Goal: Task Accomplishment & Management: Use online tool/utility

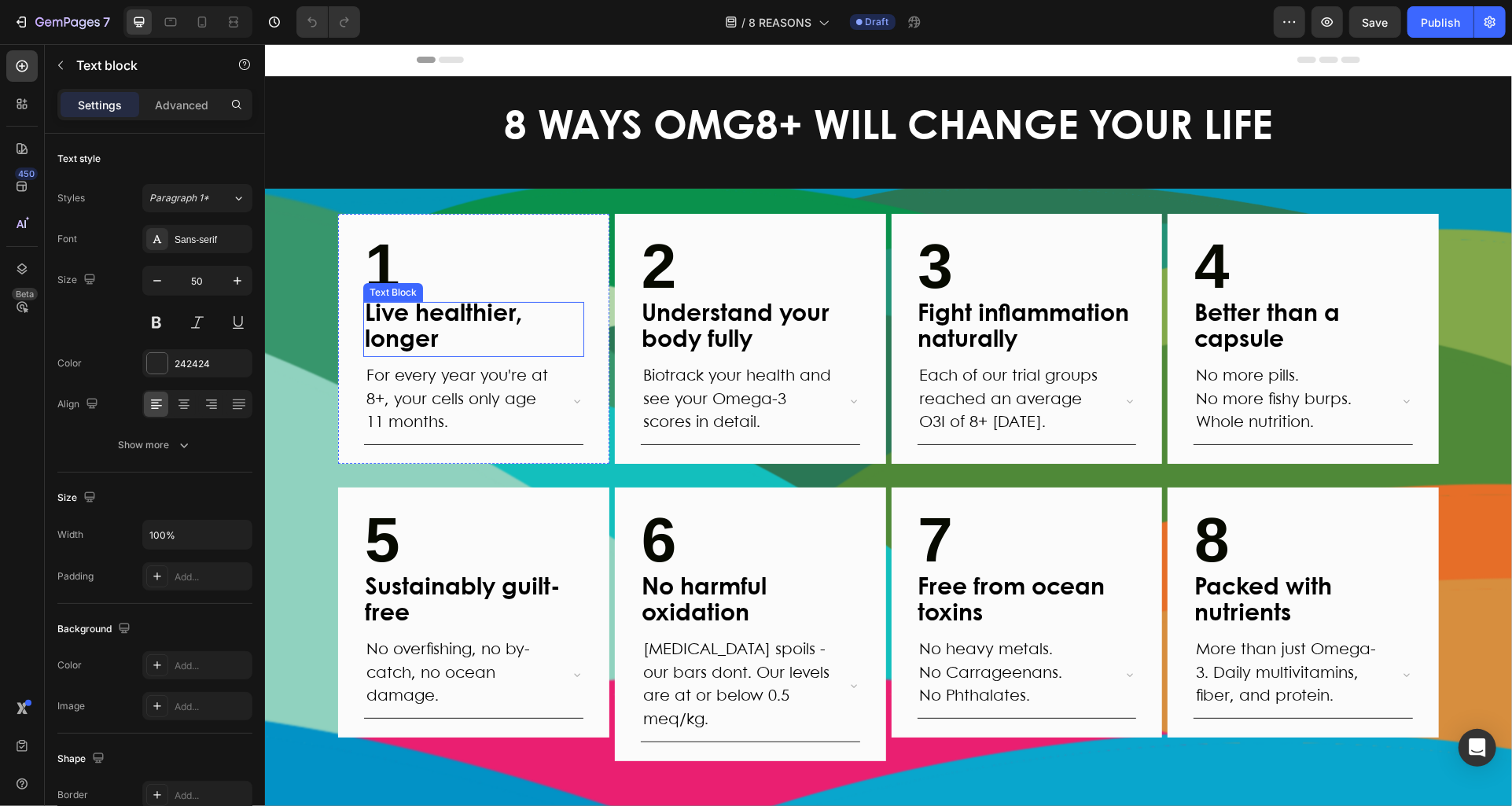
click at [437, 269] on p "1" at bounding box center [473, 270] width 218 height 60
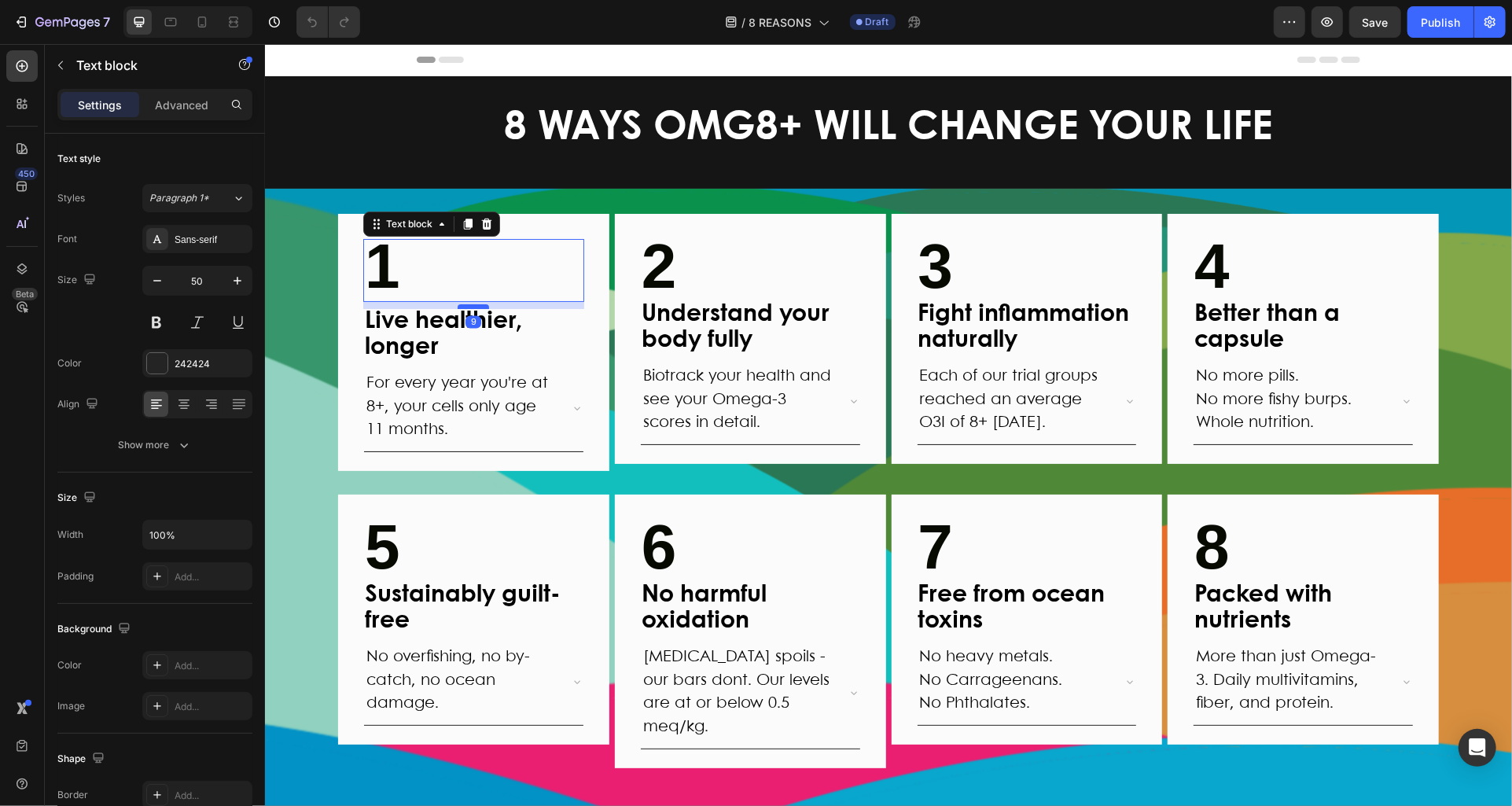
drag, startPoint x: 474, startPoint y: 299, endPoint x: 459, endPoint y: 303, distance: 15.5
click at [471, 306] on div at bounding box center [473, 306] width 31 height 5
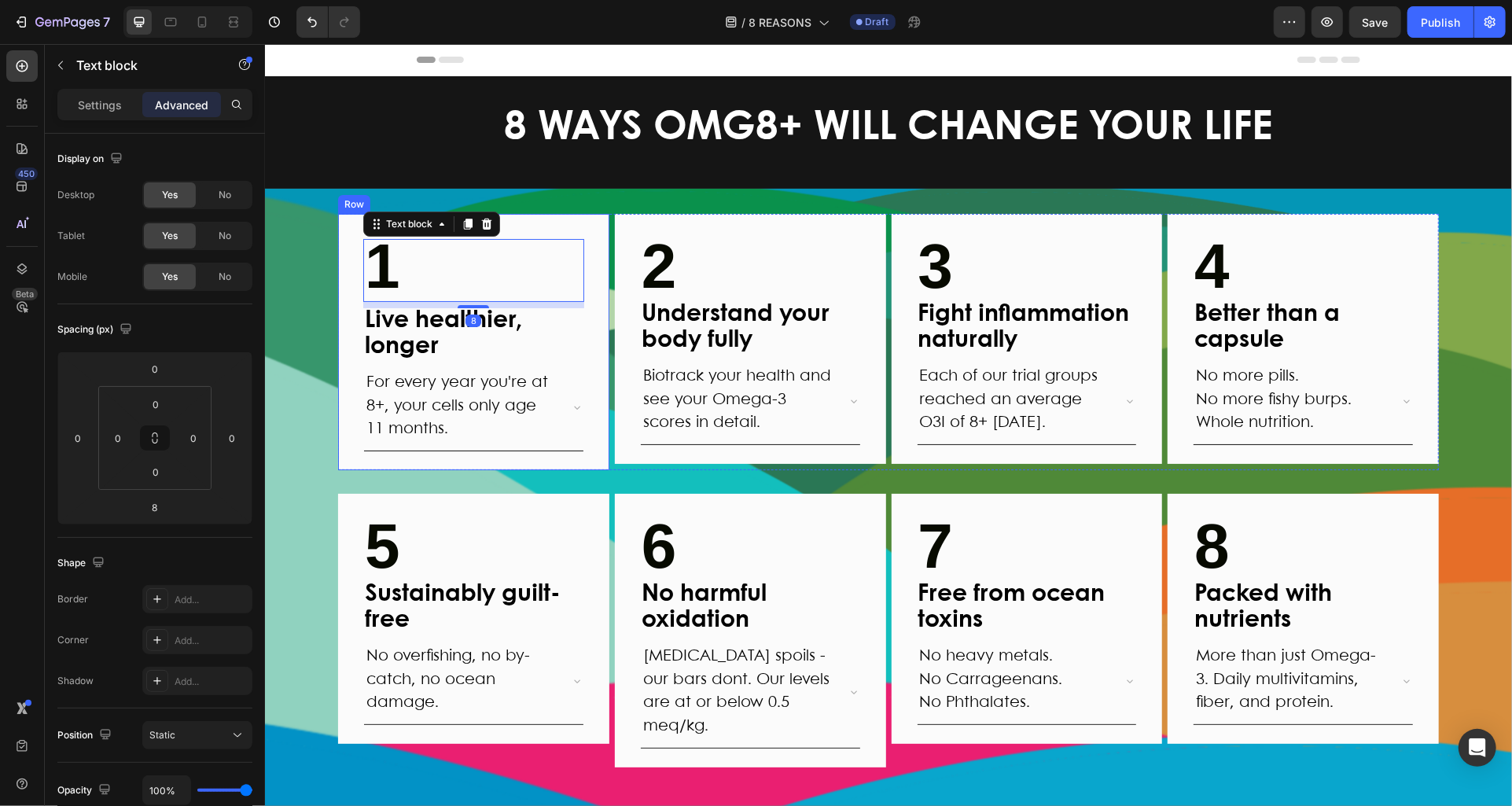
click at [360, 269] on div "1 Text block 8 Live healthier, longer Text Block For every year you're at 8+, y…" at bounding box center [473, 341] width 271 height 257
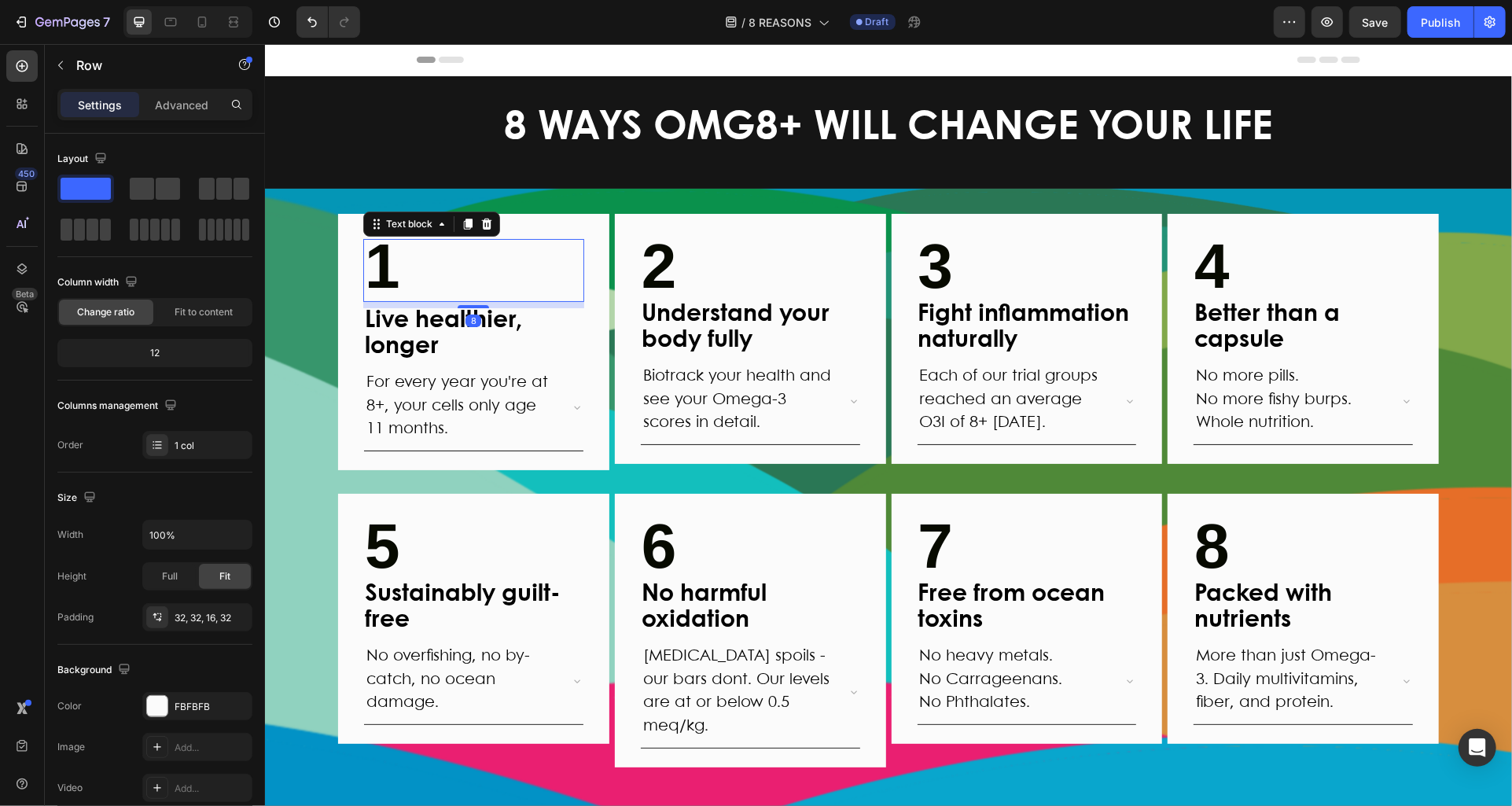
click at [371, 269] on strong "1" at bounding box center [381, 265] width 35 height 70
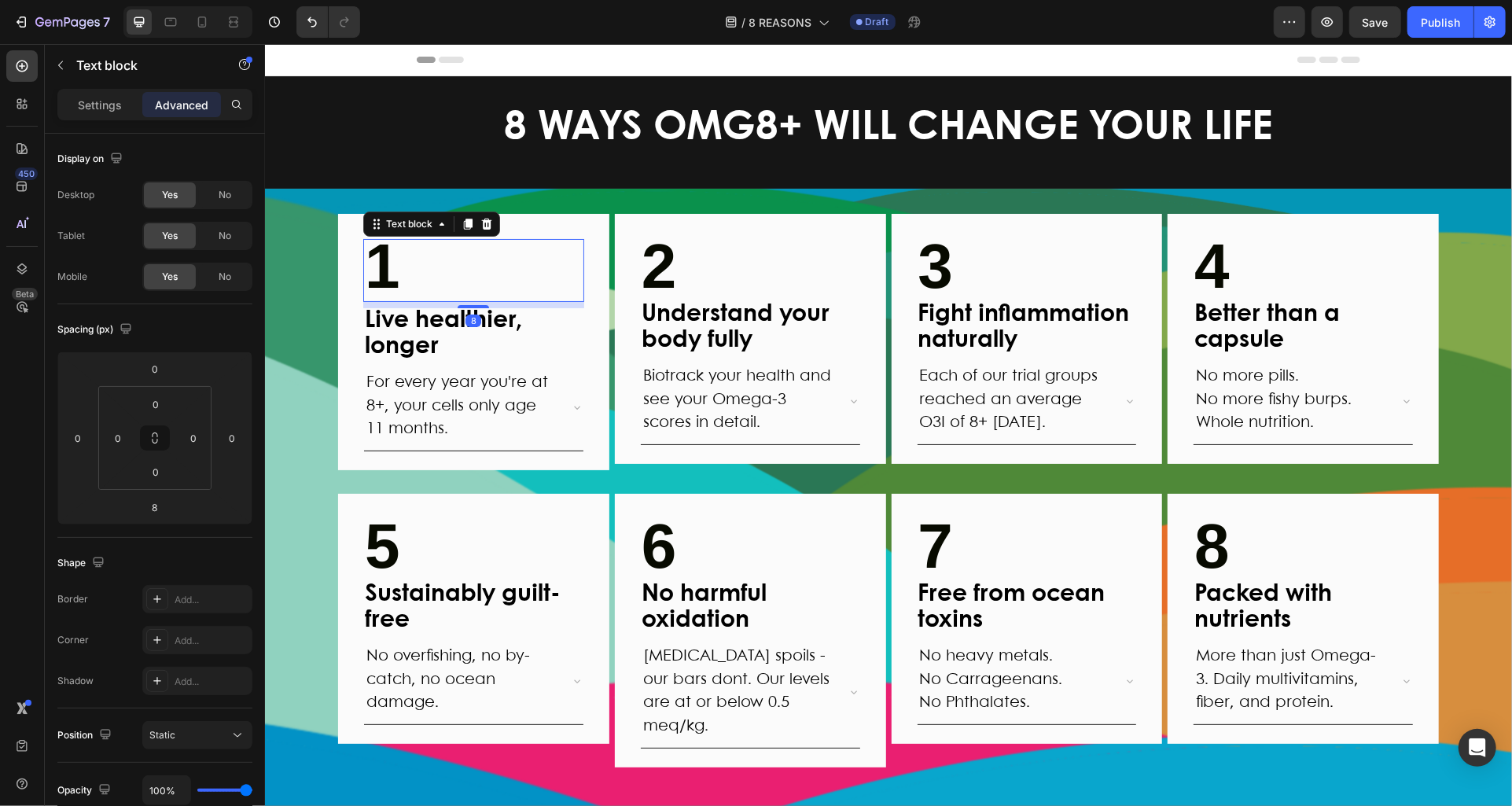
click at [372, 269] on strong "1" at bounding box center [381, 265] width 35 height 70
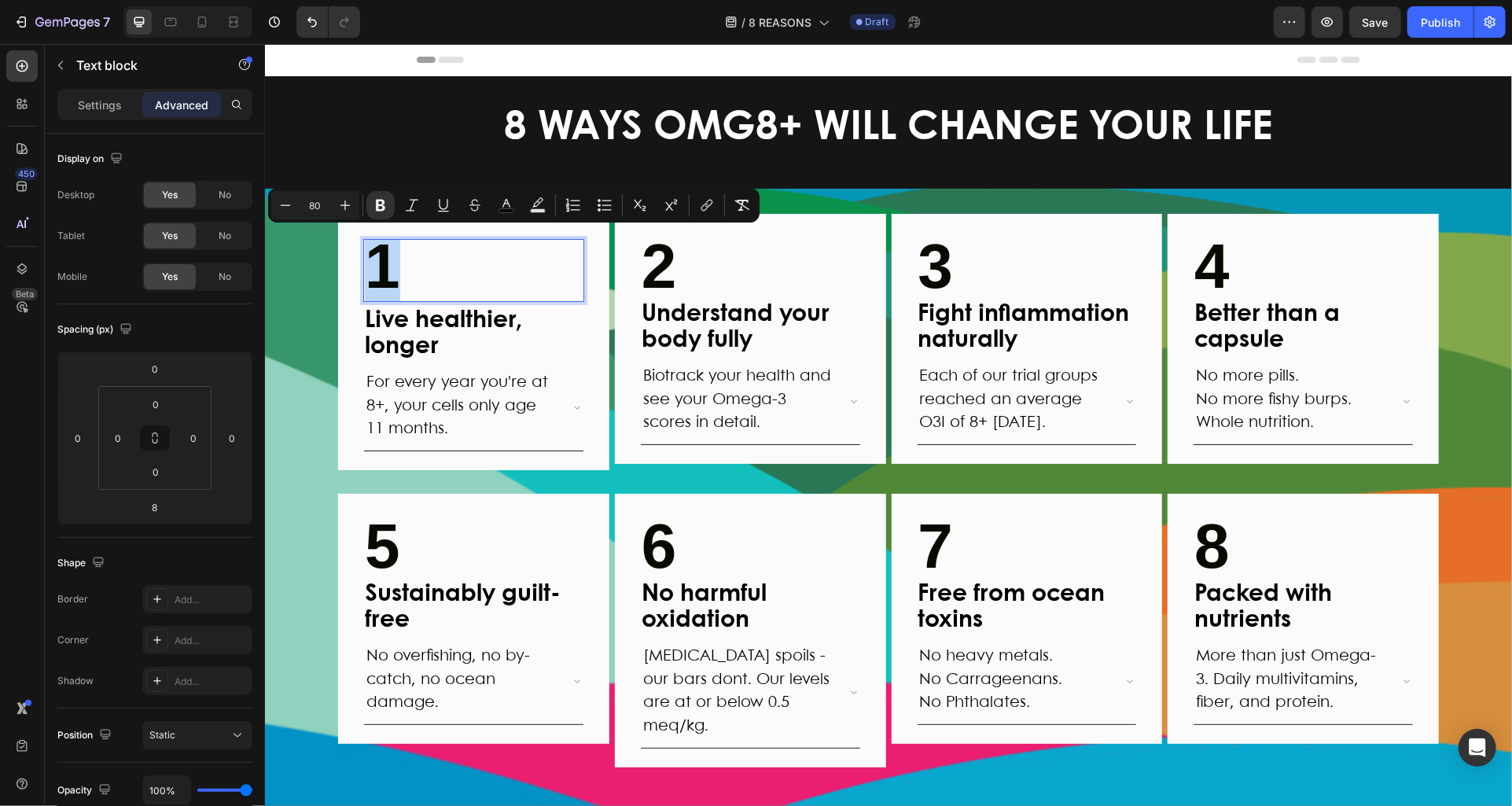
click at [387, 266] on strong "1" at bounding box center [381, 265] width 35 height 70
click at [378, 266] on strong "1" at bounding box center [381, 265] width 35 height 70
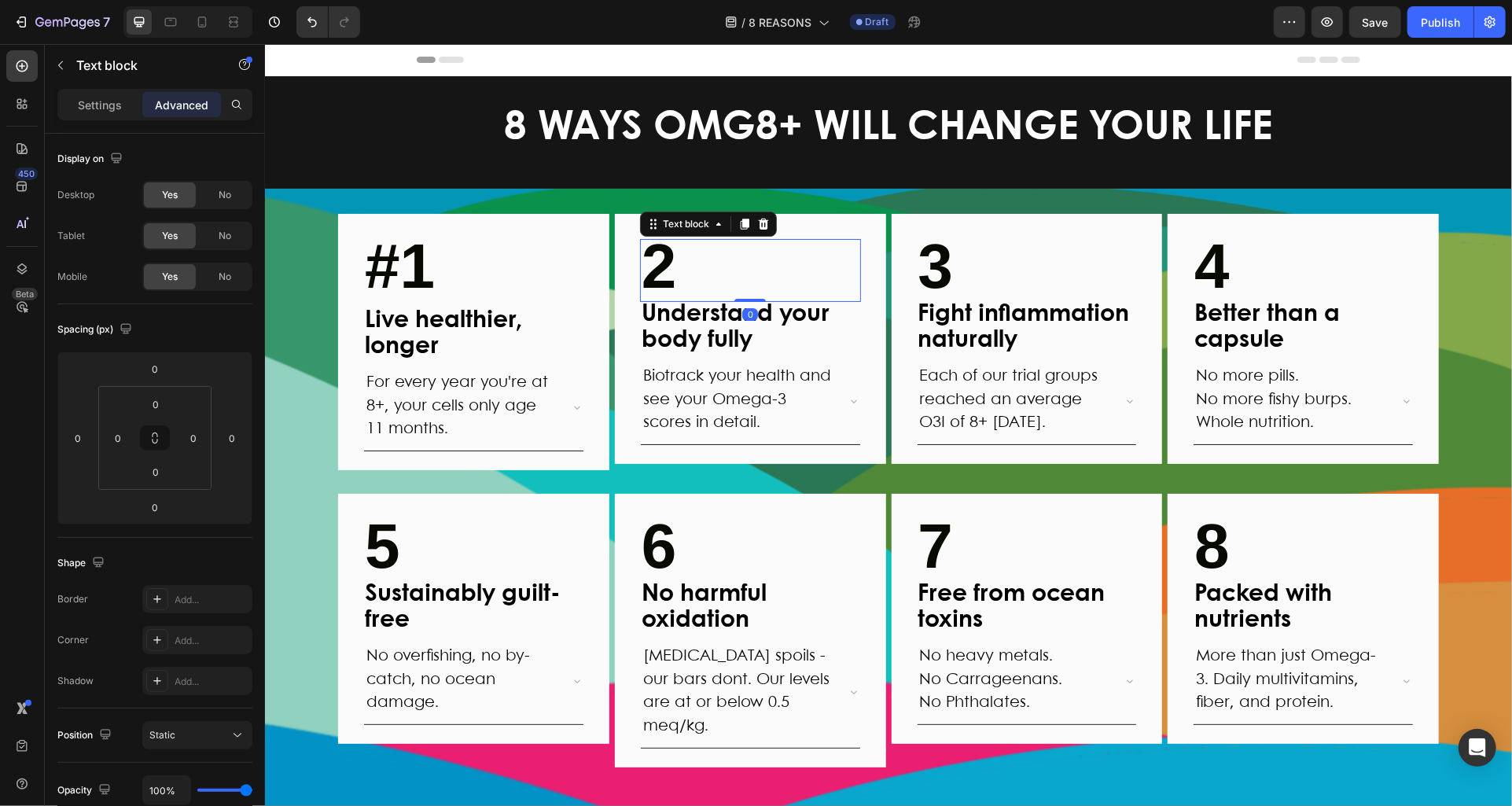
click at [659, 276] on strong "2" at bounding box center [659, 265] width 35 height 70
click at [648, 275] on strong "2" at bounding box center [659, 265] width 35 height 70
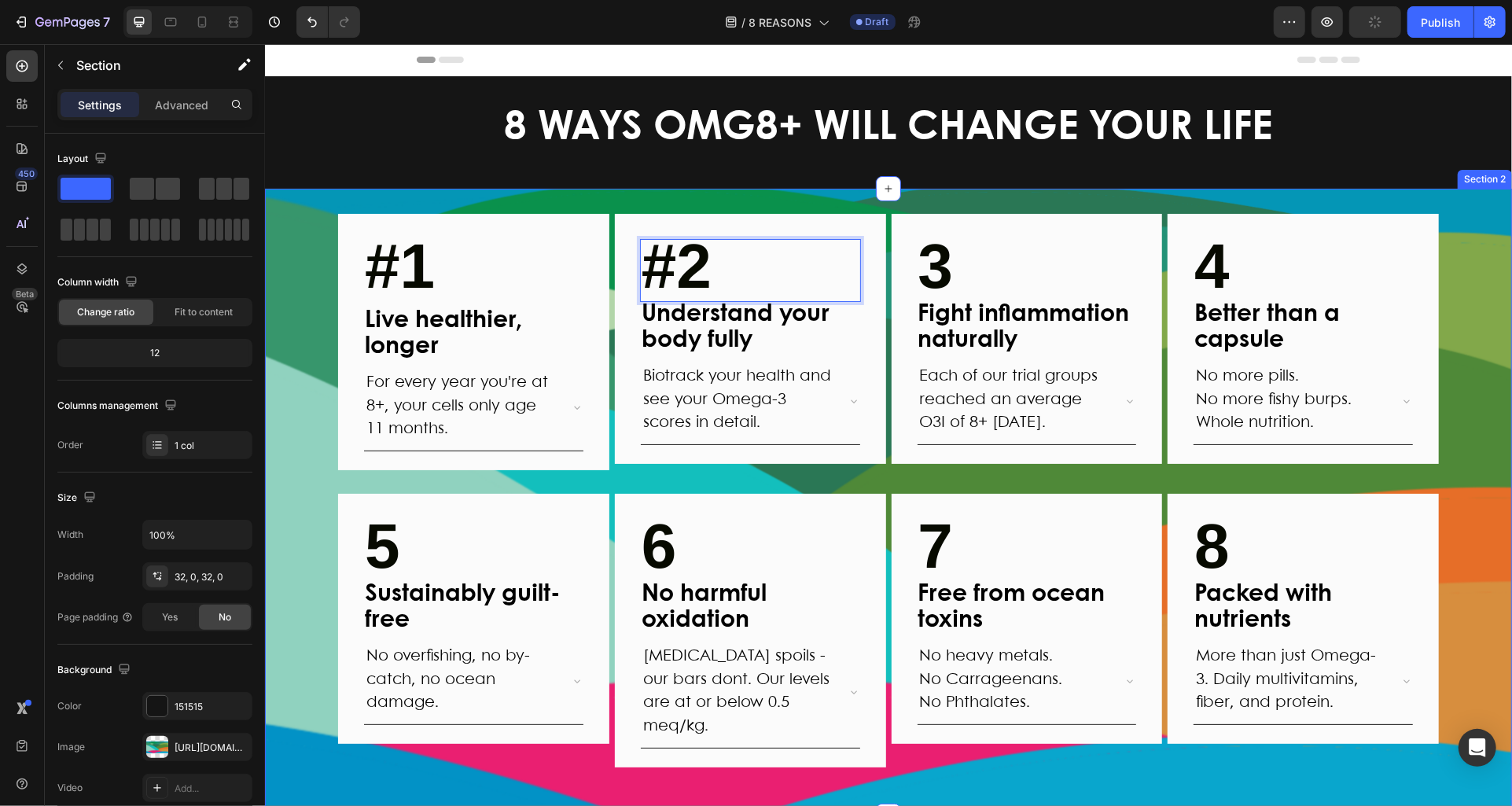
click at [1473, 316] on div "#1 Text block Live healthier, longer Text Block For every year you're at 8+, yo…" at bounding box center [887, 502] width 1247 height 577
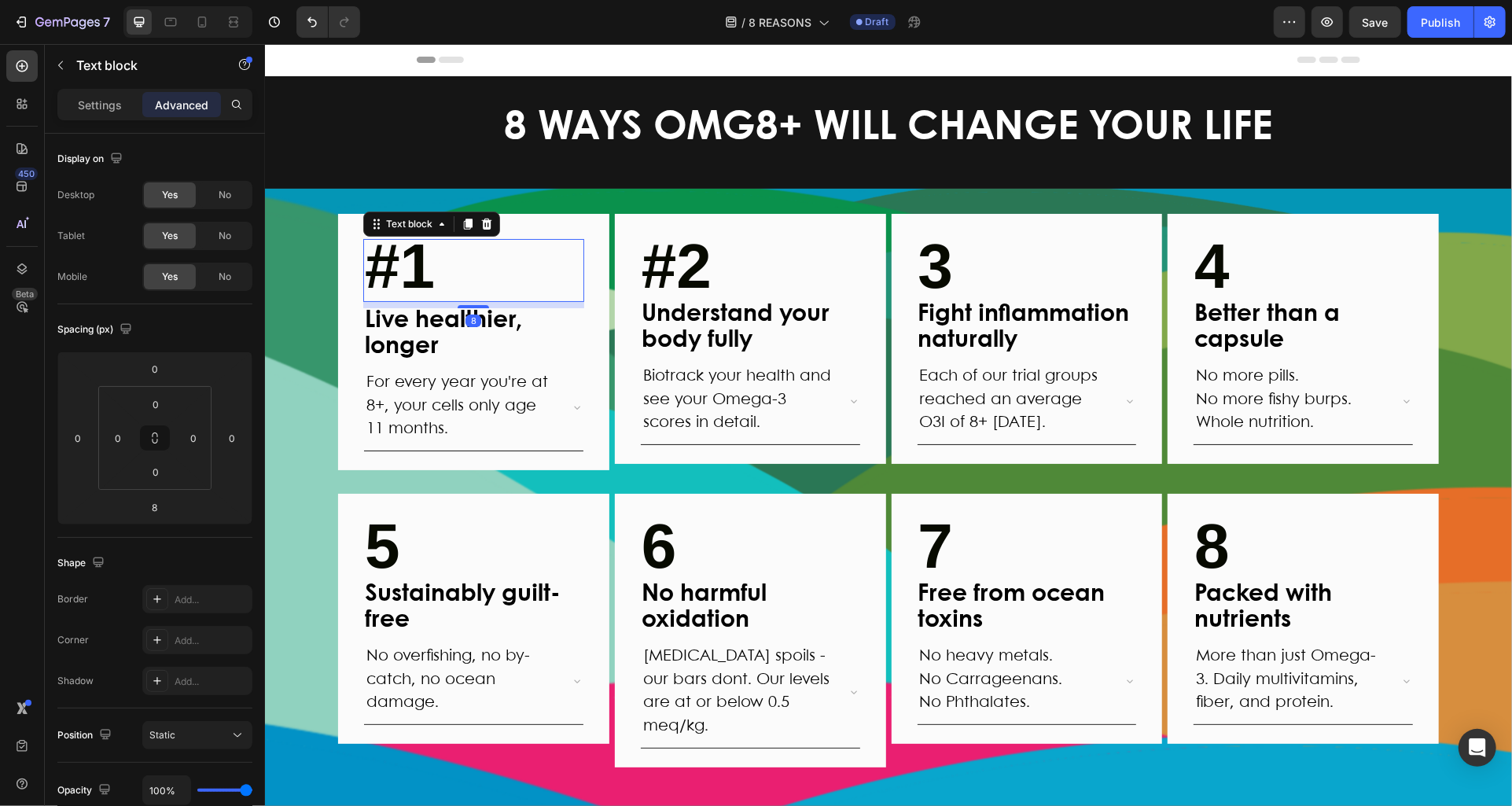
click at [443, 293] on p "#1" at bounding box center [473, 270] width 218 height 60
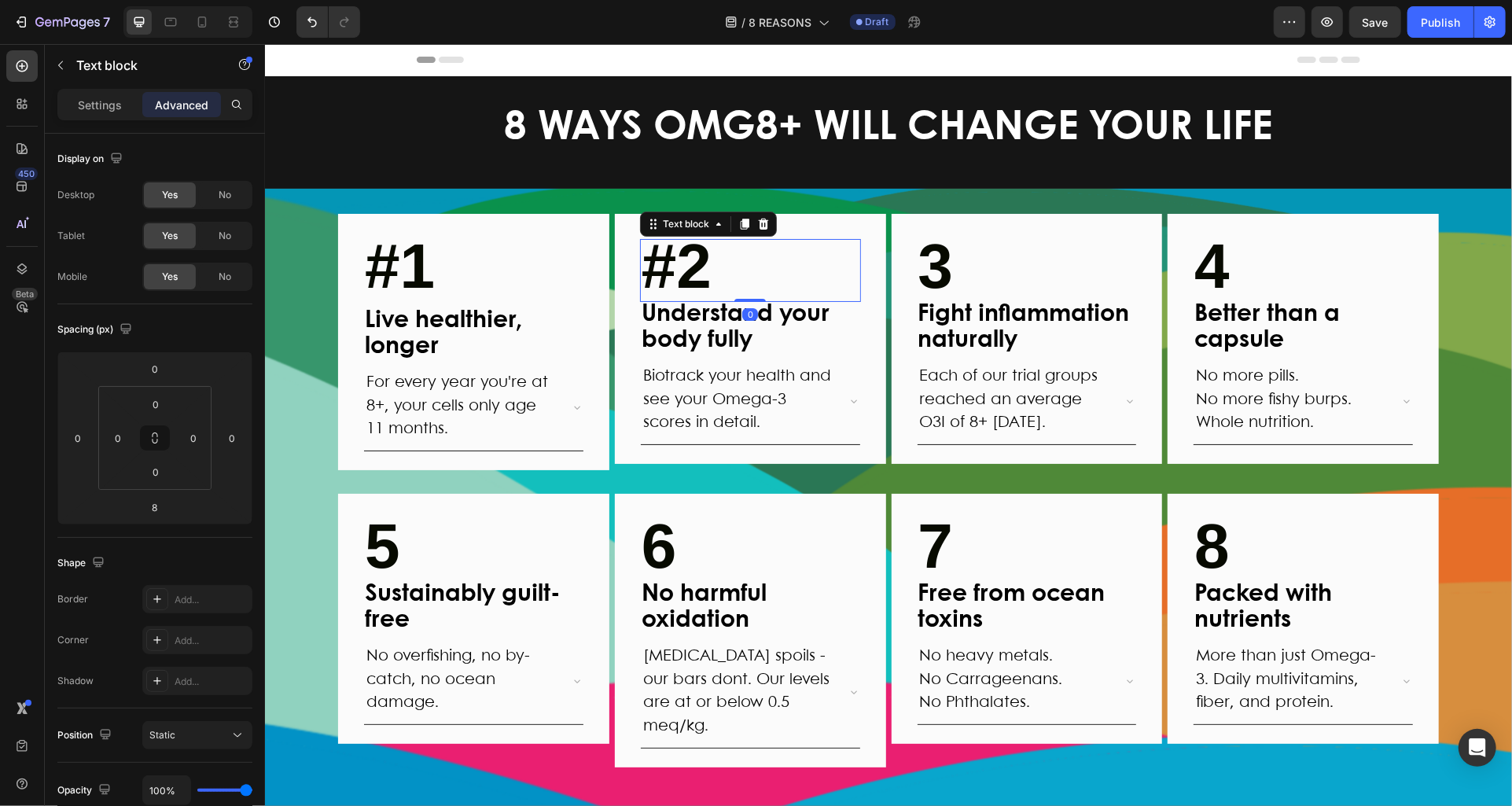
click at [742, 277] on p "#2" at bounding box center [750, 270] width 218 height 60
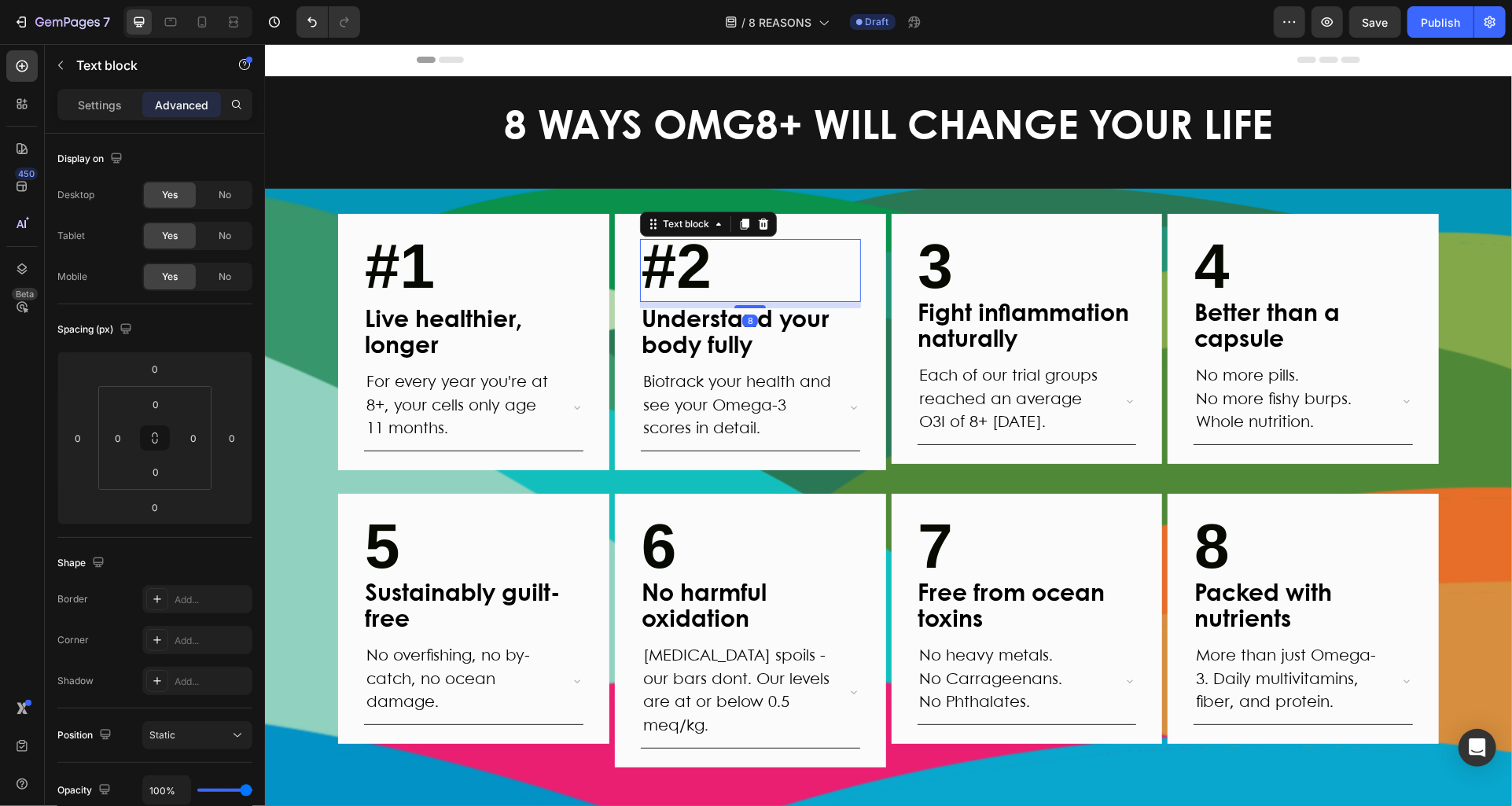
click at [756, 301] on div "8" at bounding box center [750, 301] width 221 height 0
type input "8"
click at [1043, 271] on p "3" at bounding box center [1026, 270] width 218 height 60
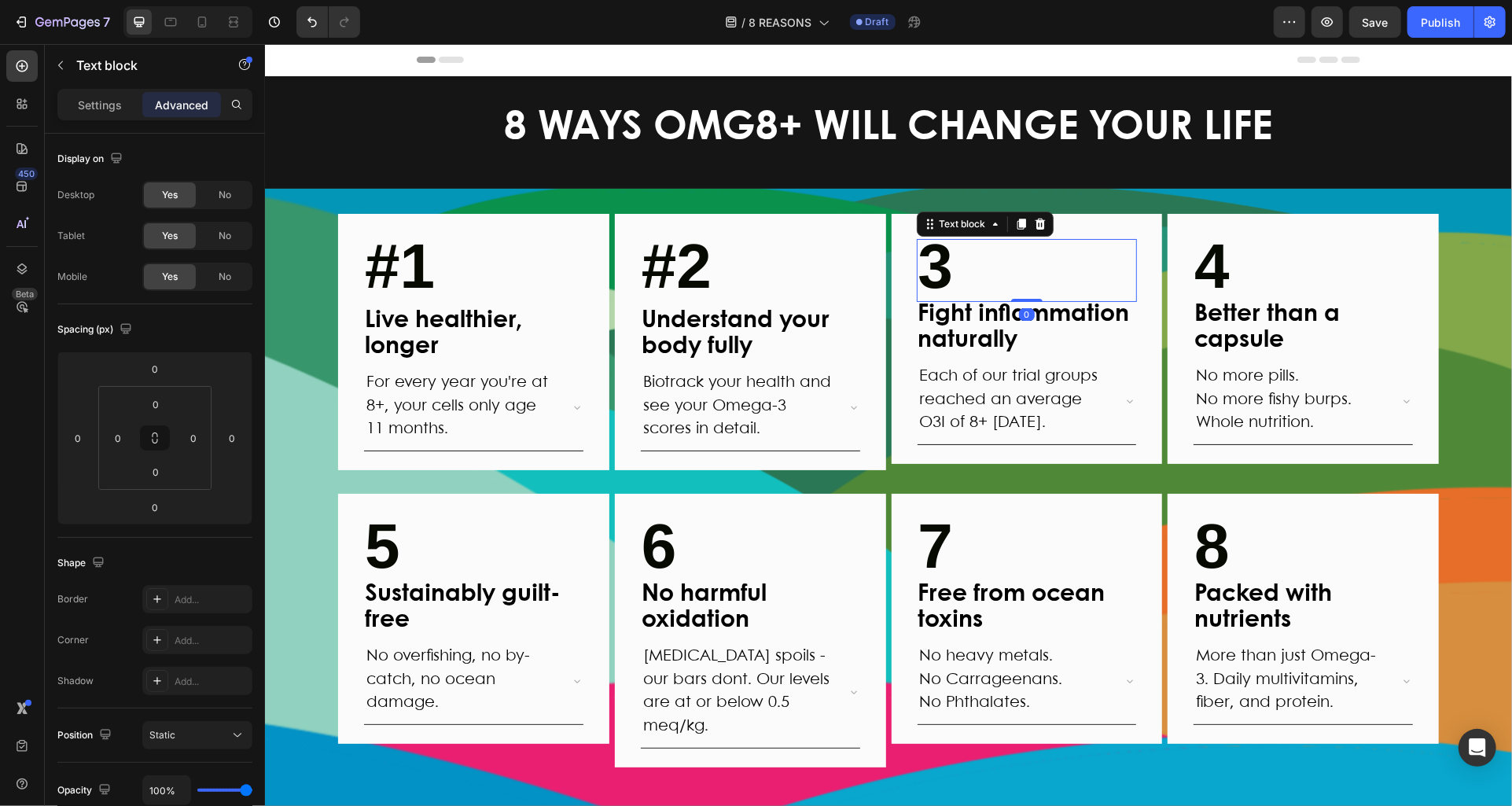
click at [928, 271] on strong "3" at bounding box center [935, 265] width 35 height 70
click at [1024, 266] on p "#3" at bounding box center [1026, 270] width 218 height 60
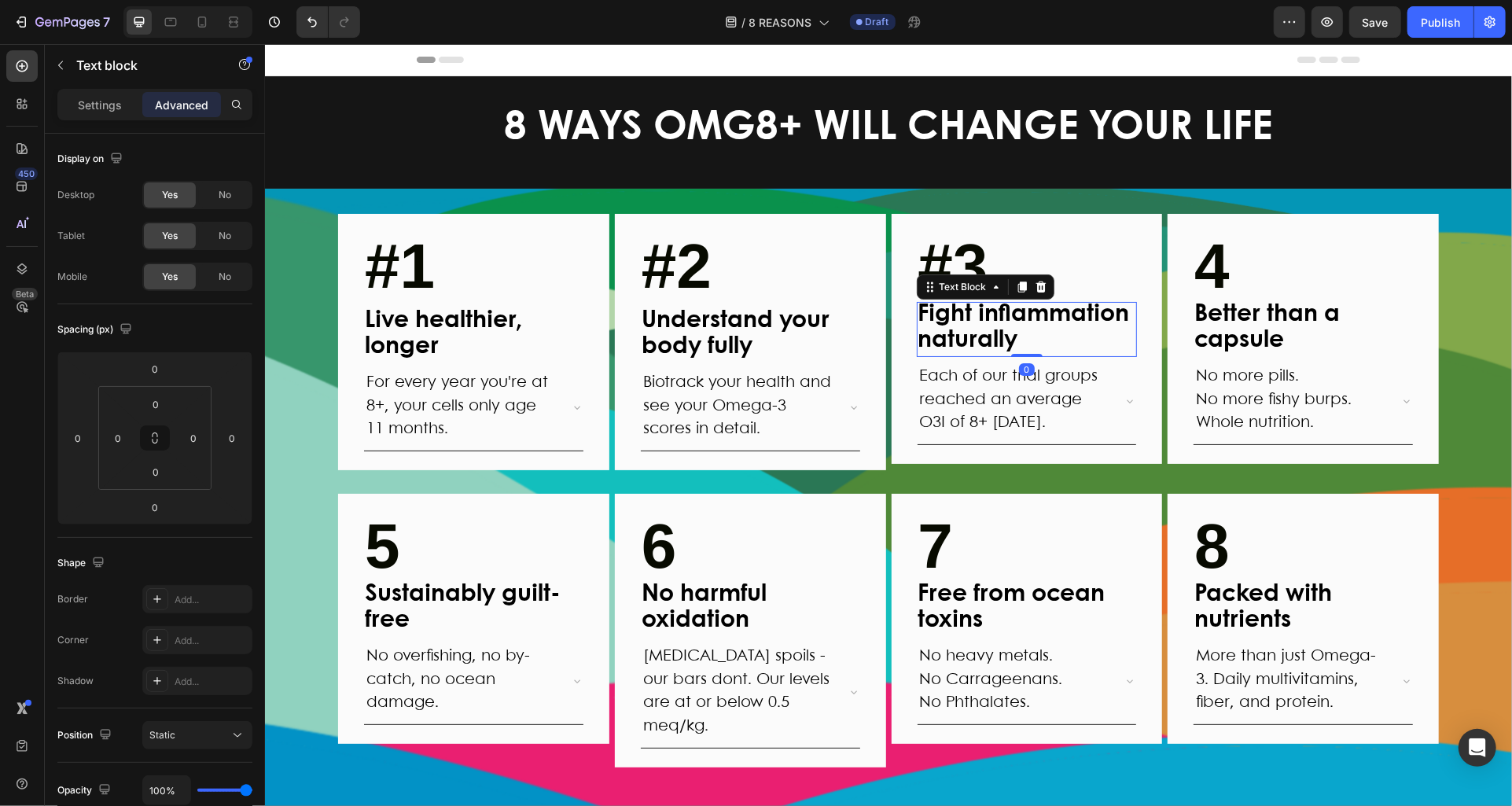
click at [1025, 302] on span "Fight inflammation naturally" at bounding box center [1023, 326] width 211 height 49
click at [1098, 256] on p "#3" at bounding box center [1026, 270] width 218 height 60
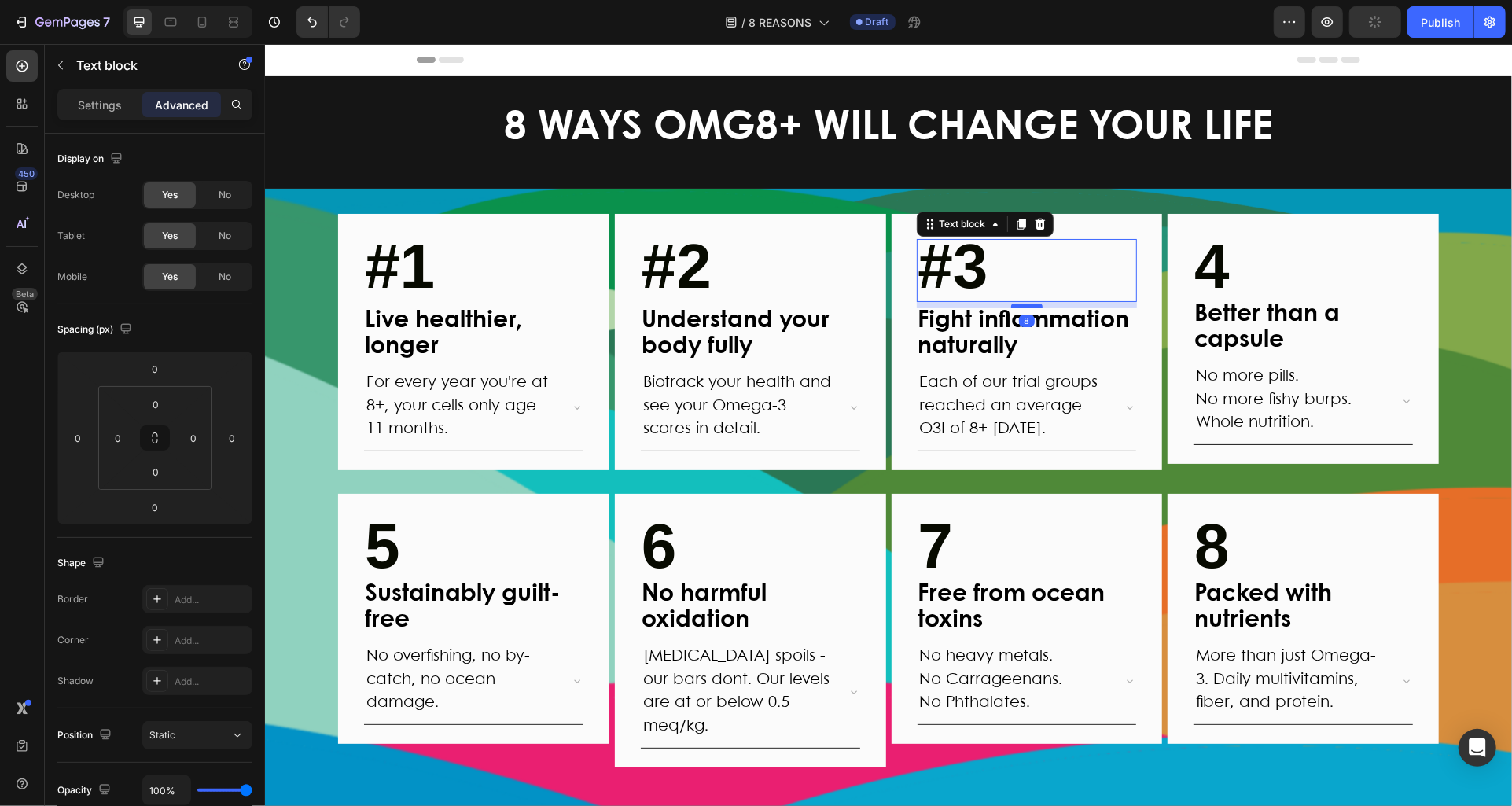
click at [1031, 305] on div at bounding box center [1026, 305] width 31 height 5
type input "8"
click at [1228, 262] on strong "4" at bounding box center [1211, 265] width 35 height 70
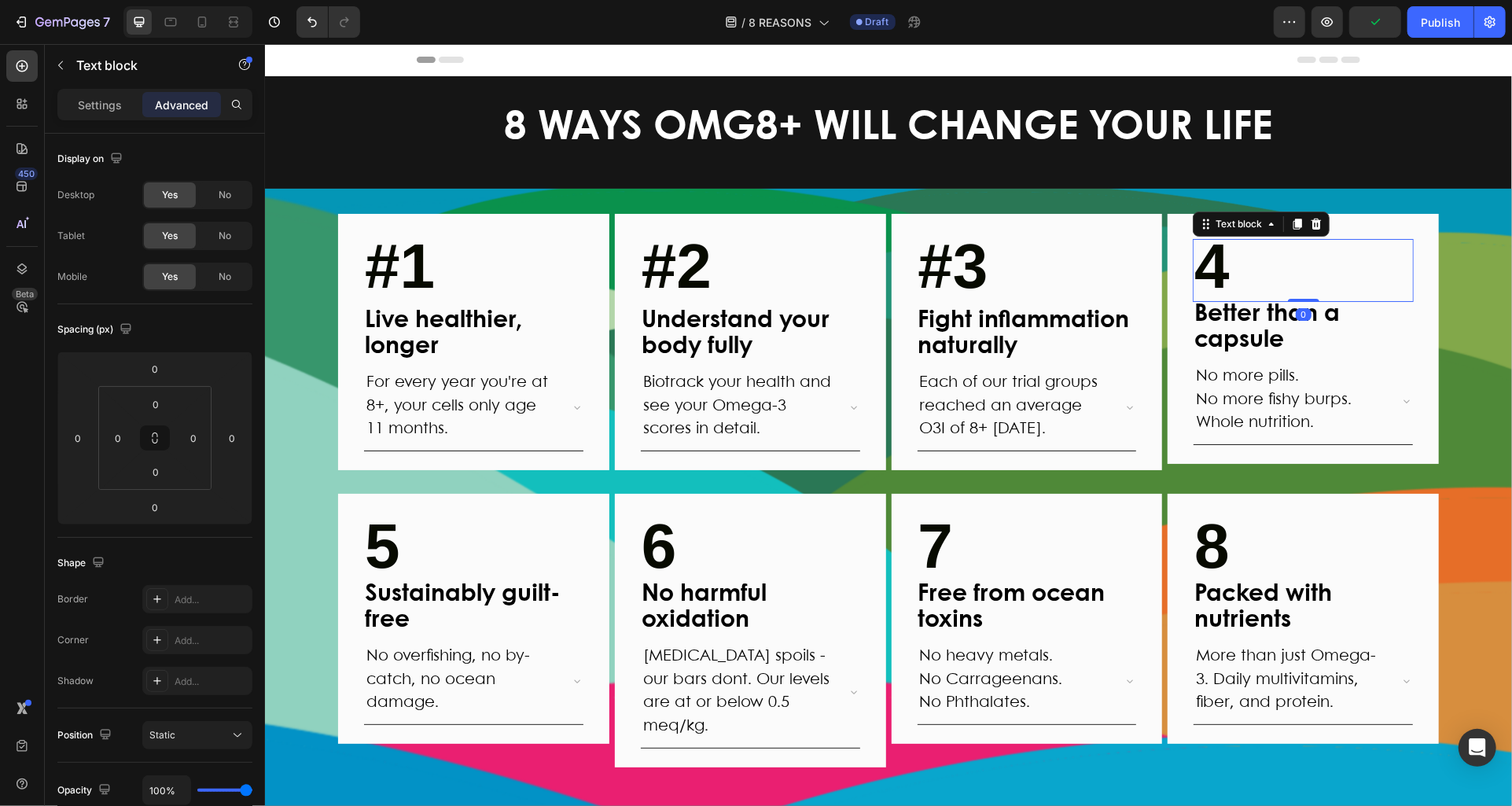
click at [1228, 262] on strong "4" at bounding box center [1211, 265] width 35 height 70
click at [1203, 263] on strong "4" at bounding box center [1211, 265] width 35 height 70
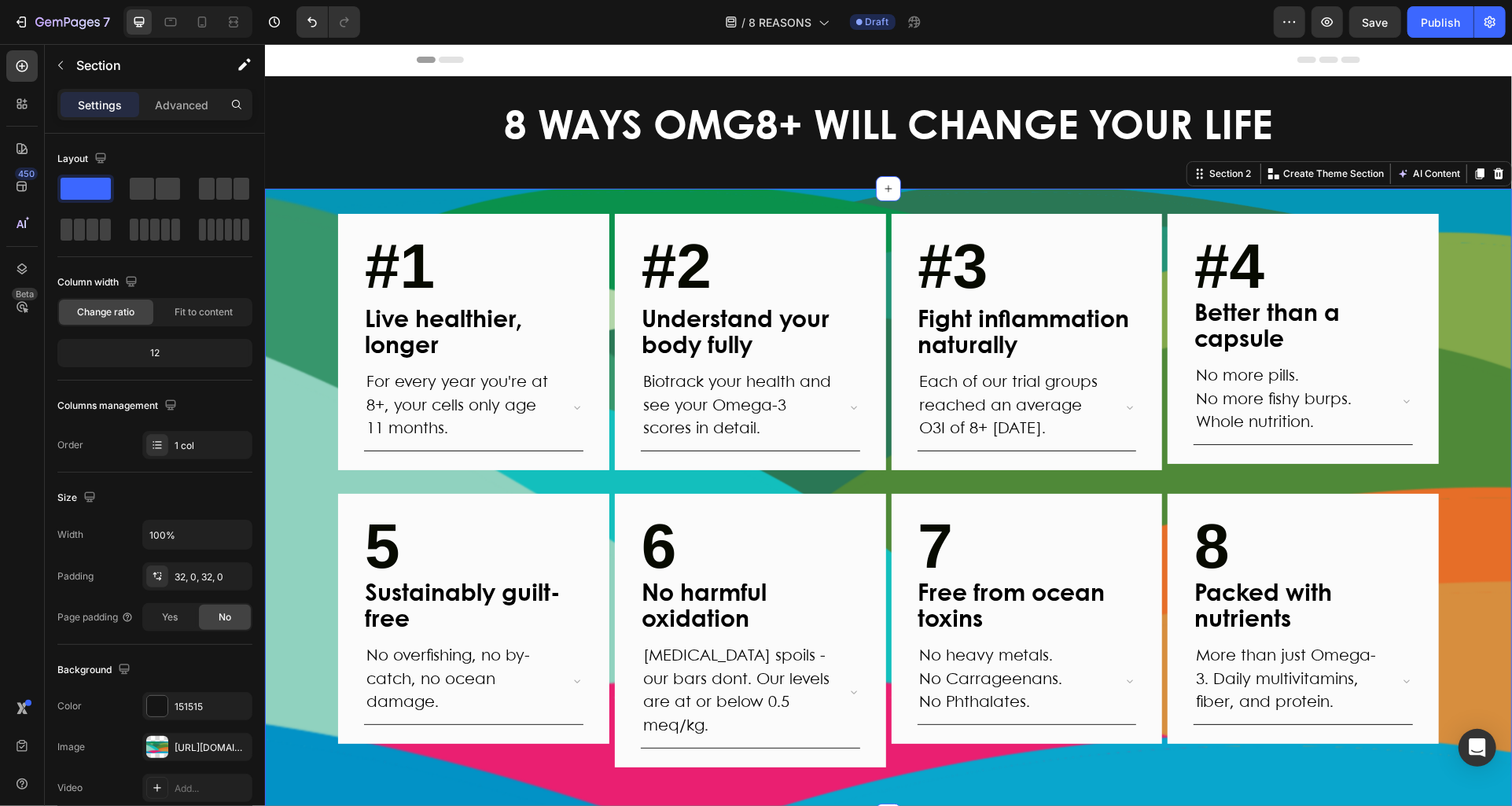
click at [1454, 299] on div "#1 Text block Live healthier, longer Text Block For every year you're at 8+, yo…" at bounding box center [887, 502] width 1247 height 577
click at [1328, 289] on p "#4" at bounding box center [1302, 270] width 218 height 60
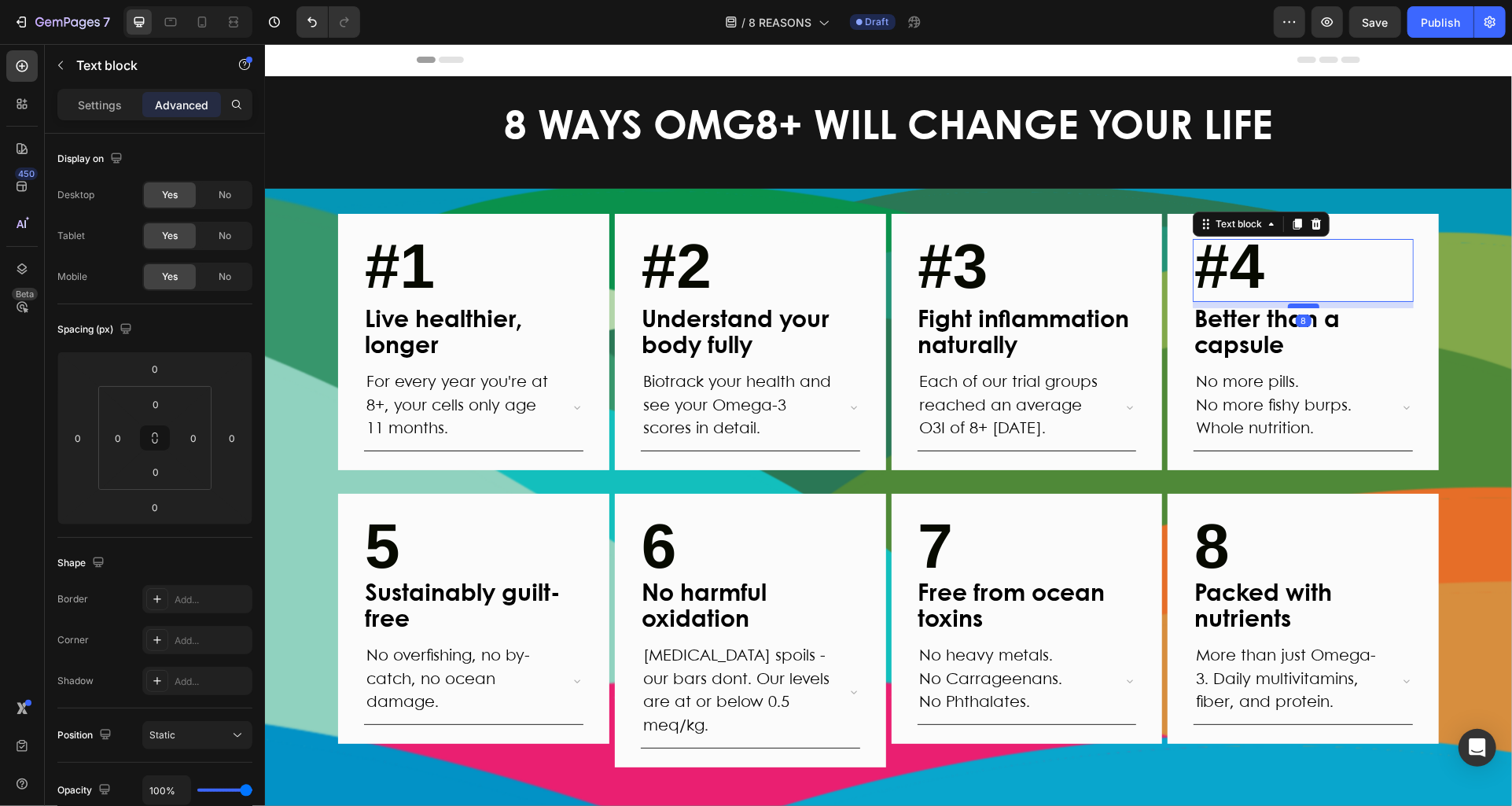
click at [1305, 306] on div at bounding box center [1303, 305] width 31 height 5
type input "8"
click at [1473, 308] on div "#1 Text block Live healthier, longer Text Block For every year you're at 8+, yo…" at bounding box center [887, 502] width 1247 height 577
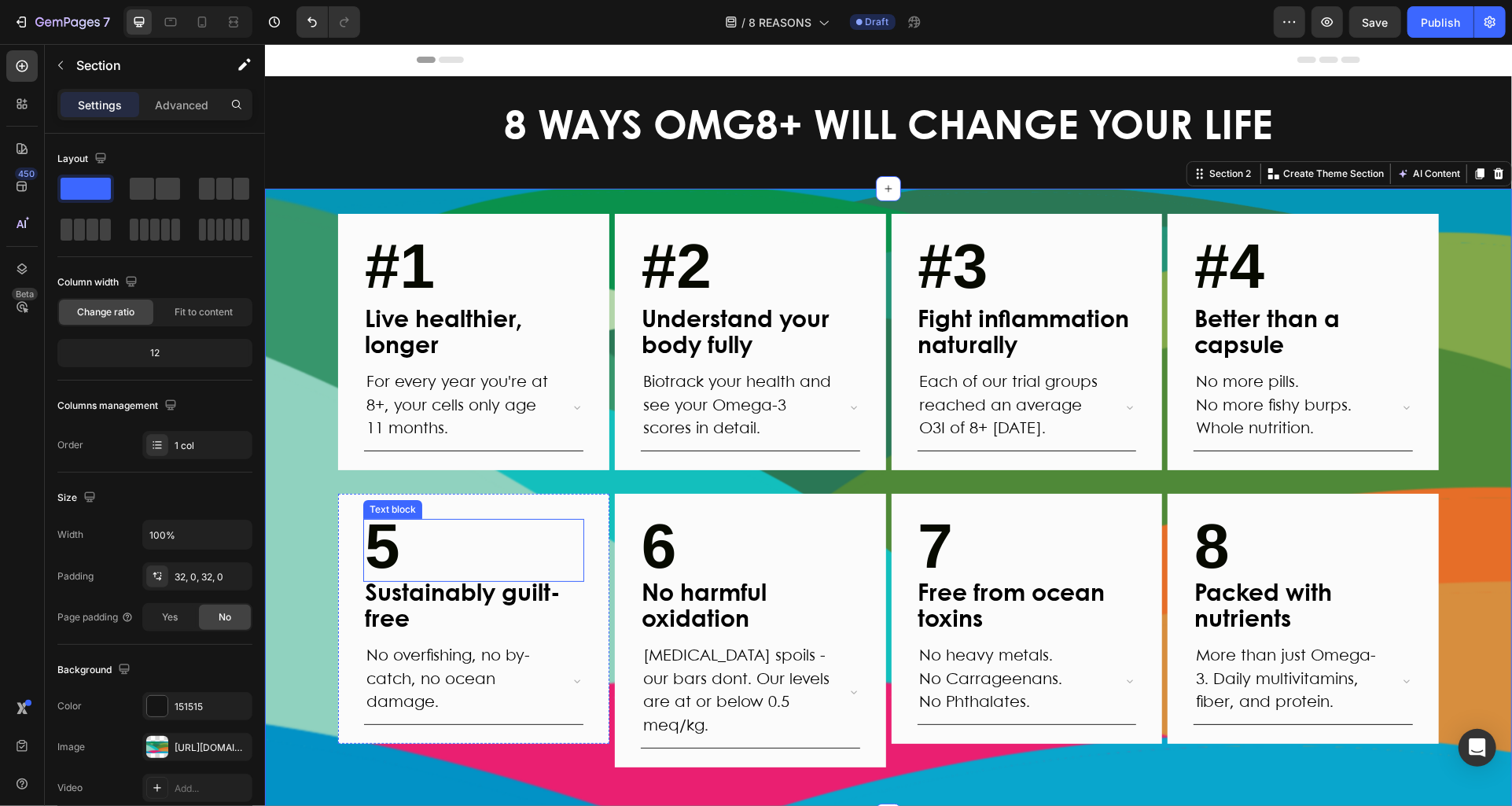
click at [373, 536] on strong "5" at bounding box center [381, 545] width 35 height 70
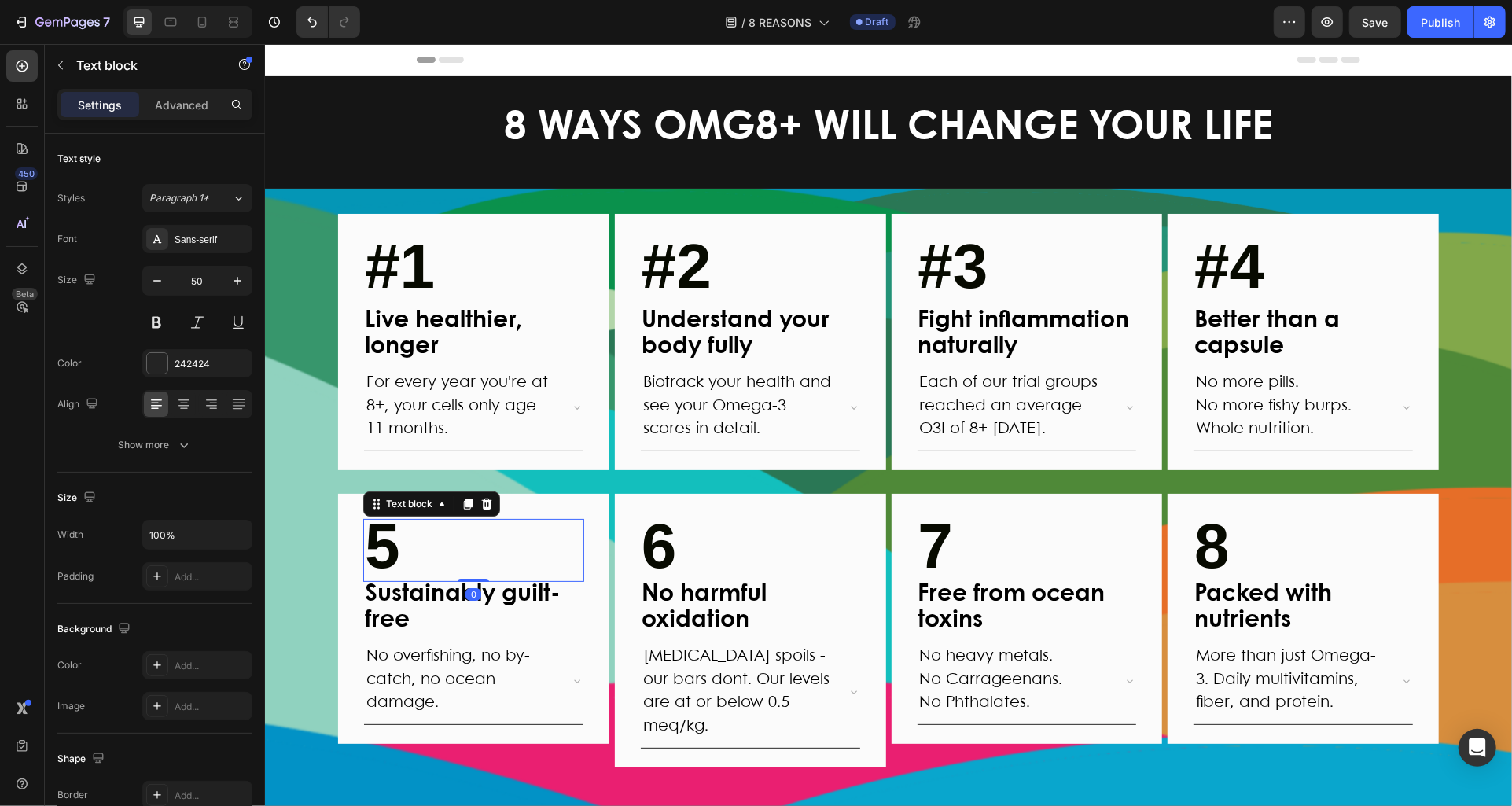
click at [373, 536] on strong "5" at bounding box center [381, 545] width 35 height 70
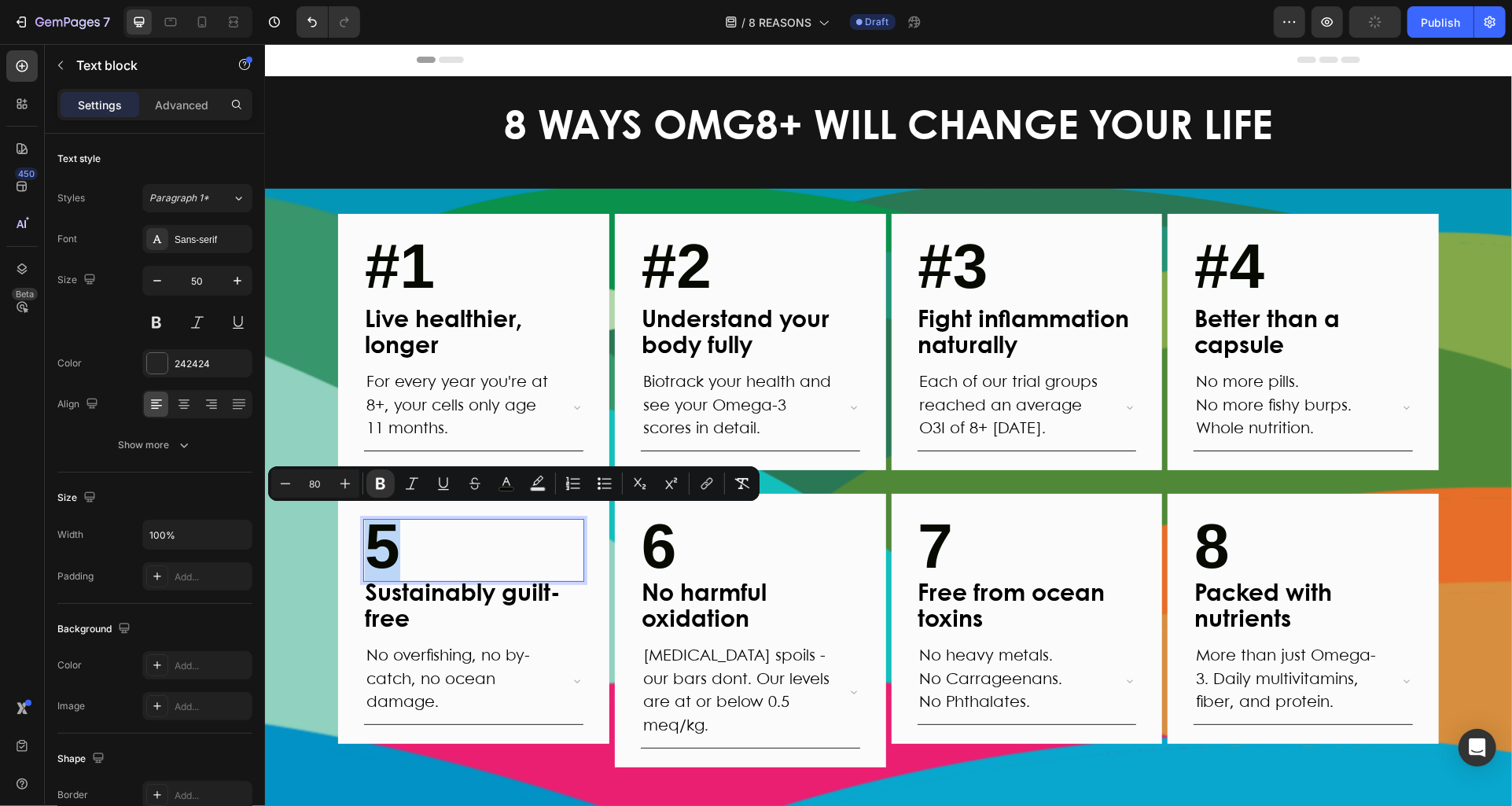
click at [373, 536] on strong "5" at bounding box center [381, 545] width 35 height 70
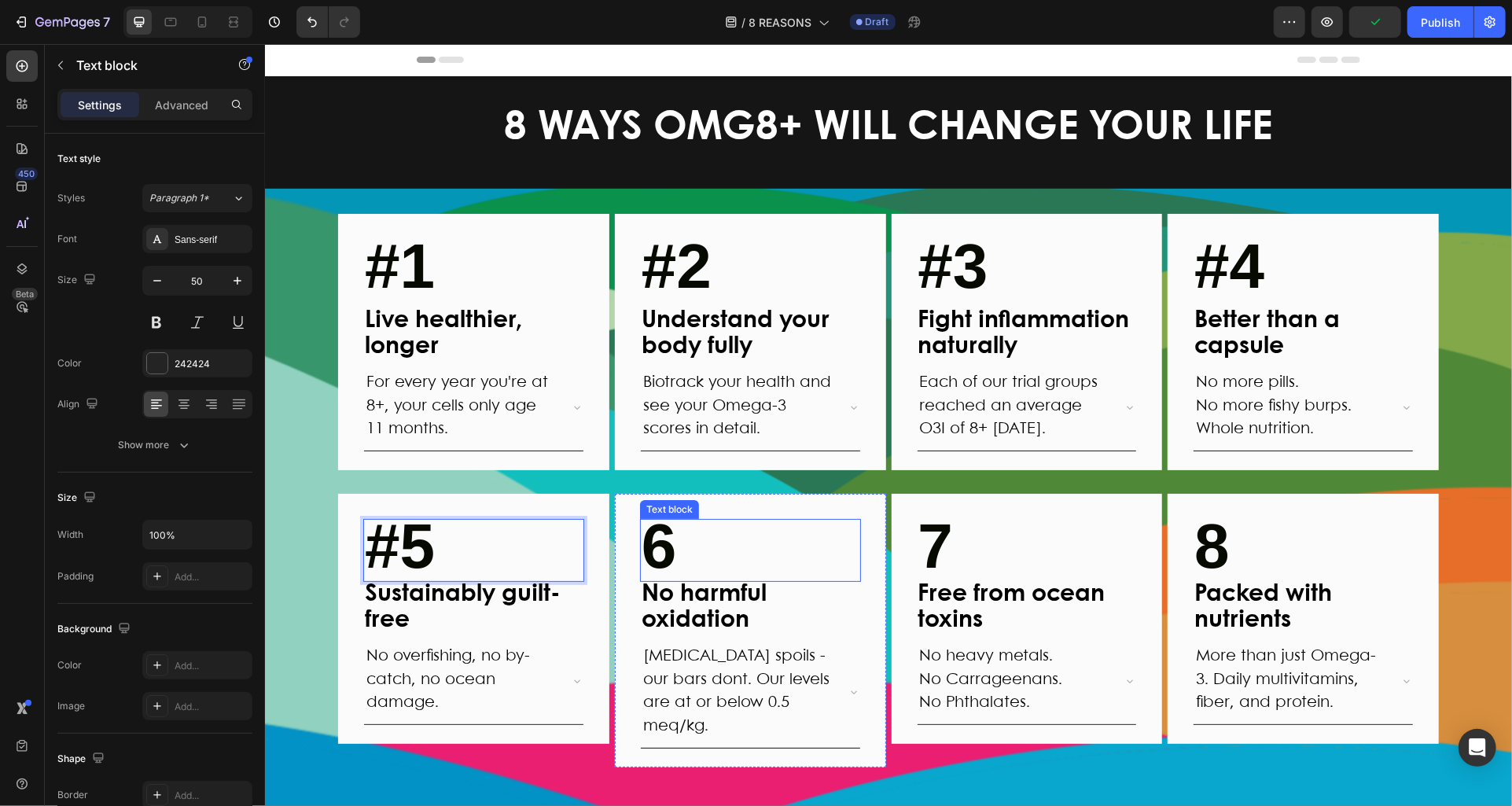
click at [641, 545] on strong "6" at bounding box center [659, 545] width 35 height 70
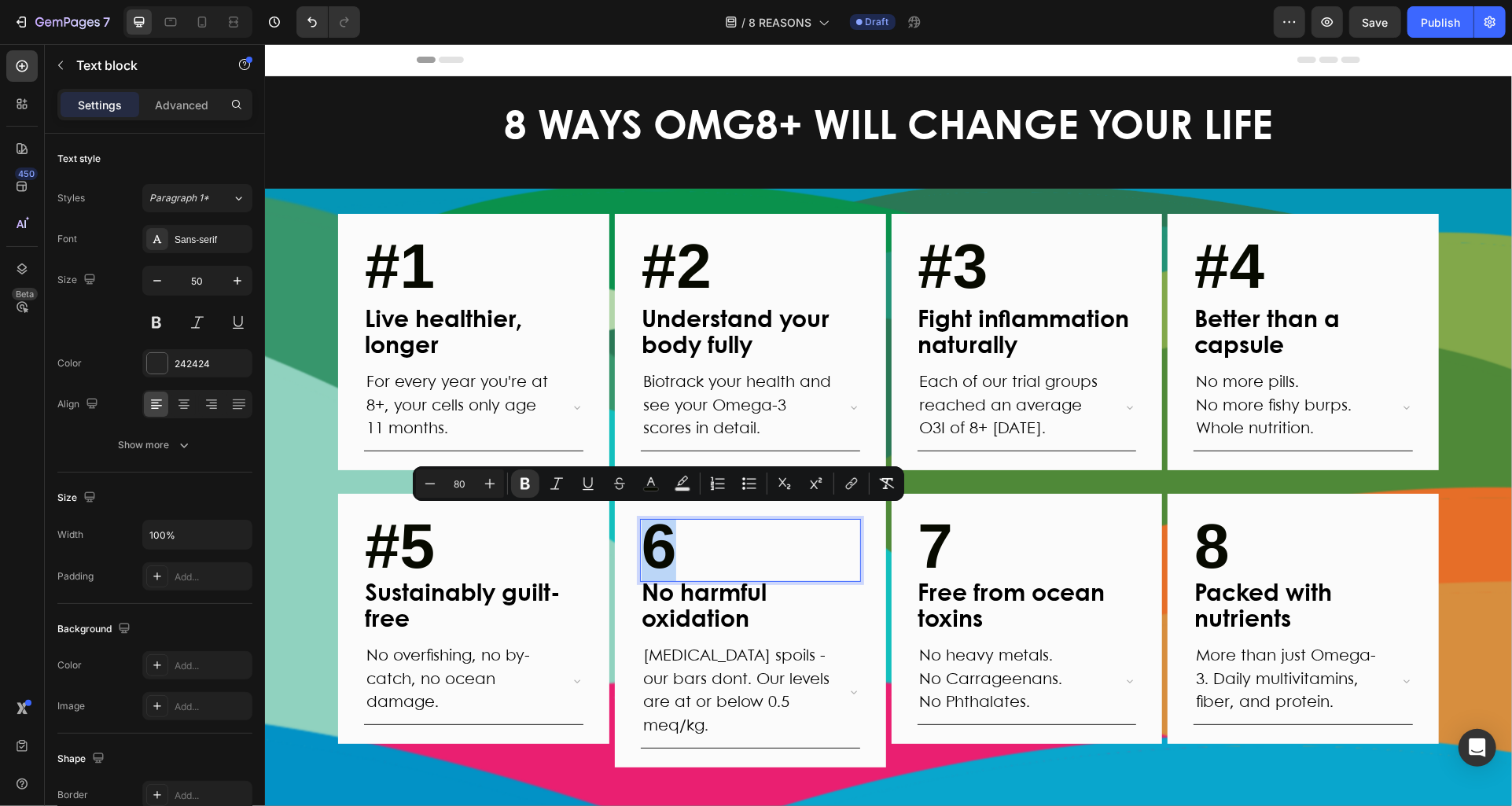
click at [666, 545] on strong "6" at bounding box center [659, 545] width 35 height 70
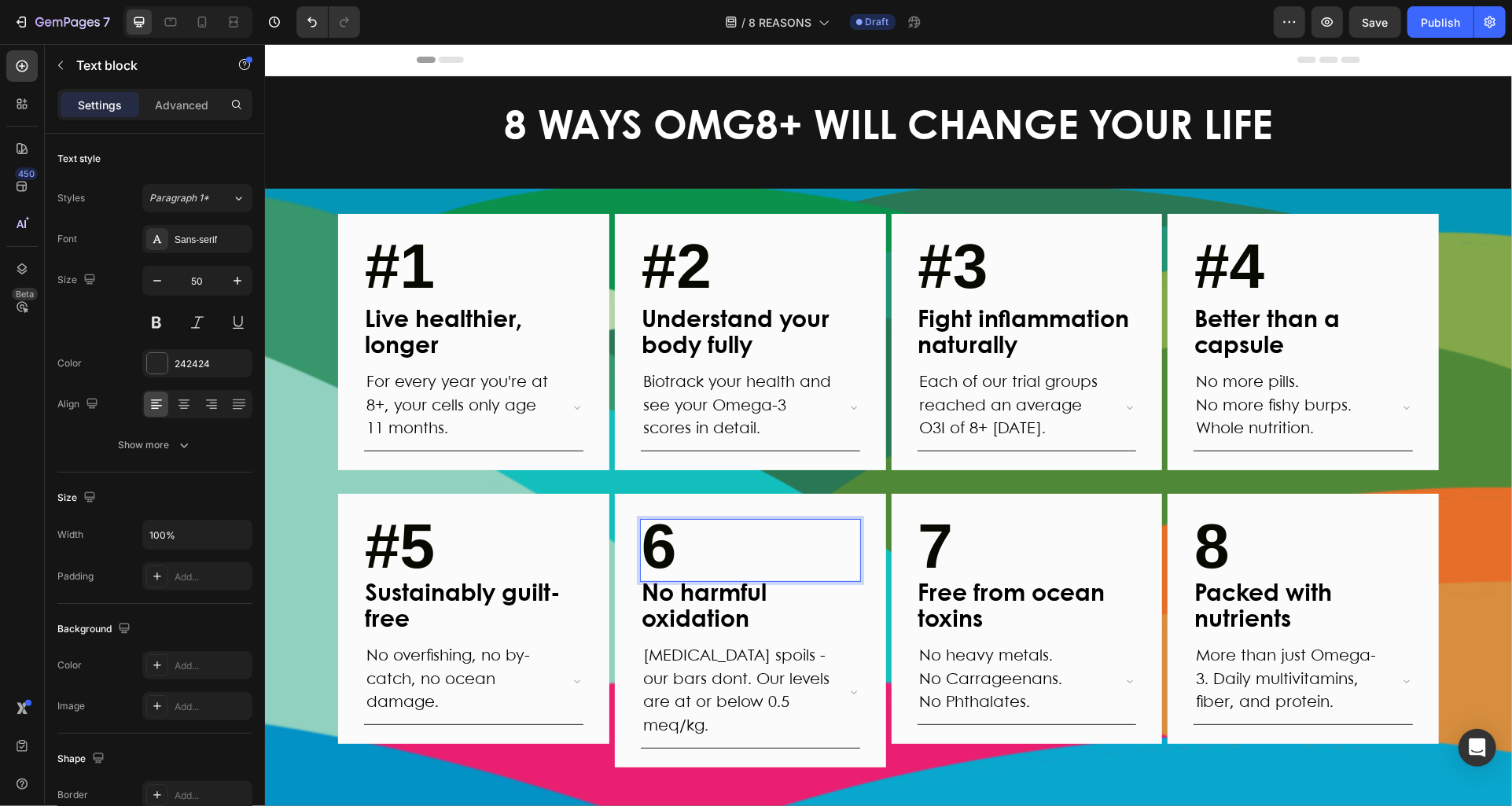
click at [642, 546] on strong "6" at bounding box center [659, 545] width 35 height 70
click at [918, 545] on strong "7" at bounding box center [935, 545] width 35 height 70
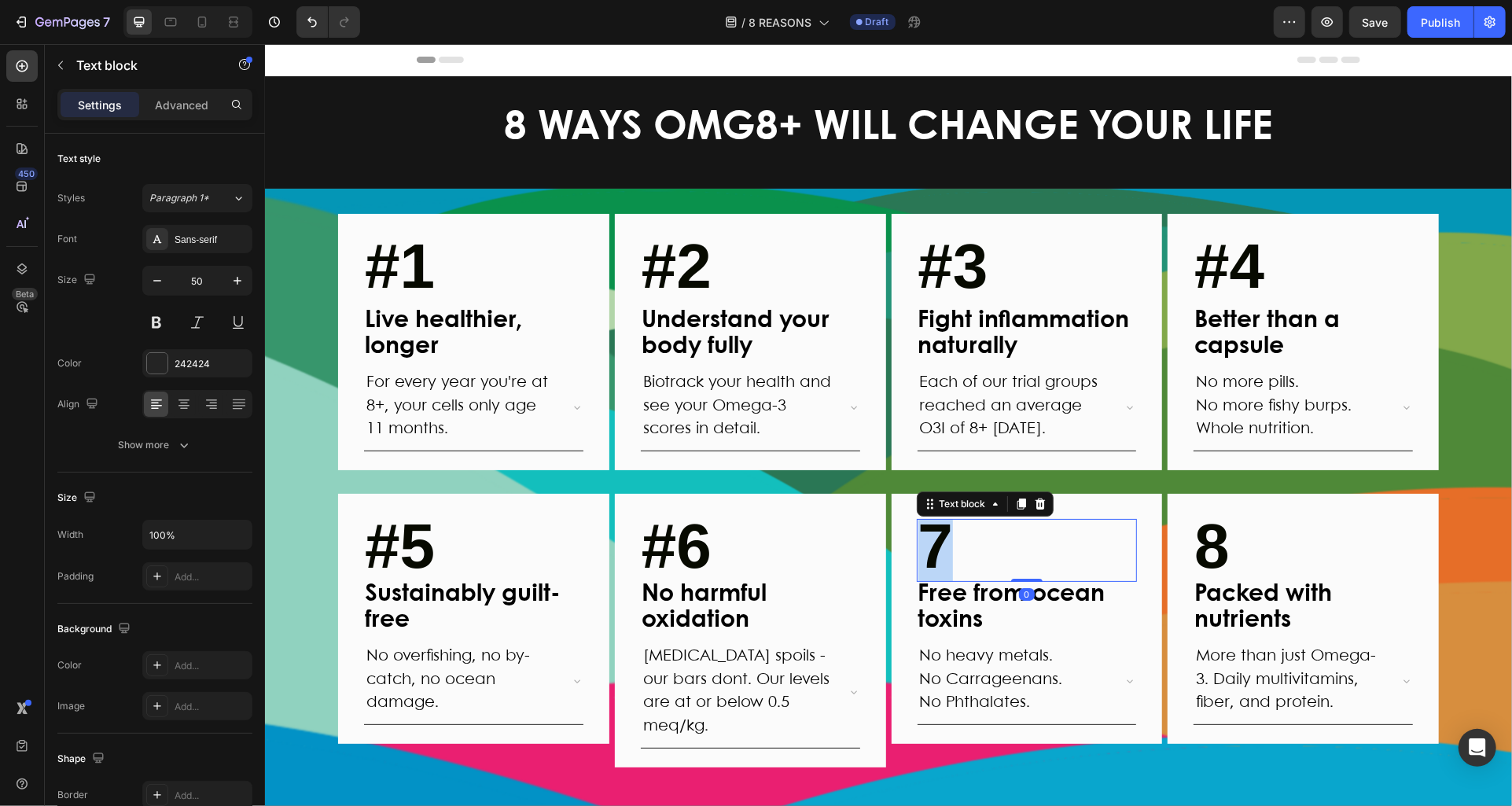
click at [918, 545] on strong "7" at bounding box center [935, 545] width 35 height 70
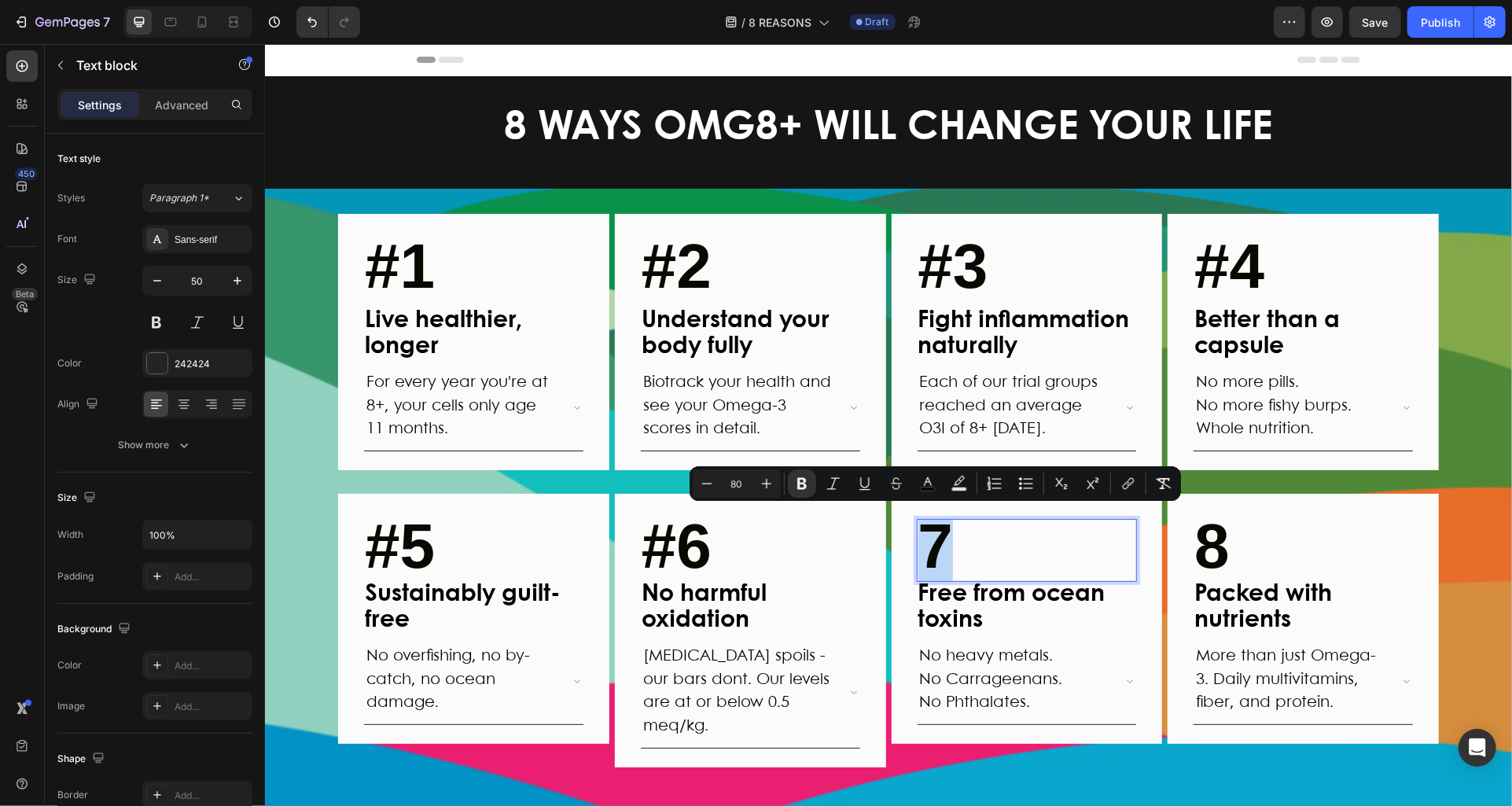
click at [918, 545] on strong "7" at bounding box center [935, 545] width 35 height 70
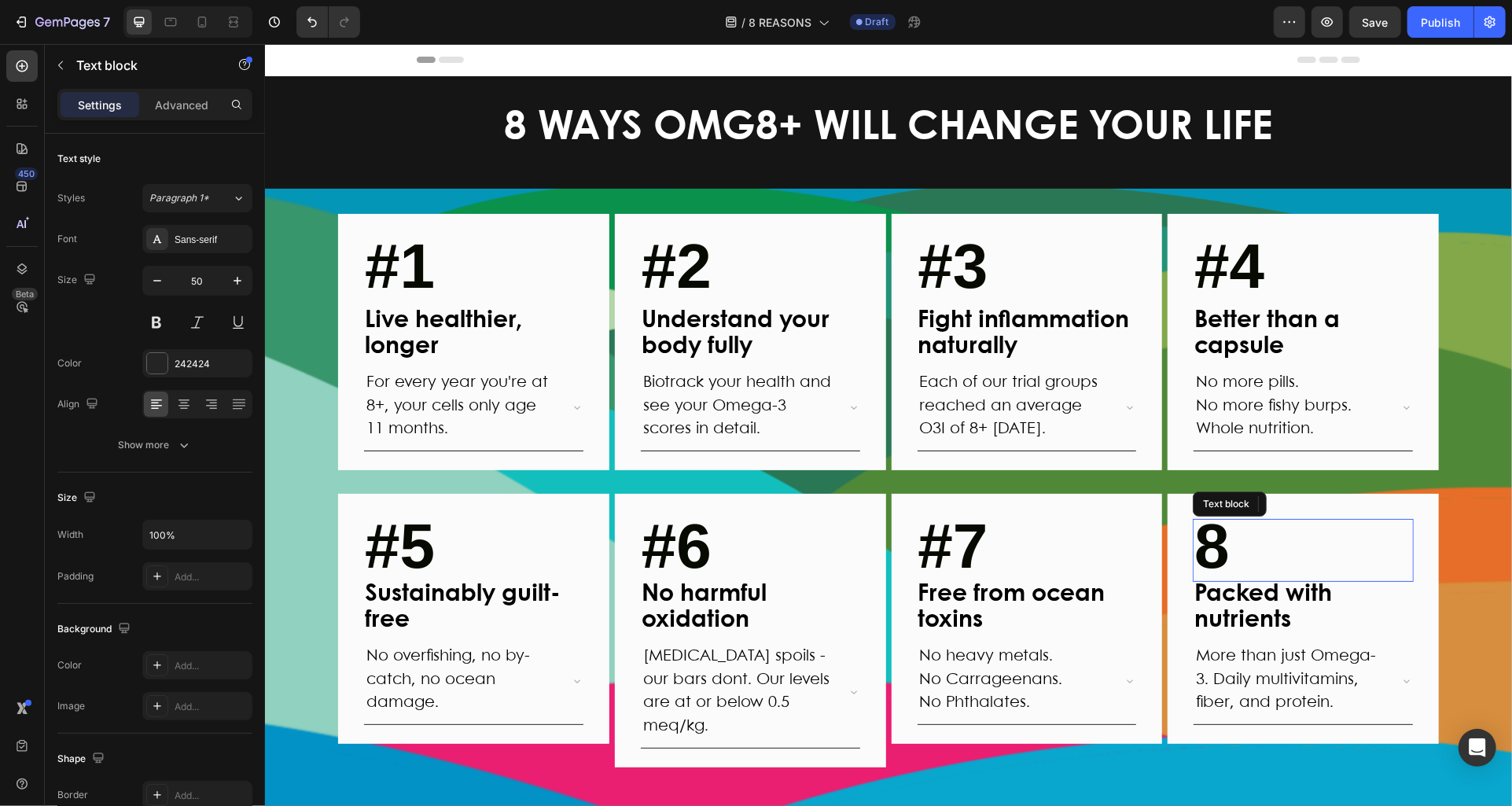
click at [1205, 553] on strong "8" at bounding box center [1211, 545] width 35 height 70
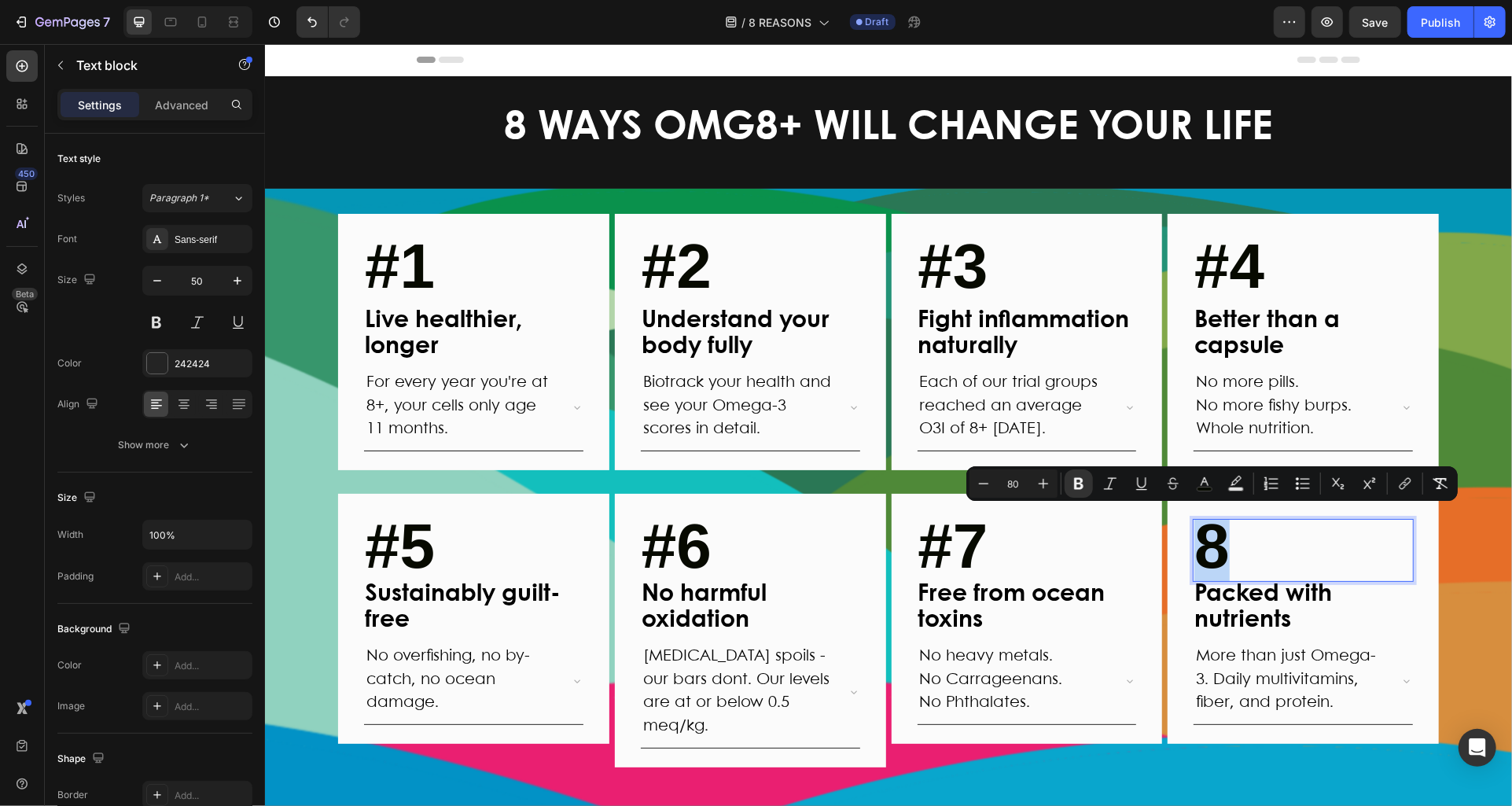
click at [1200, 551] on strong "8" at bounding box center [1211, 545] width 35 height 70
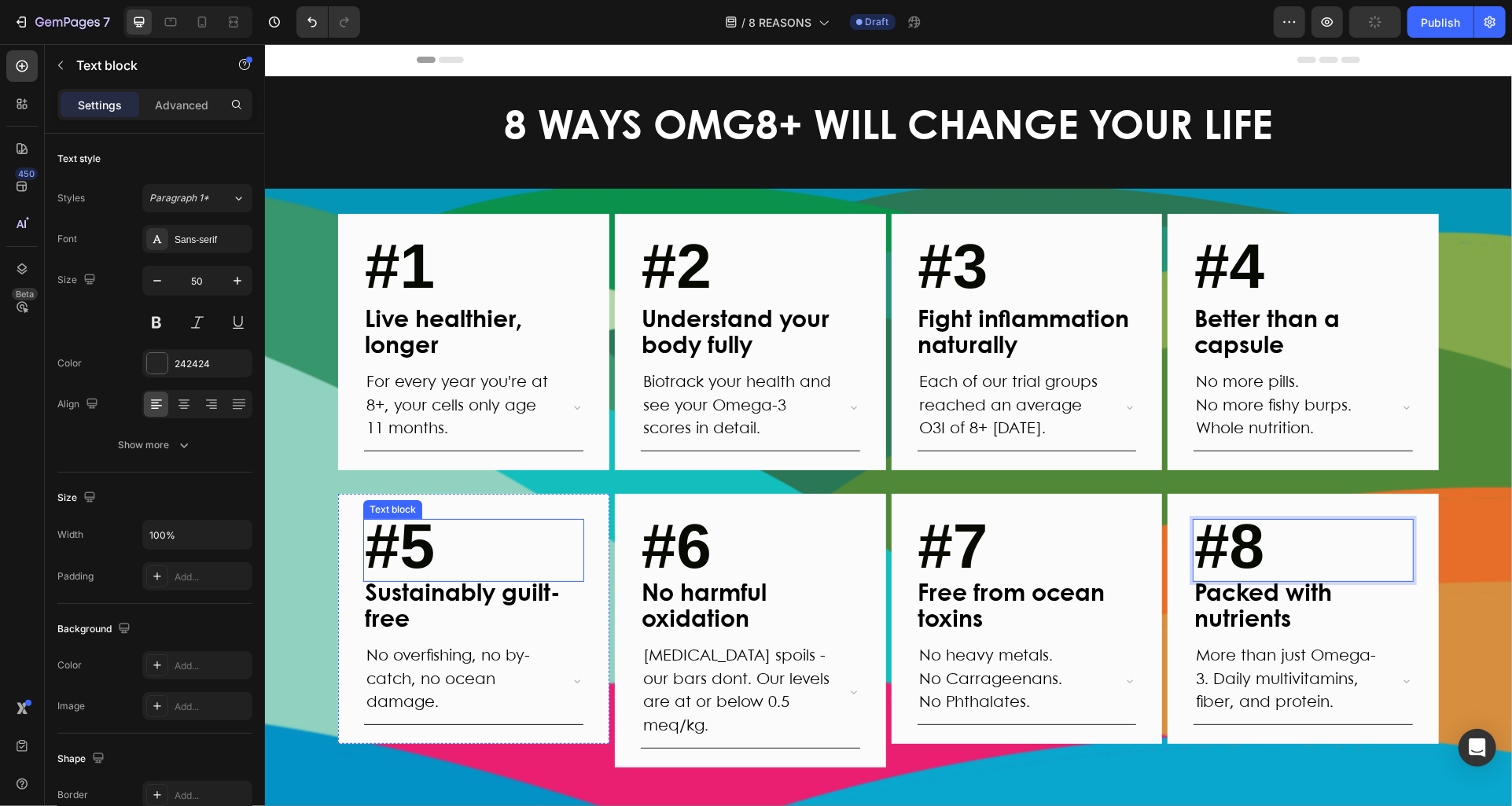
click at [525, 565] on p "#5" at bounding box center [473, 549] width 218 height 60
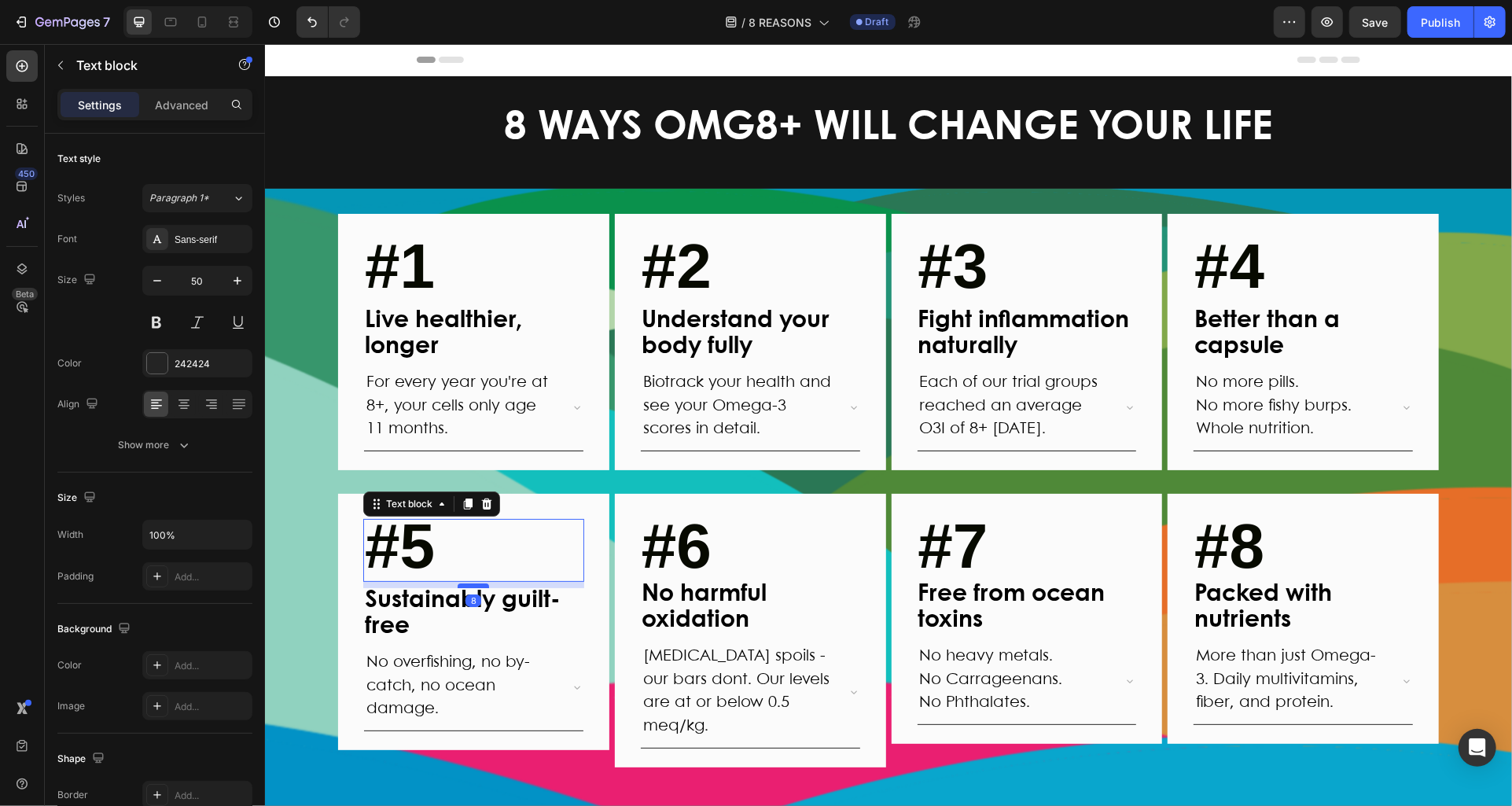
click at [466, 583] on div at bounding box center [473, 586] width 31 height 5
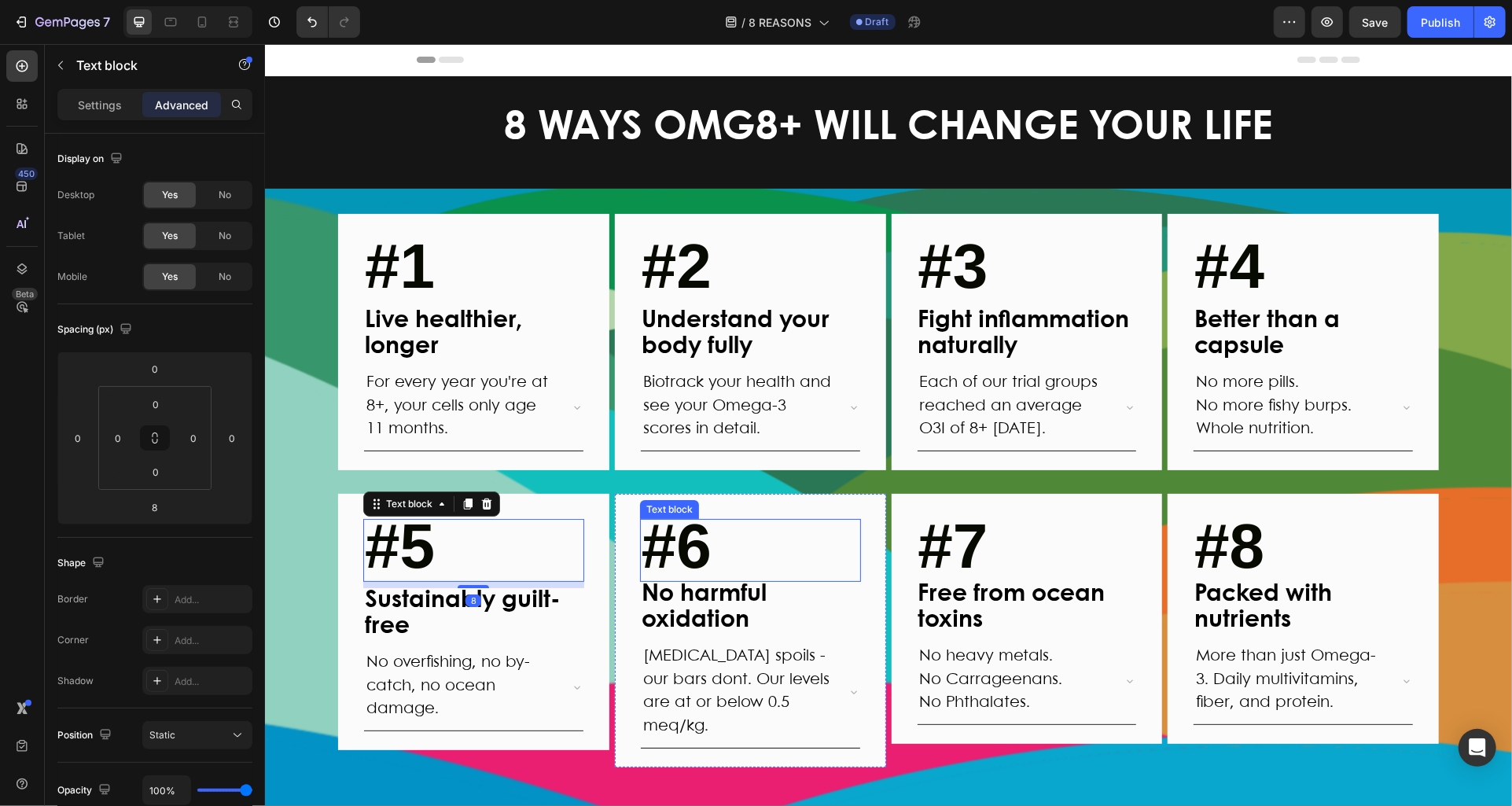
click at [771, 547] on p "#6" at bounding box center [750, 549] width 218 height 60
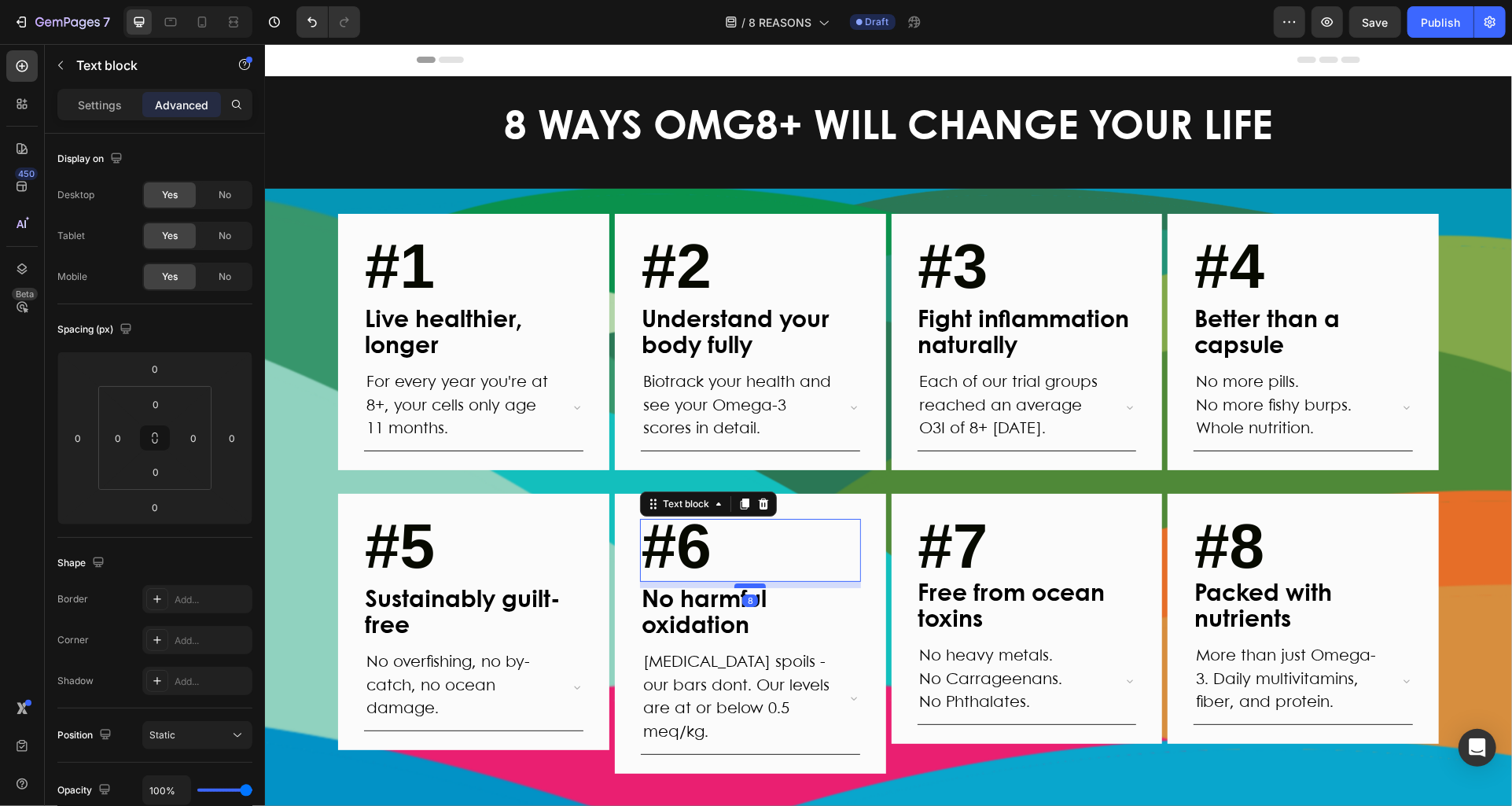
click at [755, 584] on div at bounding box center [749, 586] width 31 height 5
type input "8"
click at [1031, 544] on p "#7" at bounding box center [1026, 549] width 218 height 60
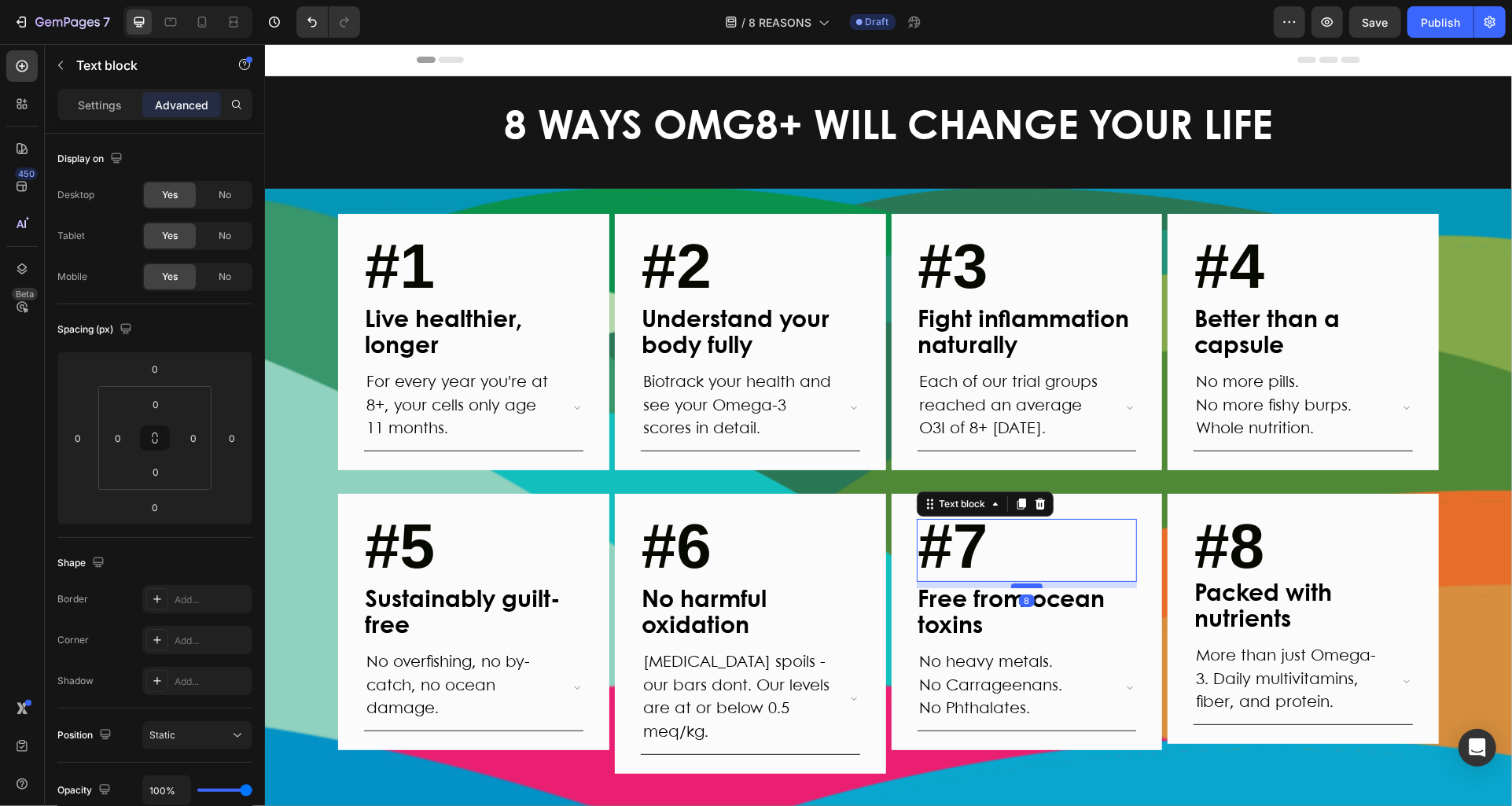
click at [1027, 585] on div at bounding box center [1026, 586] width 31 height 5
type input "8"
click at [1261, 558] on strong "#8" at bounding box center [1228, 545] width 70 height 70
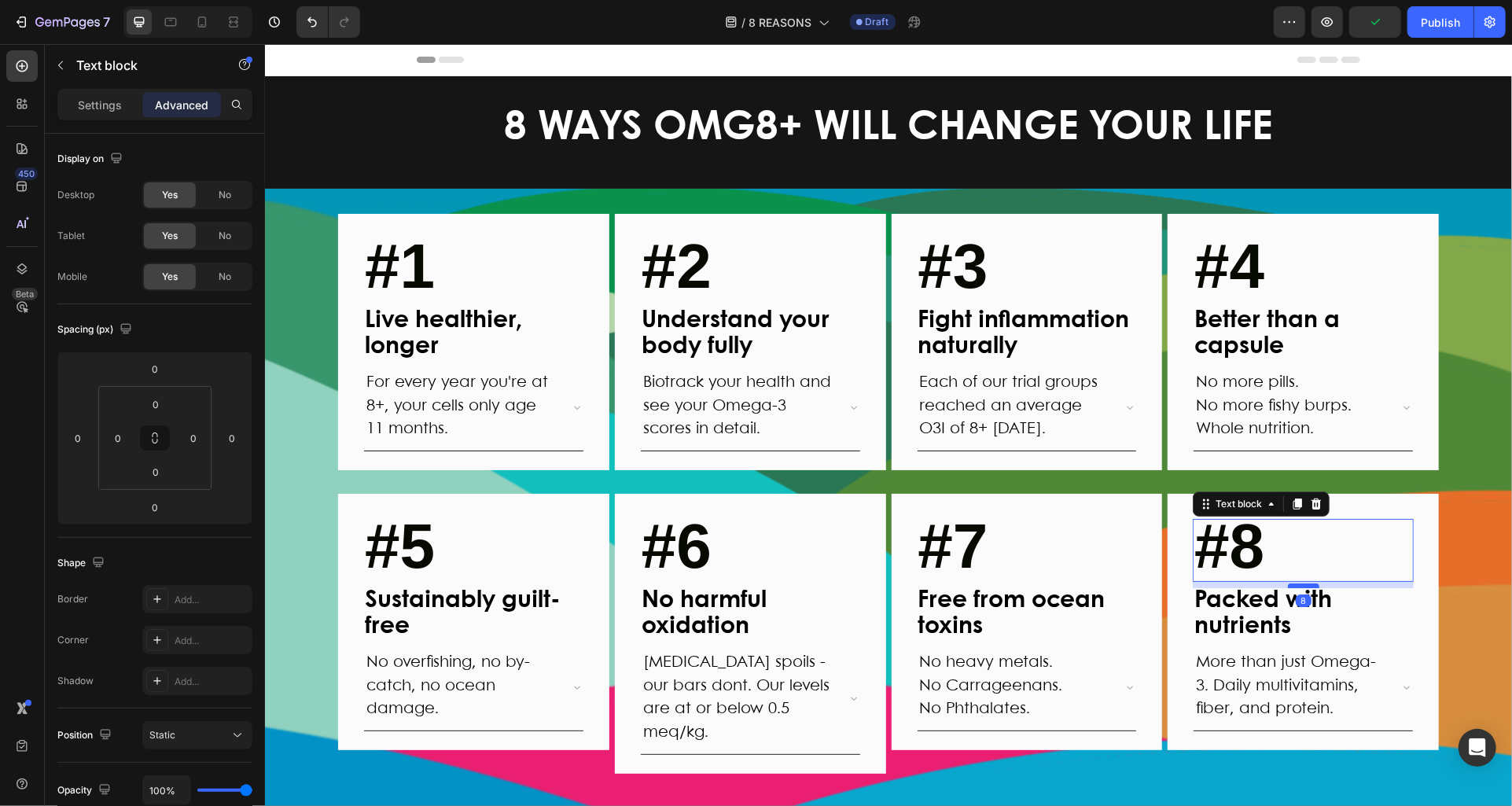
click at [1296, 584] on div at bounding box center [1303, 586] width 31 height 5
type input "8"
click at [1376, 31] on button "Save" at bounding box center [1375, 22] width 52 height 31
click at [1330, 31] on button "button" at bounding box center [1327, 22] width 31 height 31
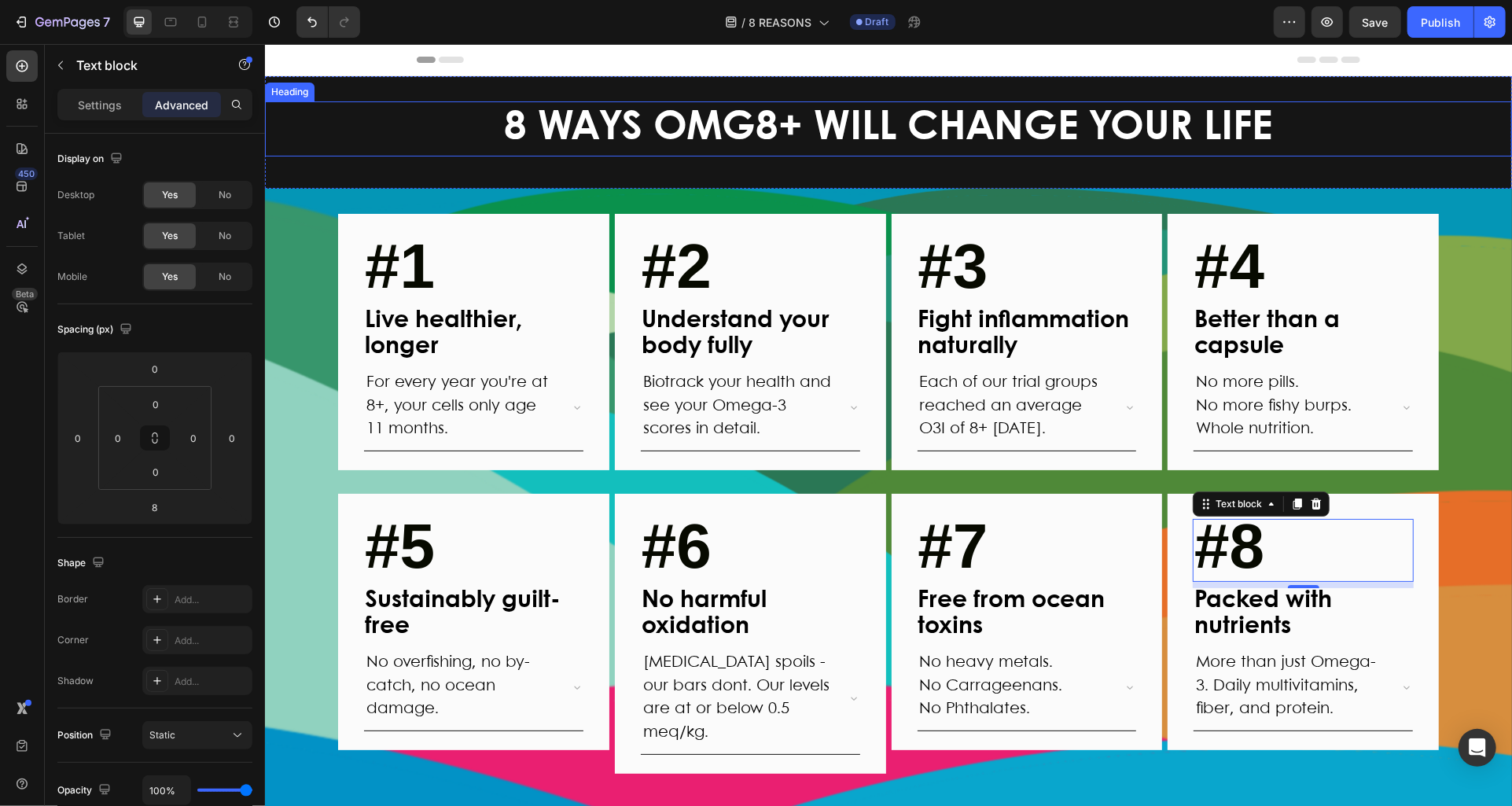
click at [605, 150] on h2 "8 WAYS OMG8+ WILL CHANGE YOUR LIFE" at bounding box center [888, 127] width 944 height 55
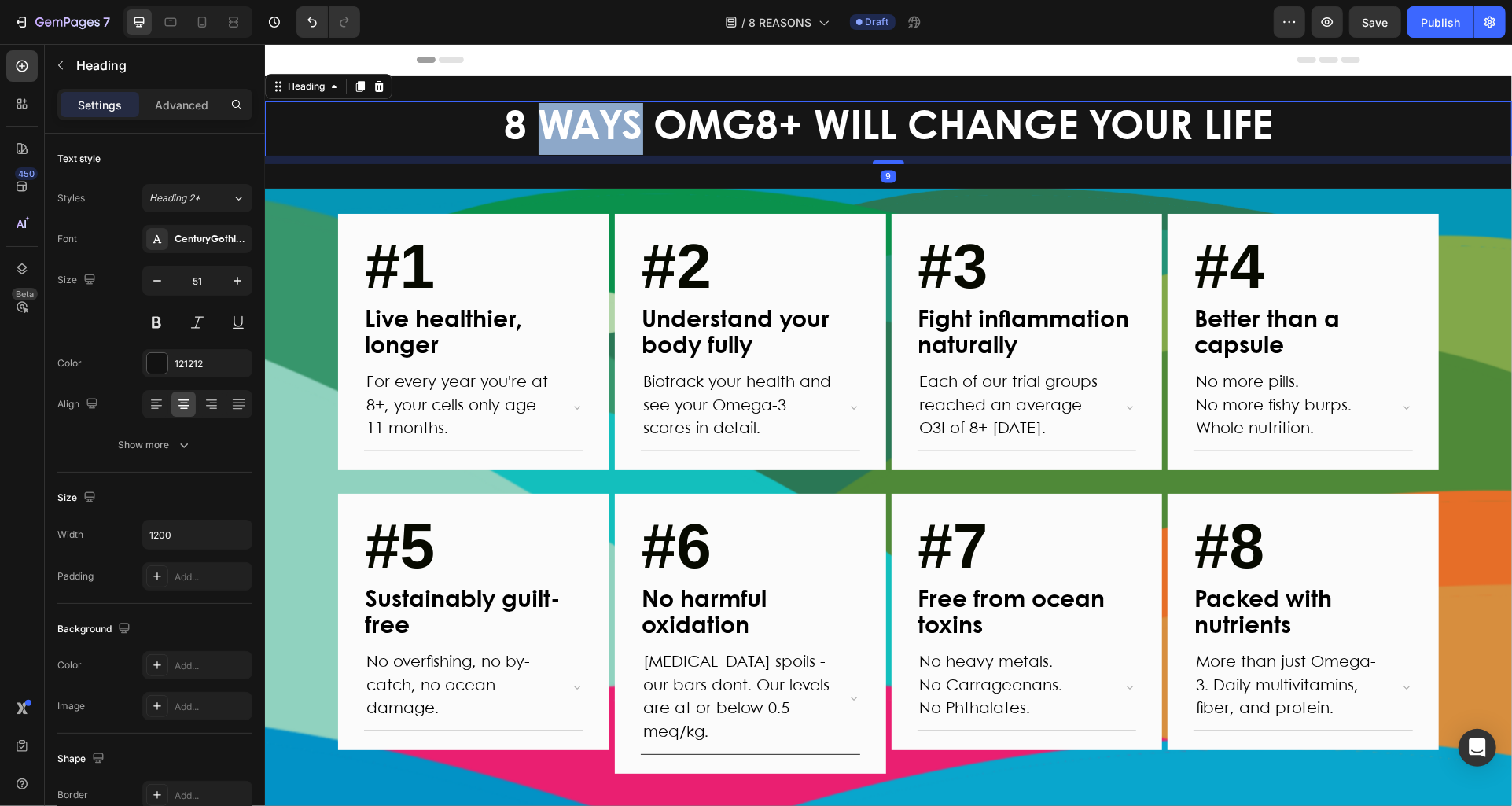
click at [605, 150] on h2 "8 WAYS OMG8+ WILL CHANGE YOUR LIFE" at bounding box center [888, 127] width 944 height 55
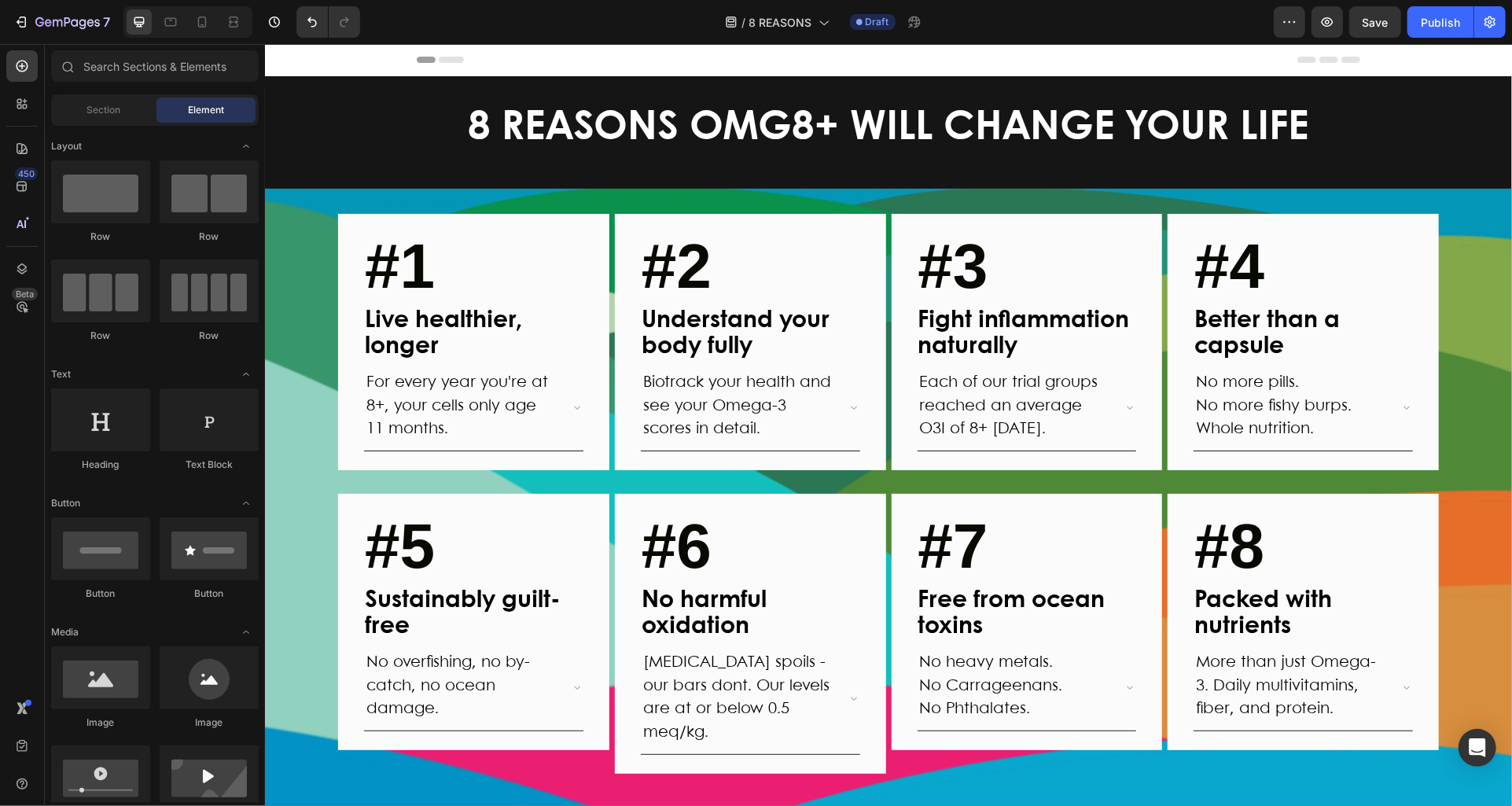
click at [1209, 67] on div "Header" at bounding box center [888, 59] width 944 height 31
click at [1383, 26] on span "Save" at bounding box center [1376, 22] width 26 height 13
click at [1329, 19] on icon "button" at bounding box center [1327, 21] width 16 height 16
click at [1490, 446] on div "#1 Text block Live healthier, longer Text Block For every year you're at 8+, yo…" at bounding box center [887, 505] width 1247 height 584
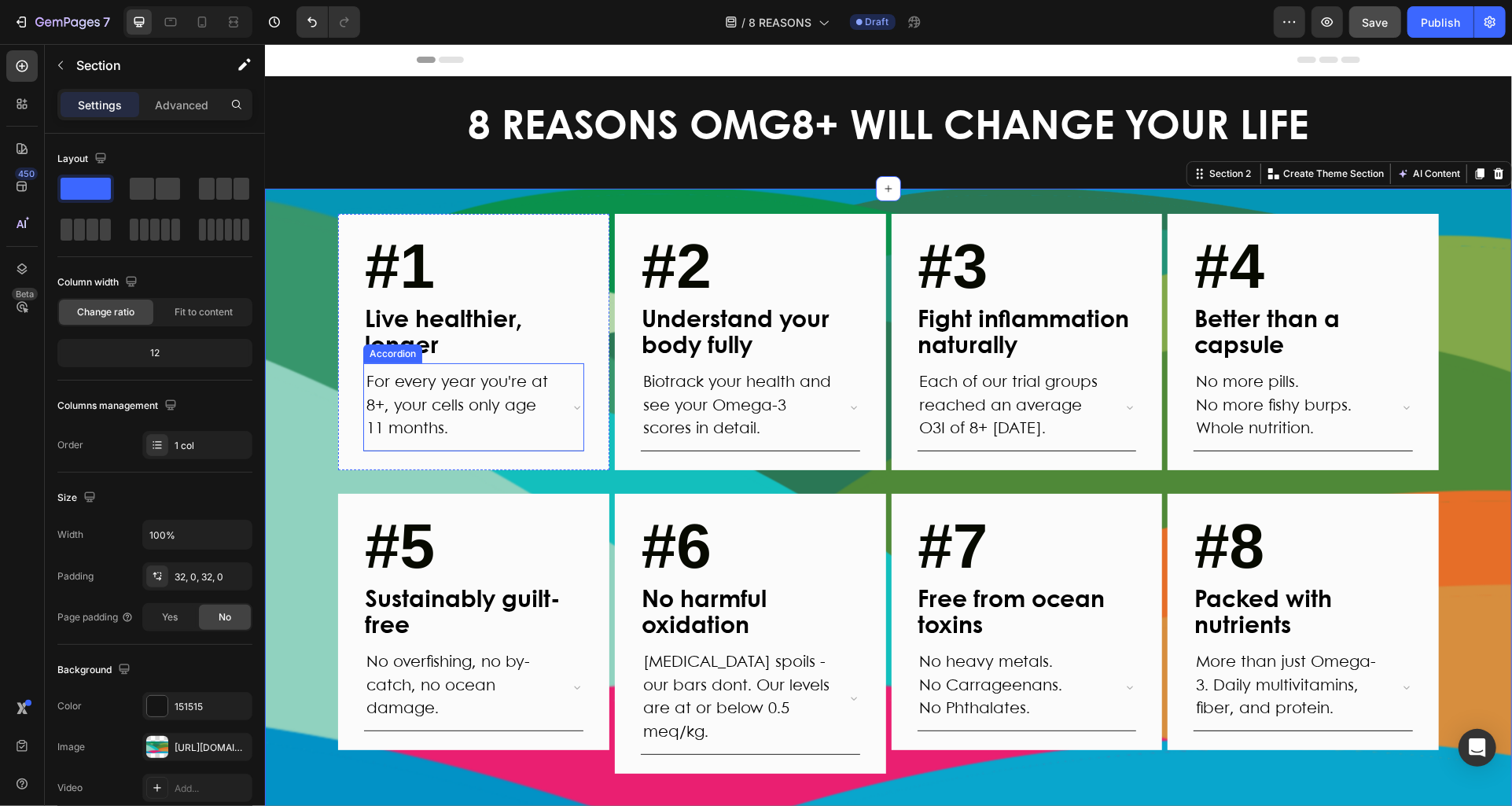
click at [573, 404] on icon at bounding box center [576, 406] width 12 height 12
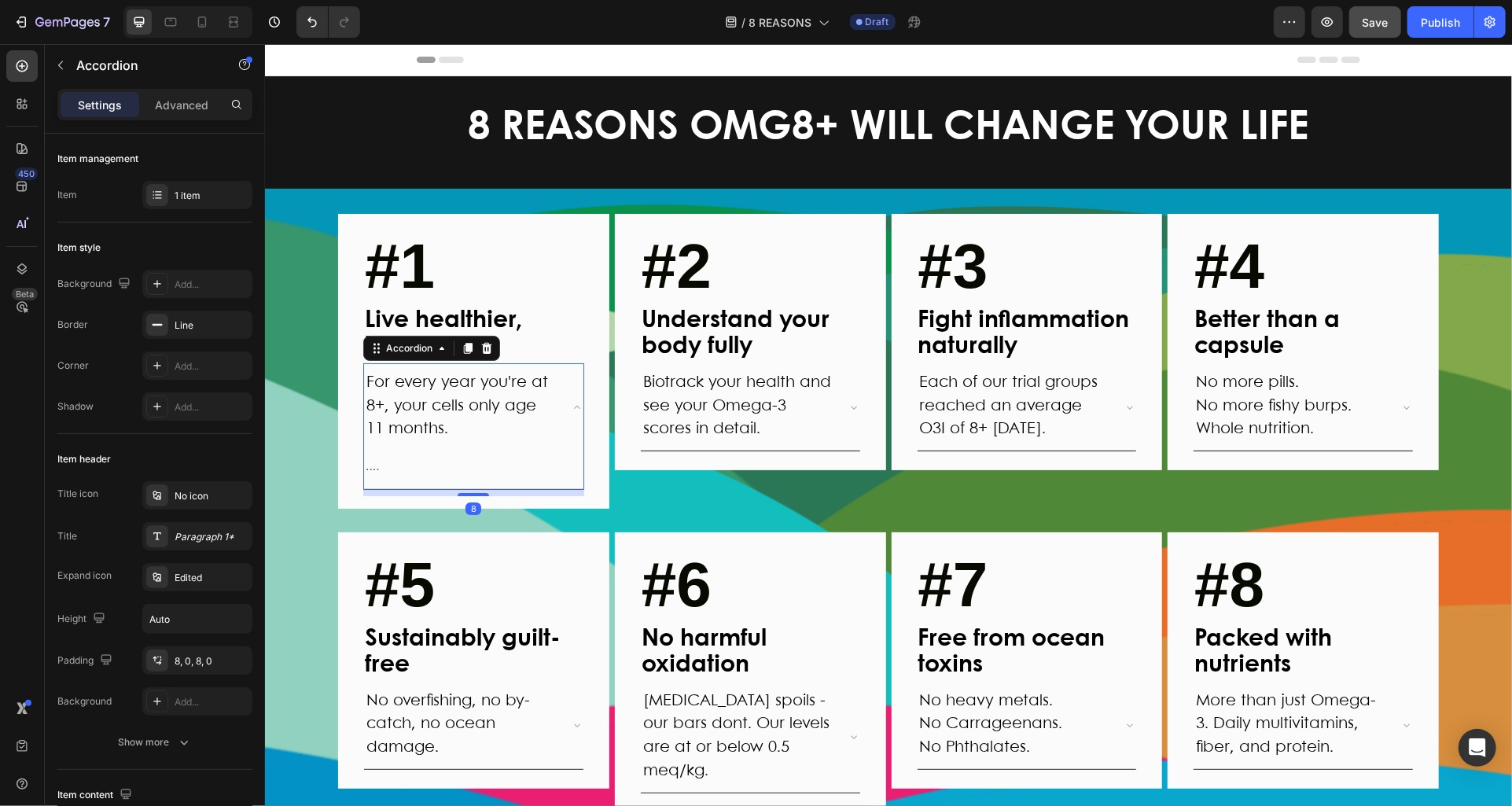
click at [573, 404] on icon at bounding box center [576, 406] width 12 height 12
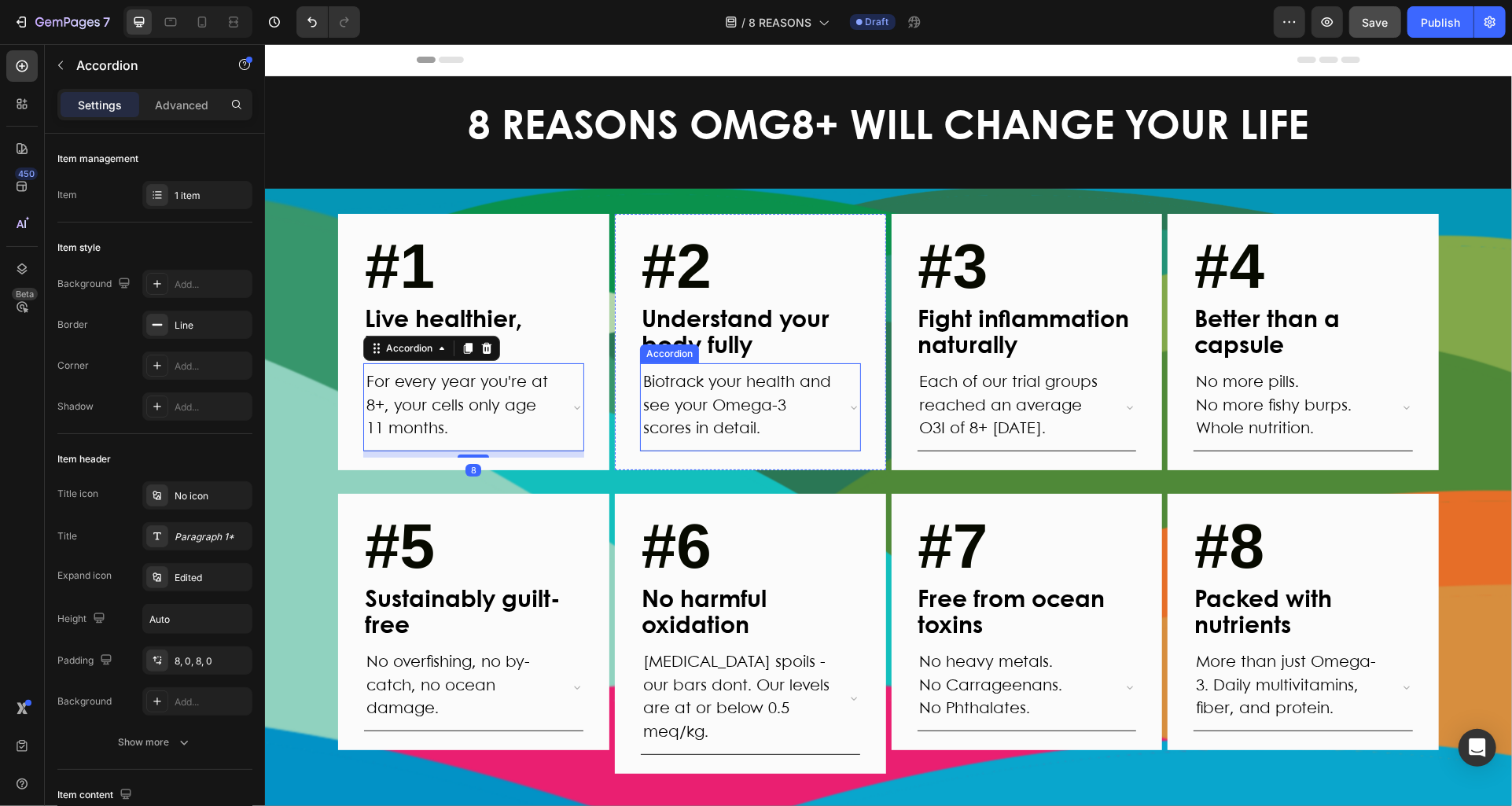
click at [856, 409] on icon at bounding box center [853, 406] width 12 height 12
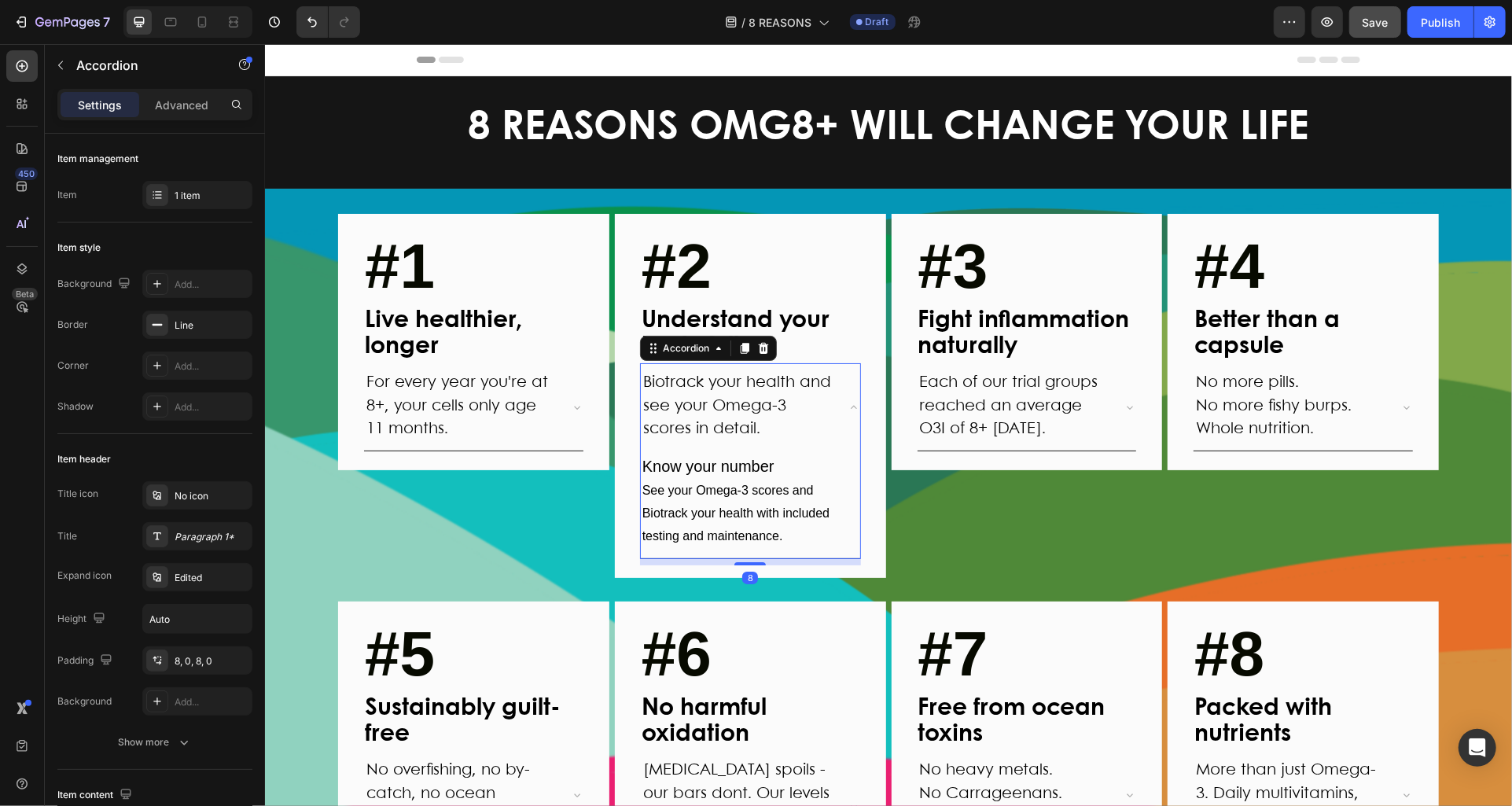
click at [856, 409] on icon at bounding box center [853, 406] width 12 height 12
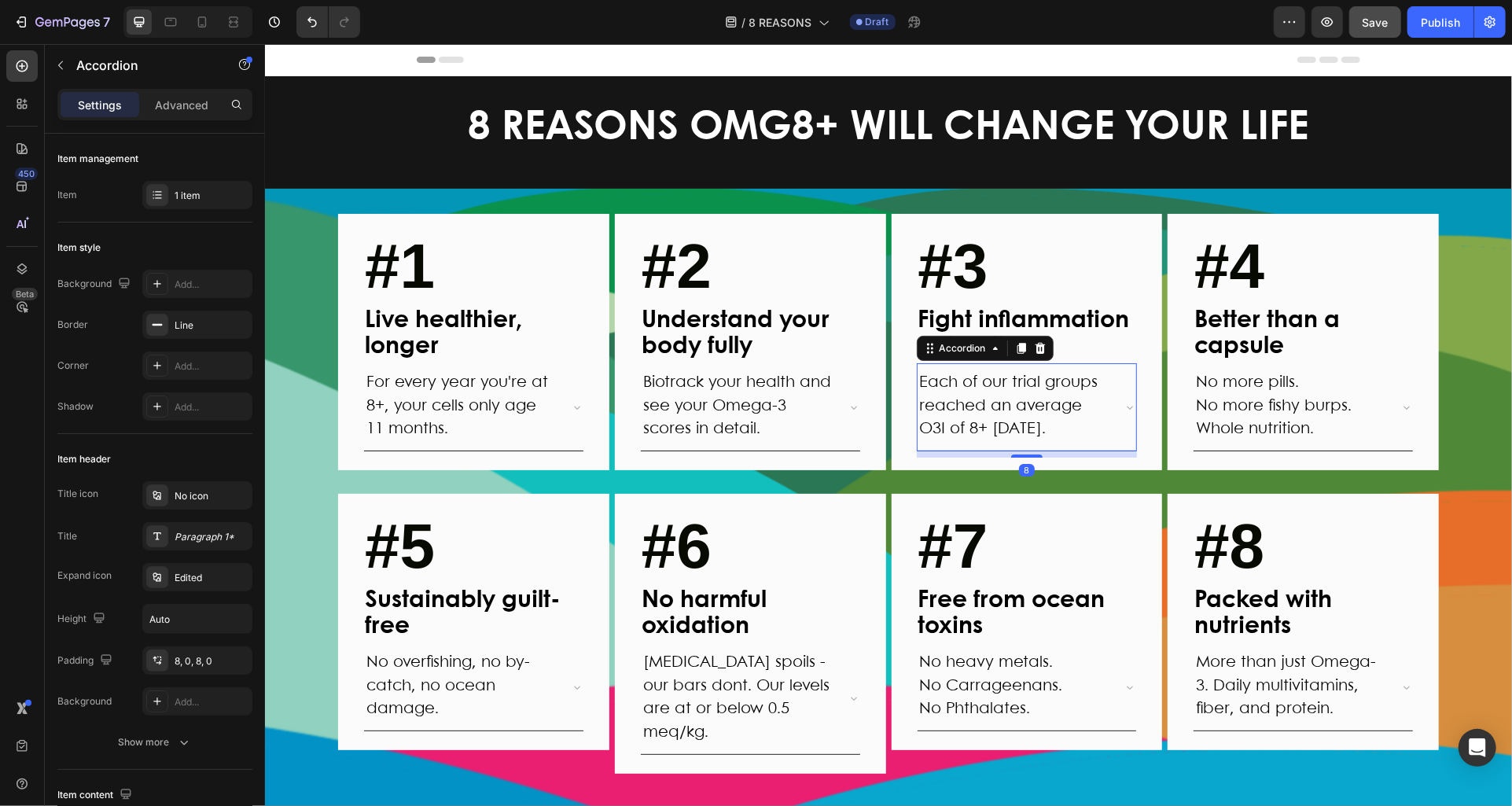
click at [1126, 412] on div "Each of our trial groups reached an average O3I of 8+ [DATE]." at bounding box center [1026, 406] width 220 height 87
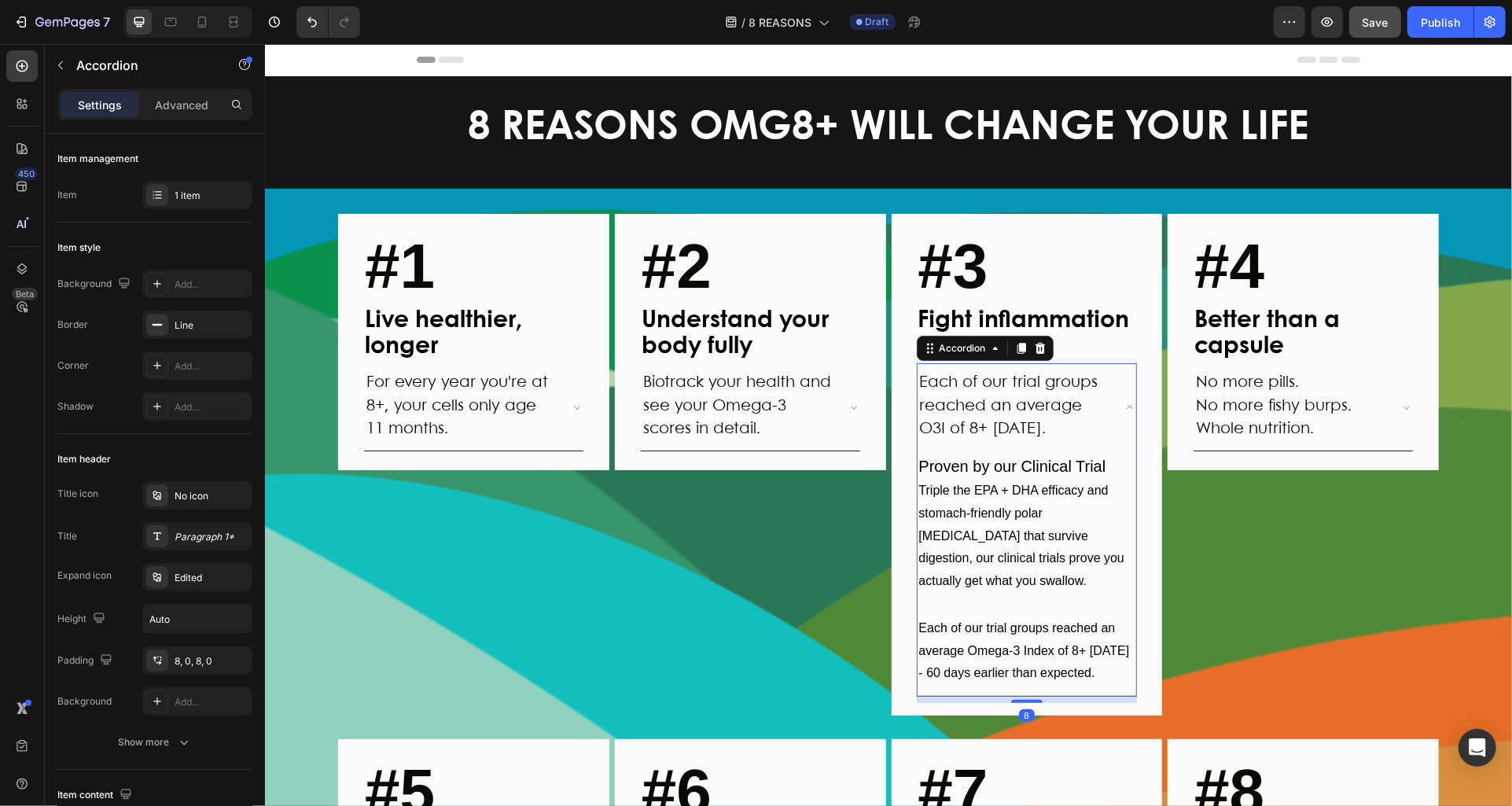
click at [1126, 412] on div "Each of our trial groups reached an average O3I of 8+ [DATE]." at bounding box center [1026, 406] width 220 height 87
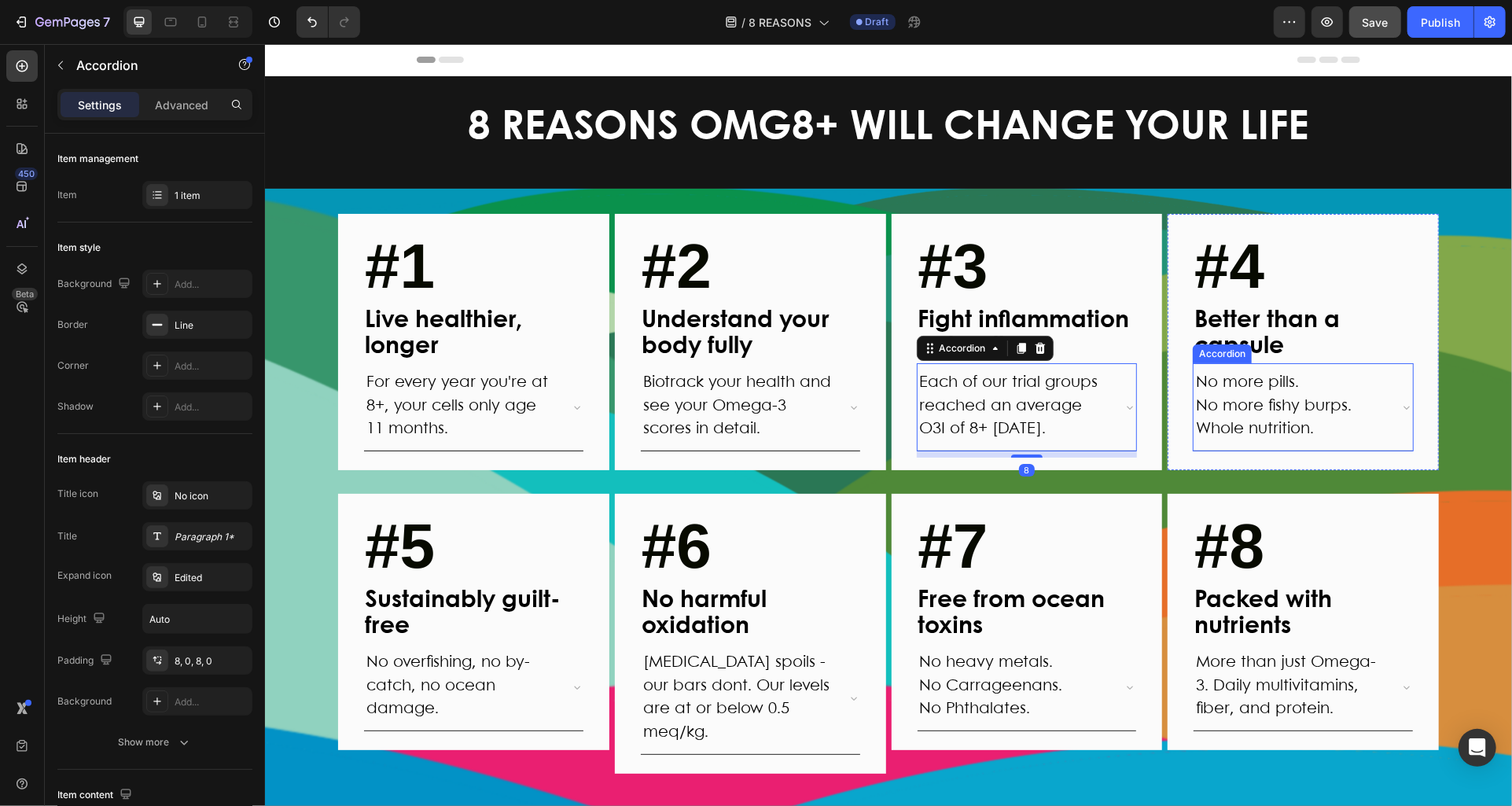
click at [1406, 401] on icon at bounding box center [1405, 406] width 12 height 12
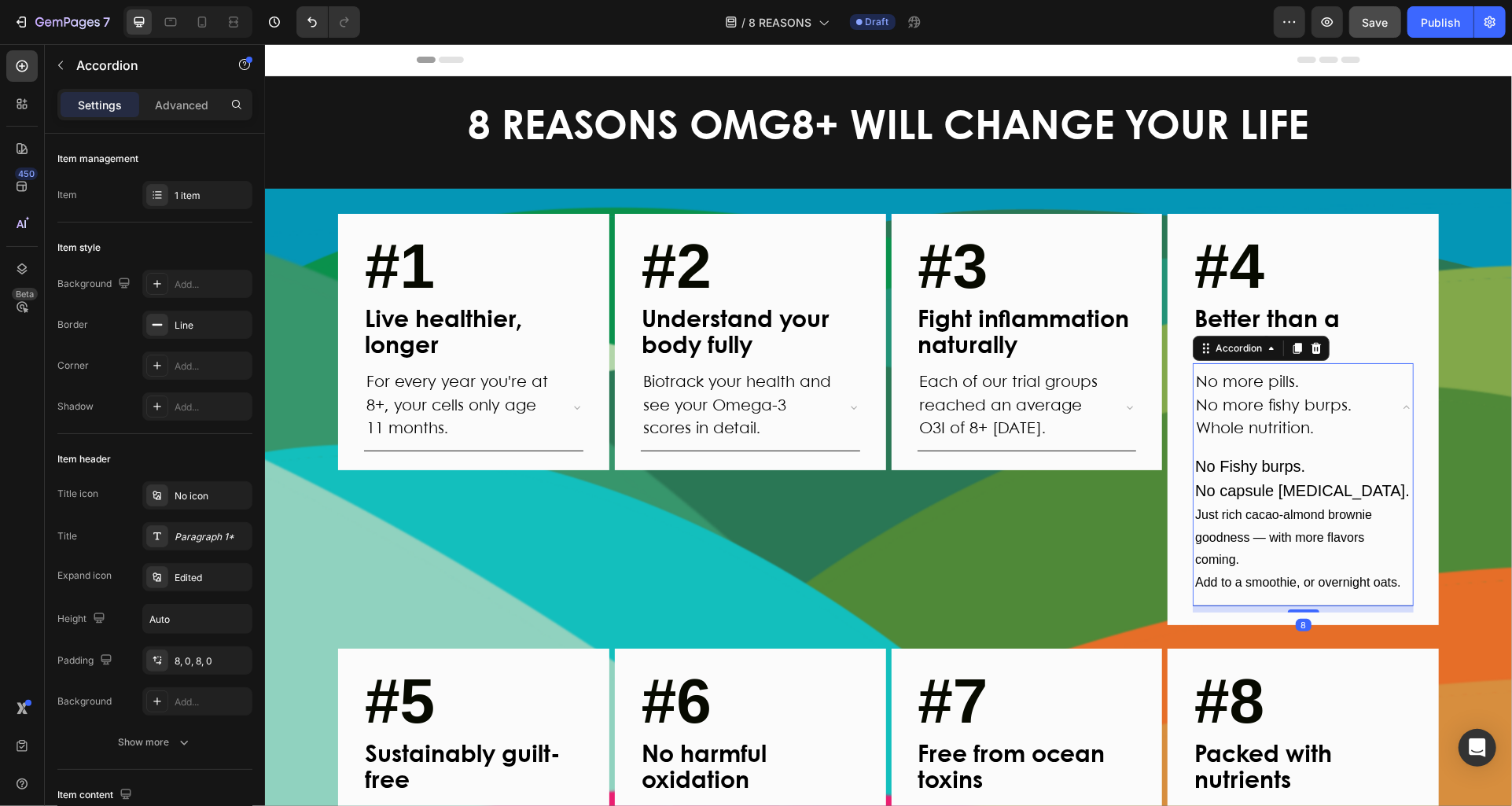
click at [1406, 401] on icon at bounding box center [1405, 406] width 12 height 12
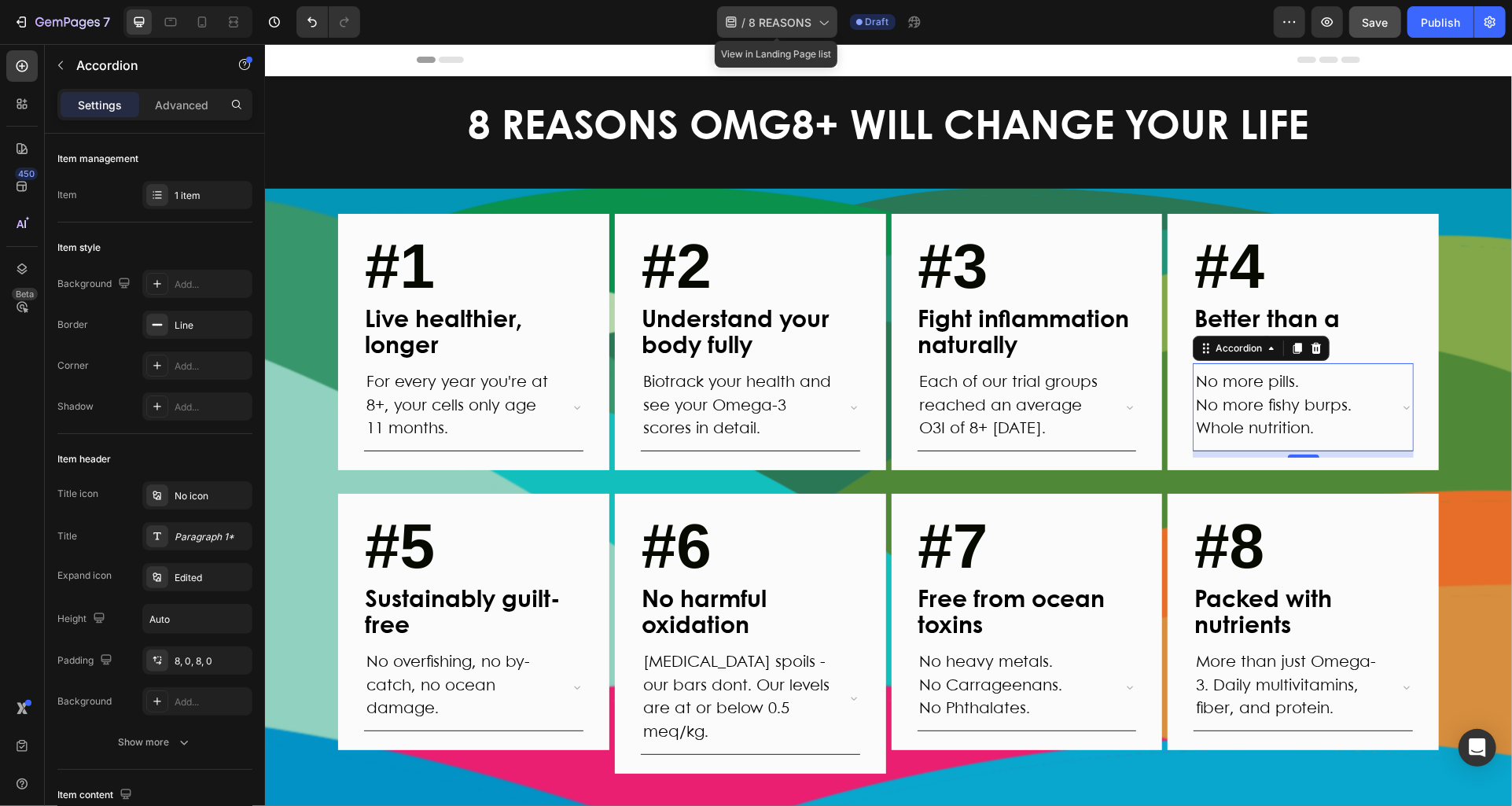
click at [819, 25] on icon at bounding box center [823, 21] width 16 height 16
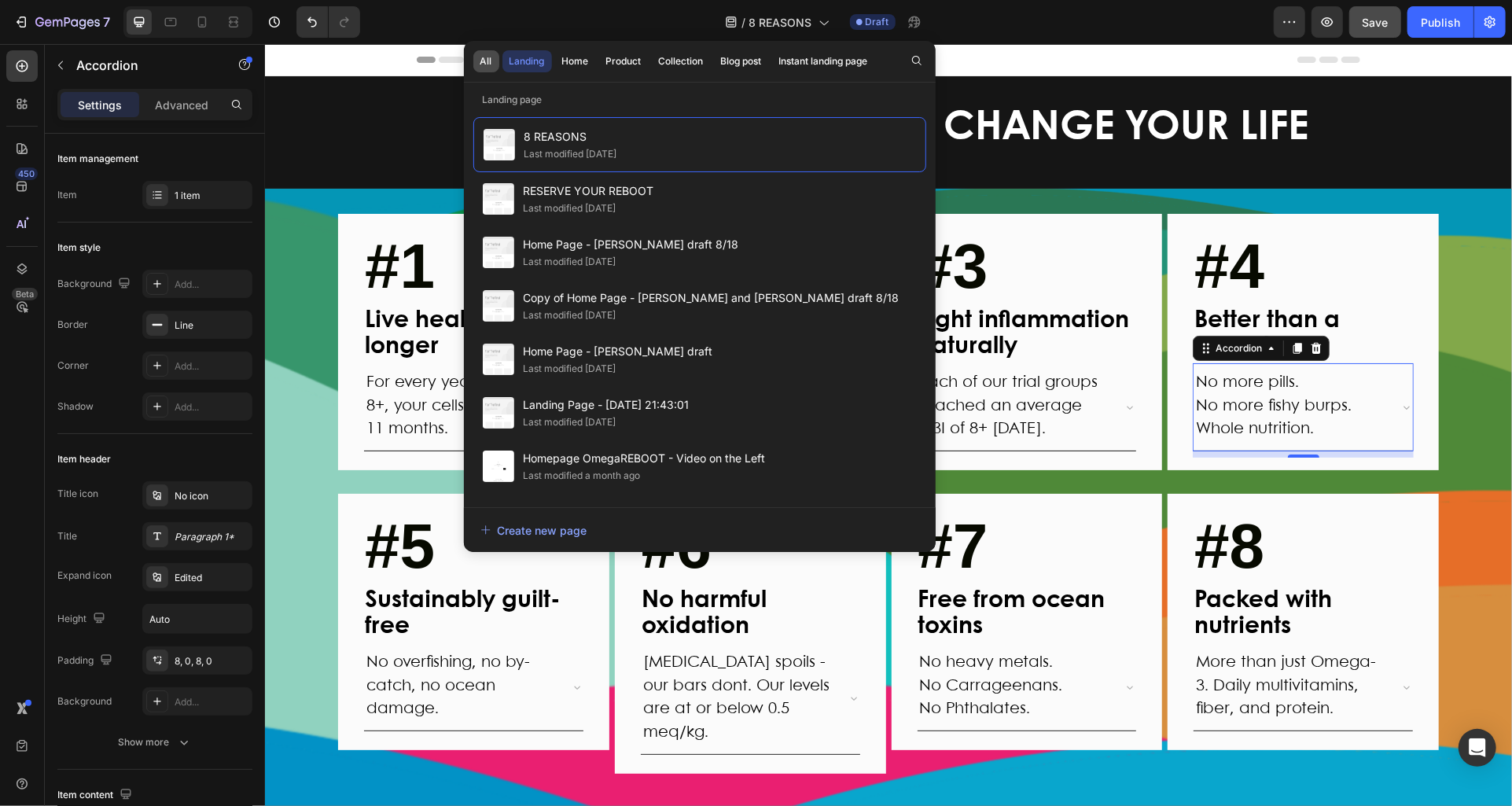
click at [487, 60] on div "All" at bounding box center [486, 61] width 12 height 14
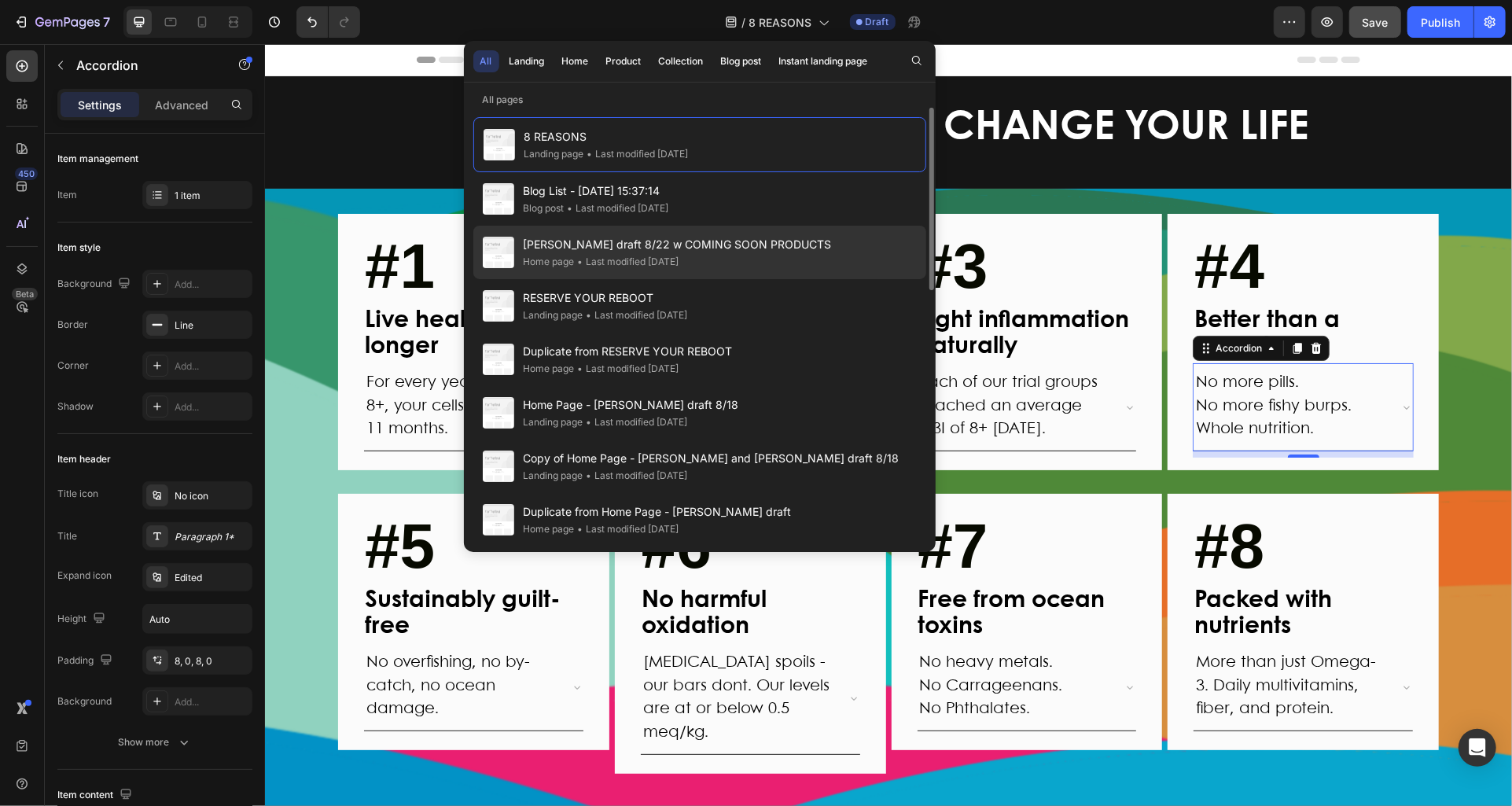
click at [621, 240] on span "[PERSON_NAME] draft 8/22 w COMING SOON PRODUCTS" at bounding box center [677, 244] width 308 height 19
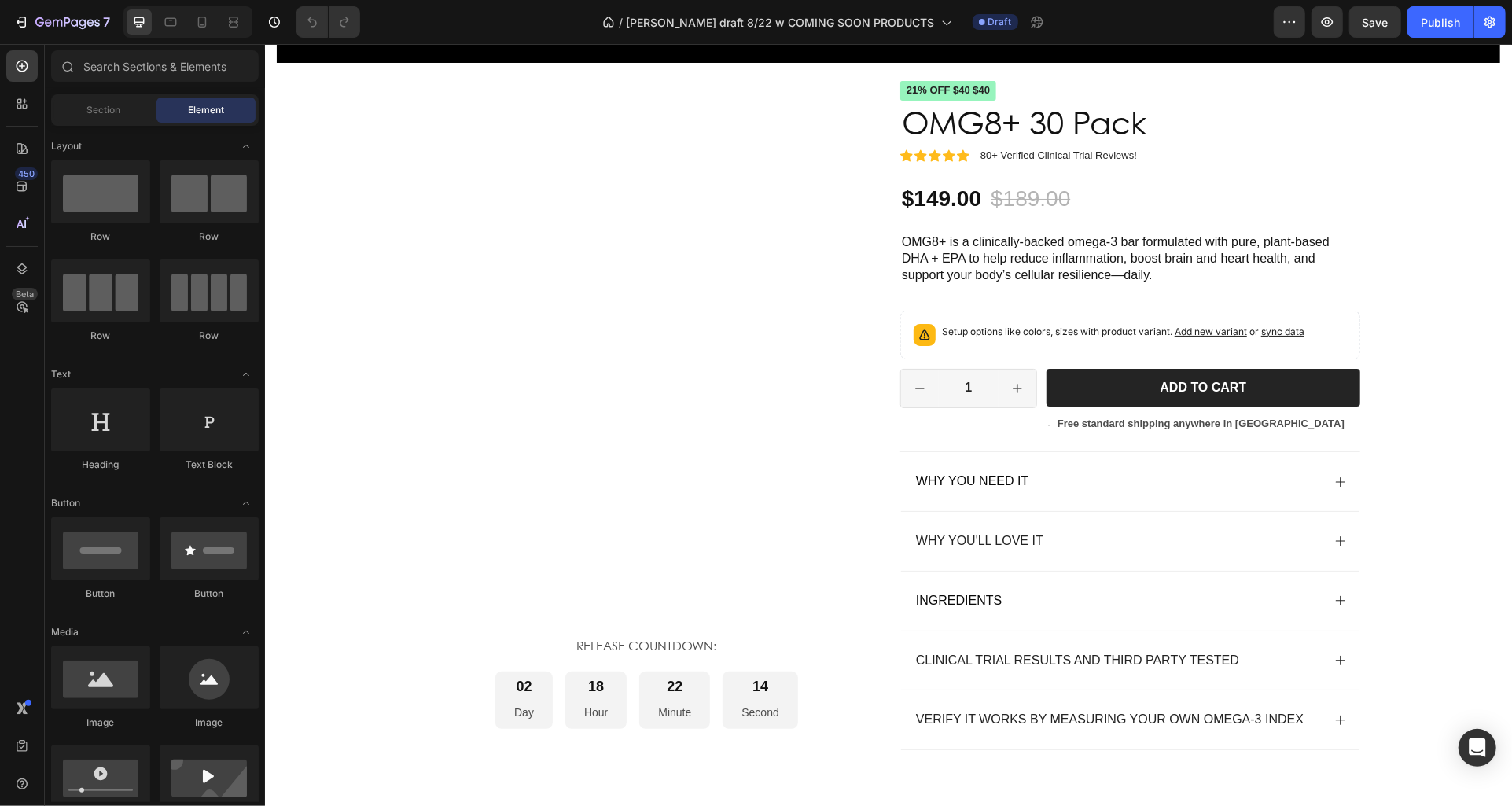
scroll to position [2734, 0]
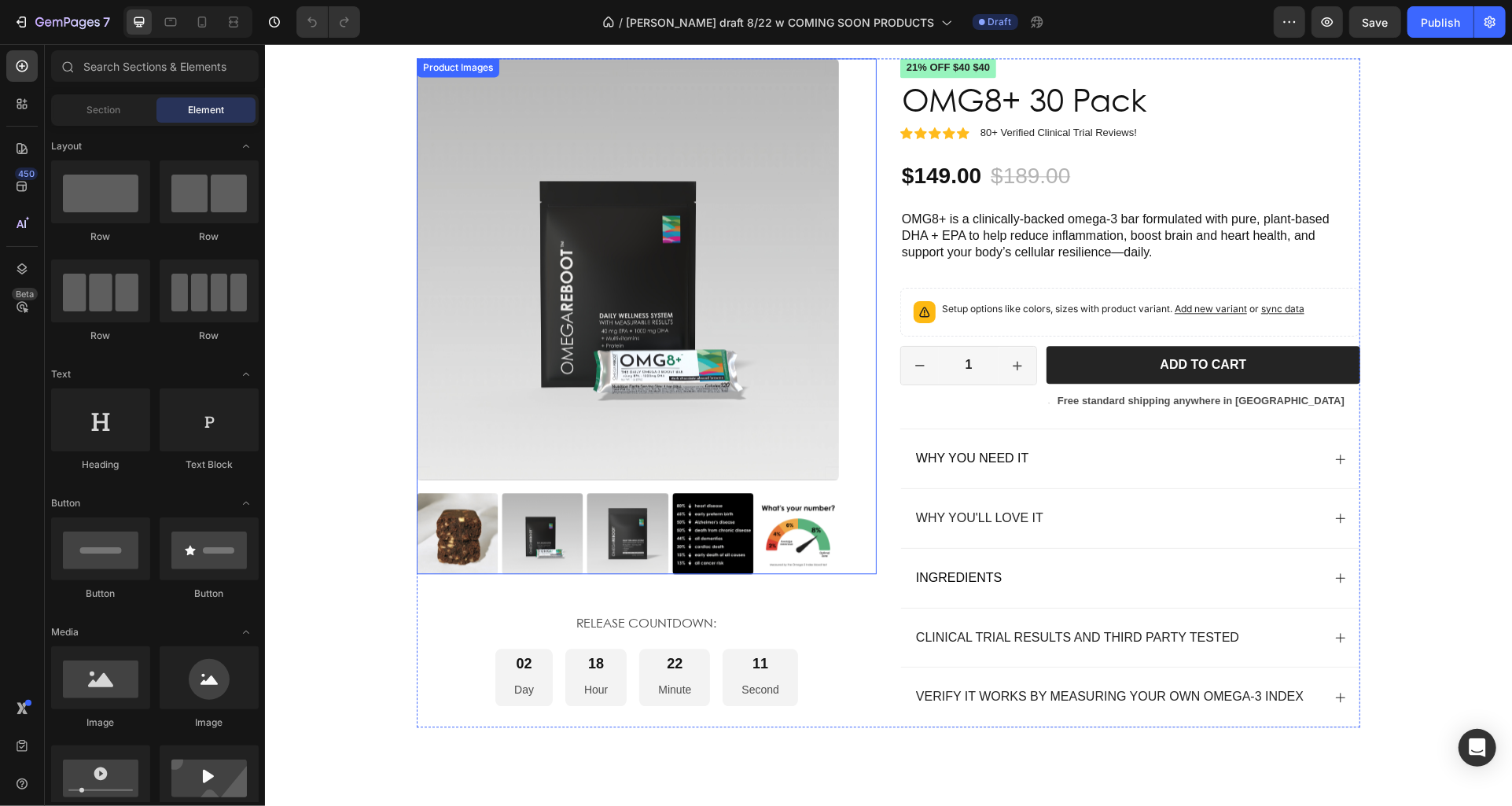
click at [779, 534] on img at bounding box center [798, 533] width 81 height 81
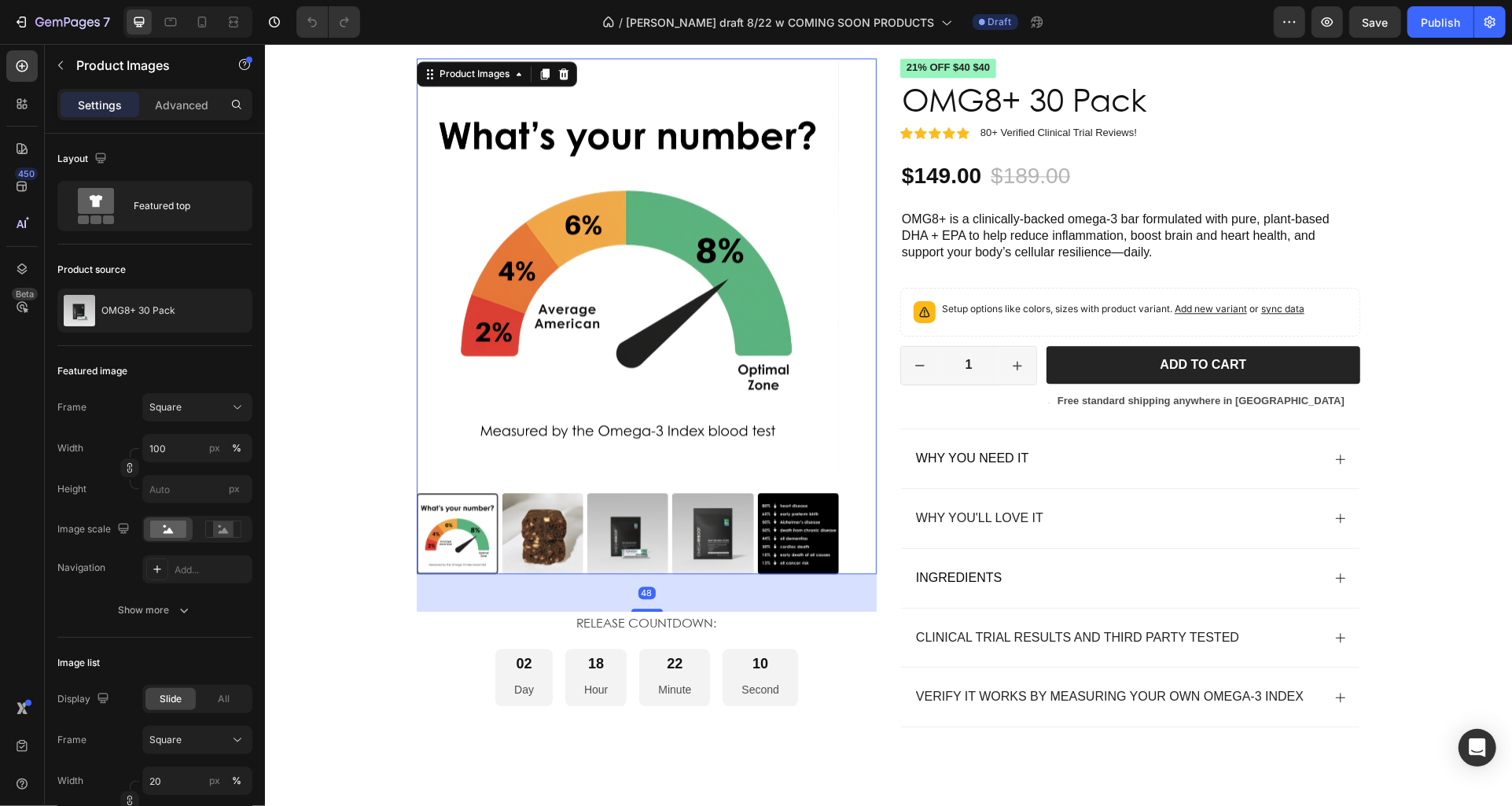
click at [717, 534] on img at bounding box center [712, 533] width 81 height 81
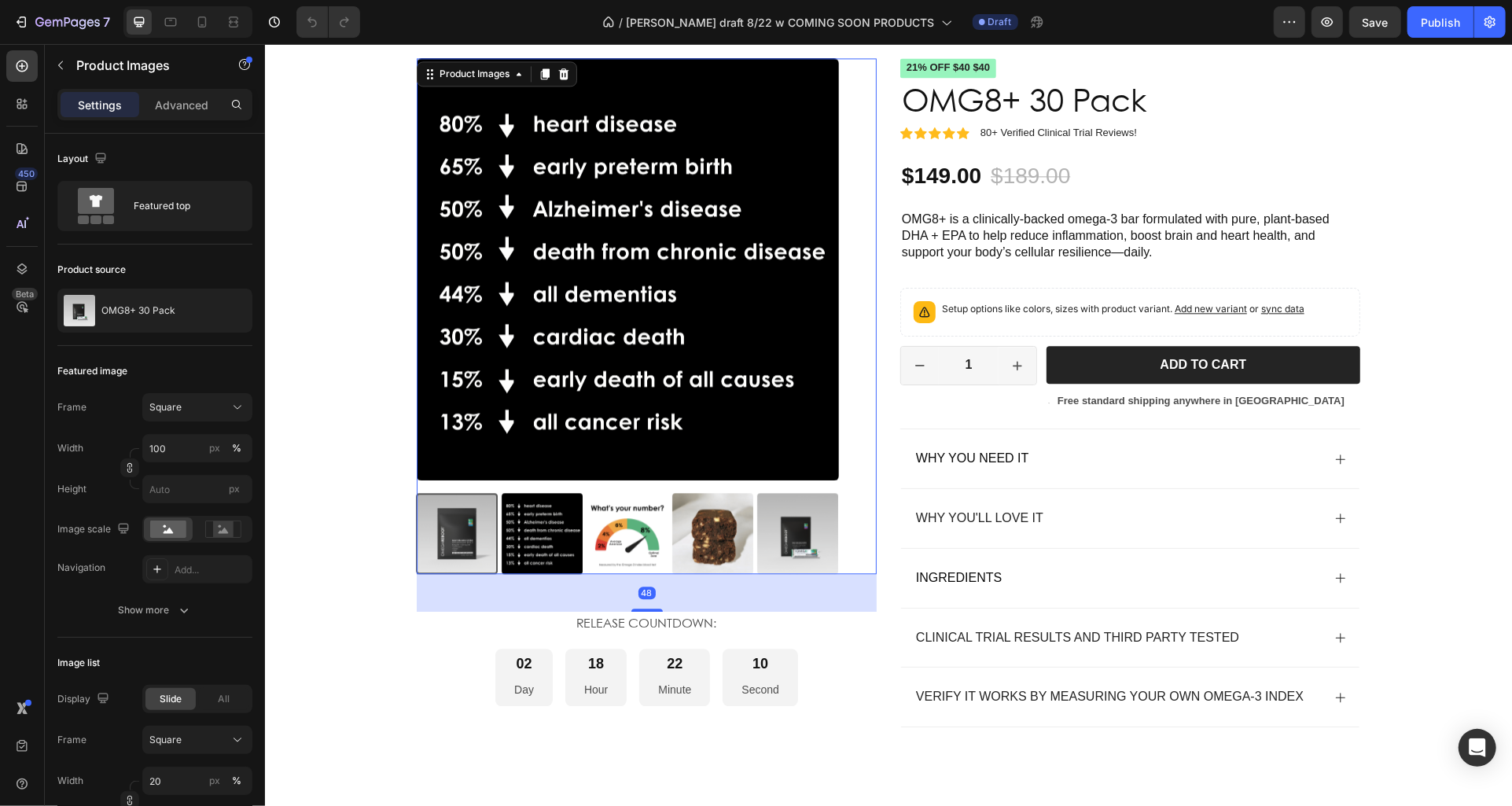
click at [581, 538] on img at bounding box center [541, 533] width 81 height 81
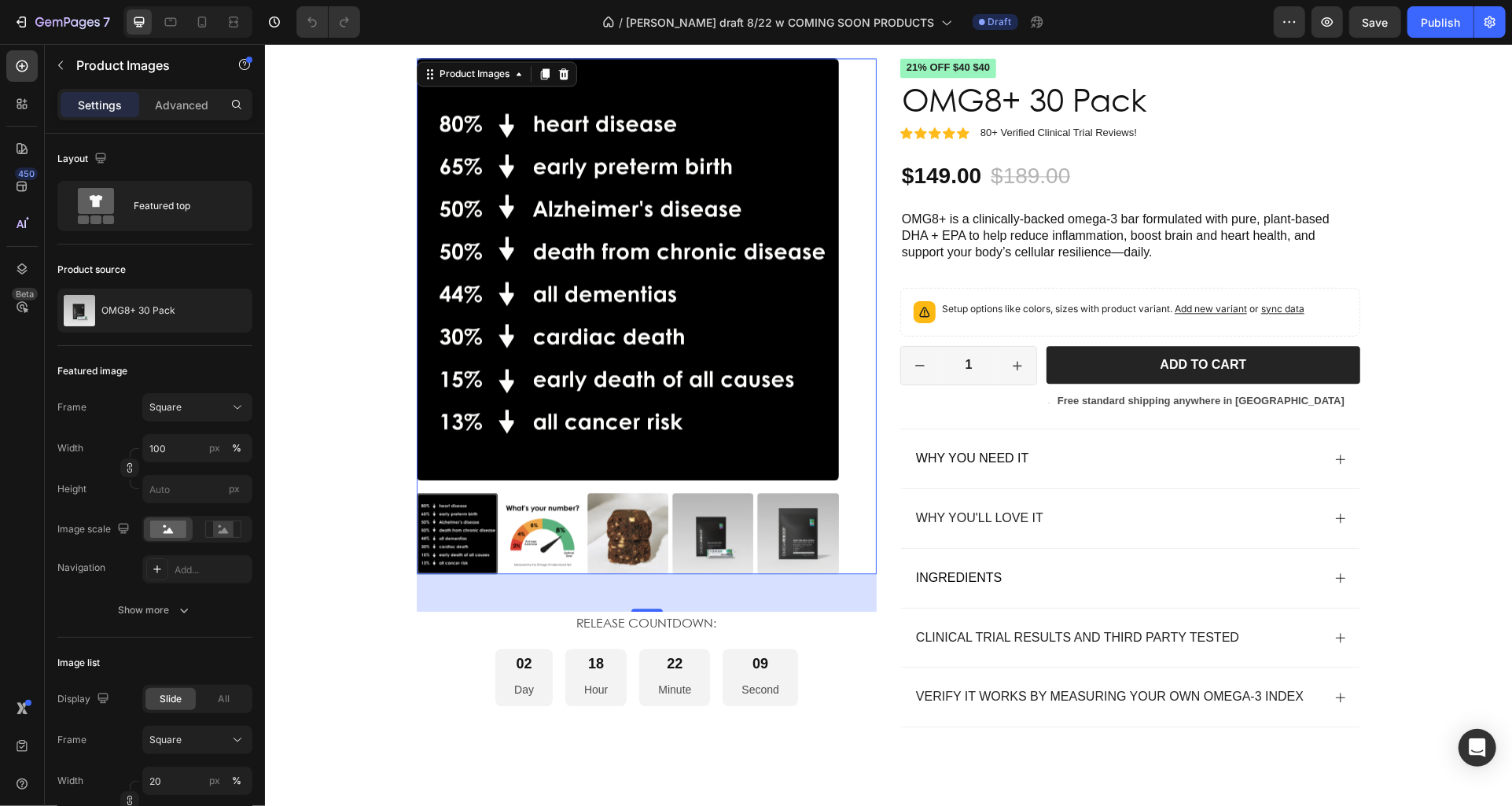
click at [461, 542] on div at bounding box center [456, 533] width 81 height 81
click at [561, 544] on img at bounding box center [541, 533] width 81 height 81
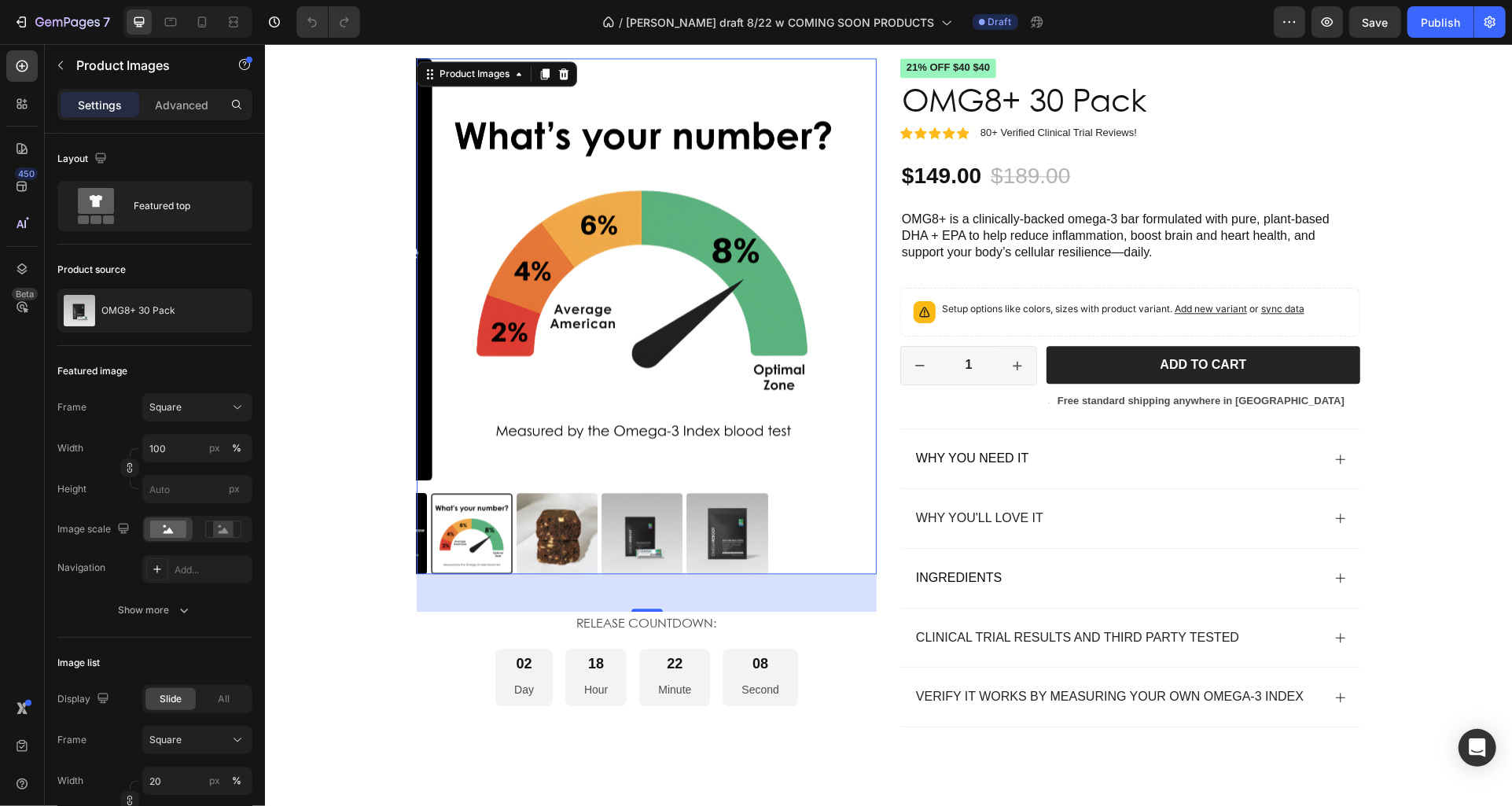
click at [612, 534] on img at bounding box center [641, 533] width 81 height 81
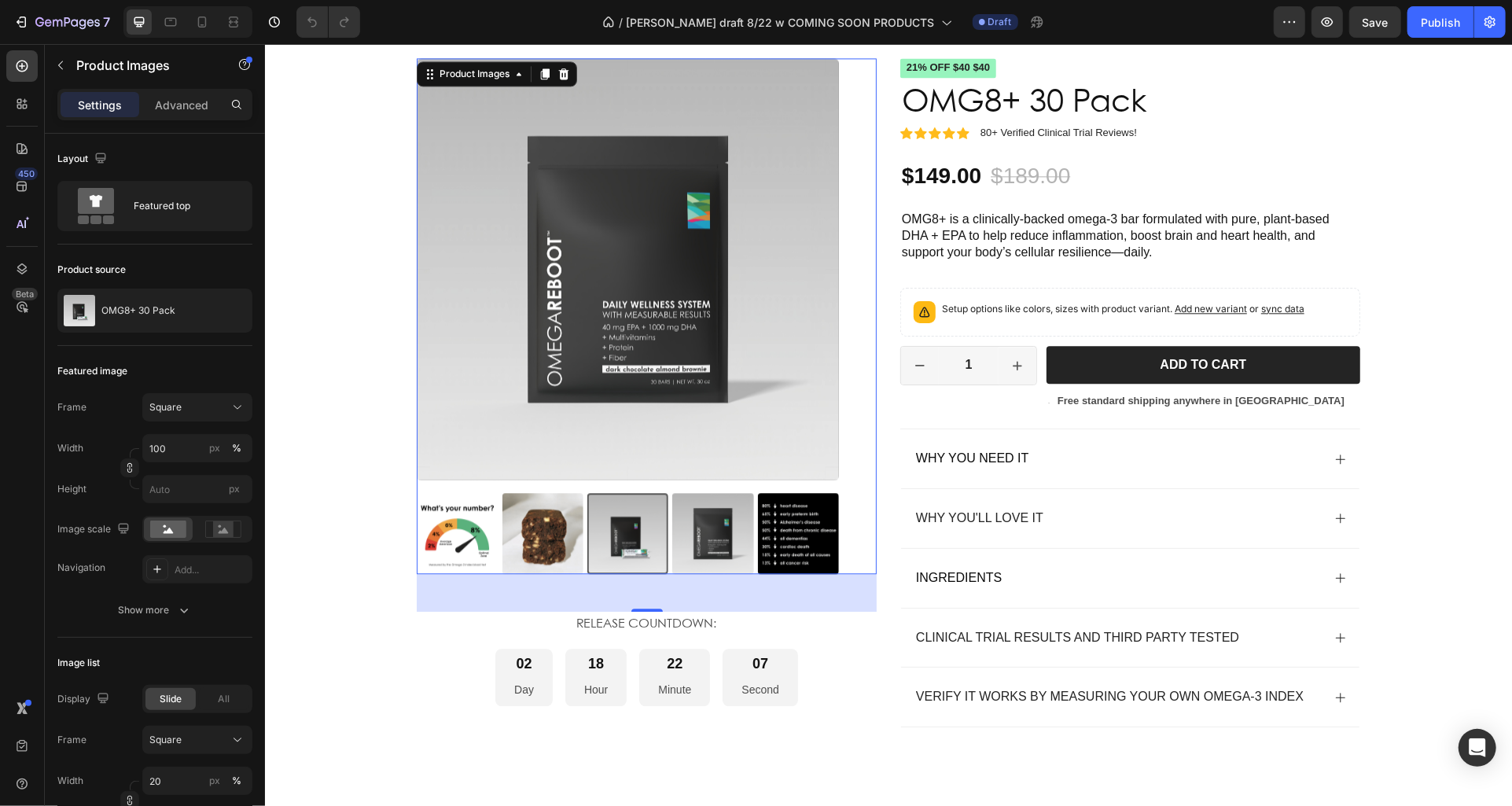
click at [557, 541] on img at bounding box center [541, 533] width 81 height 81
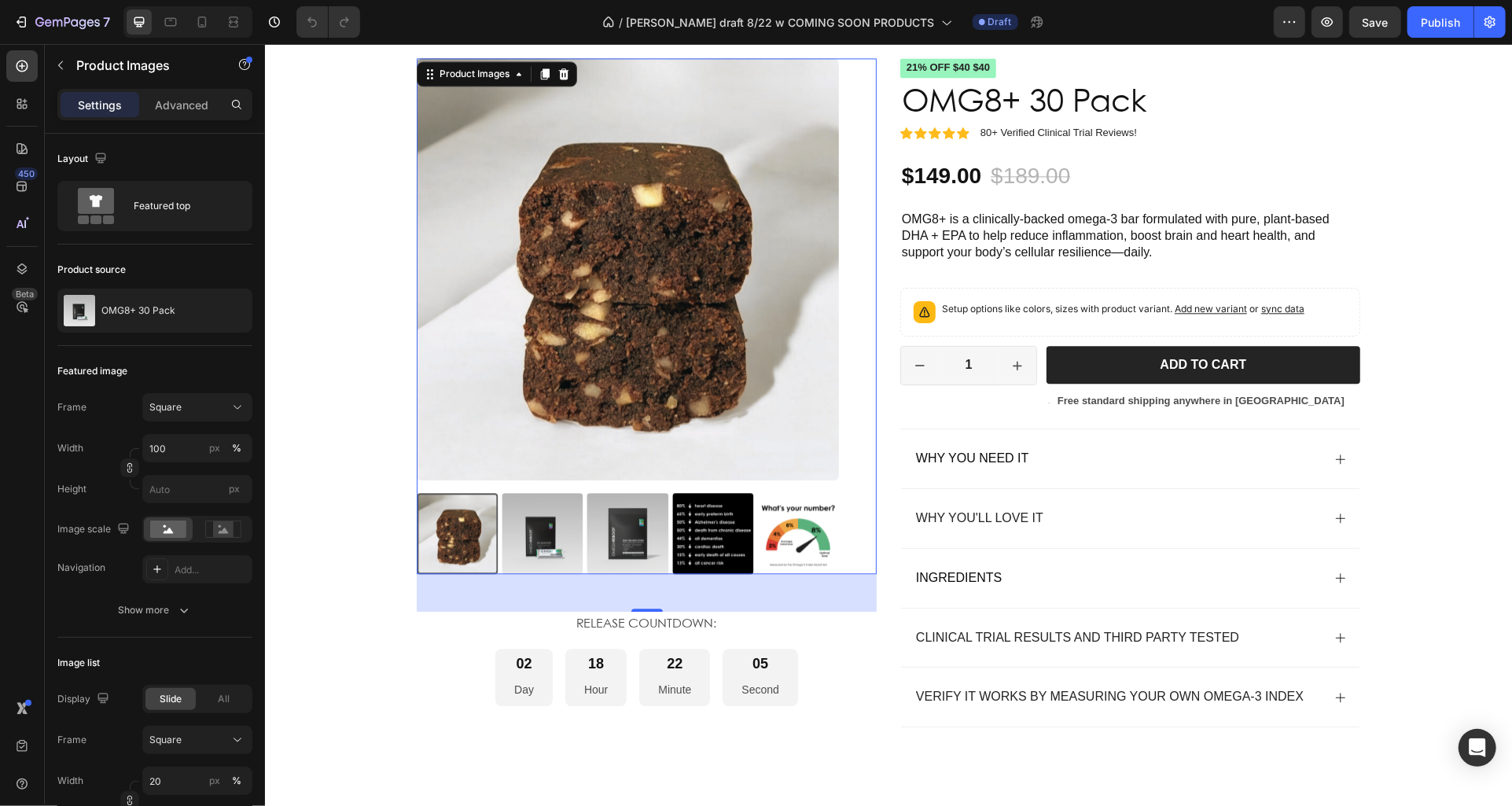
click at [792, 531] on img at bounding box center [798, 533] width 81 height 81
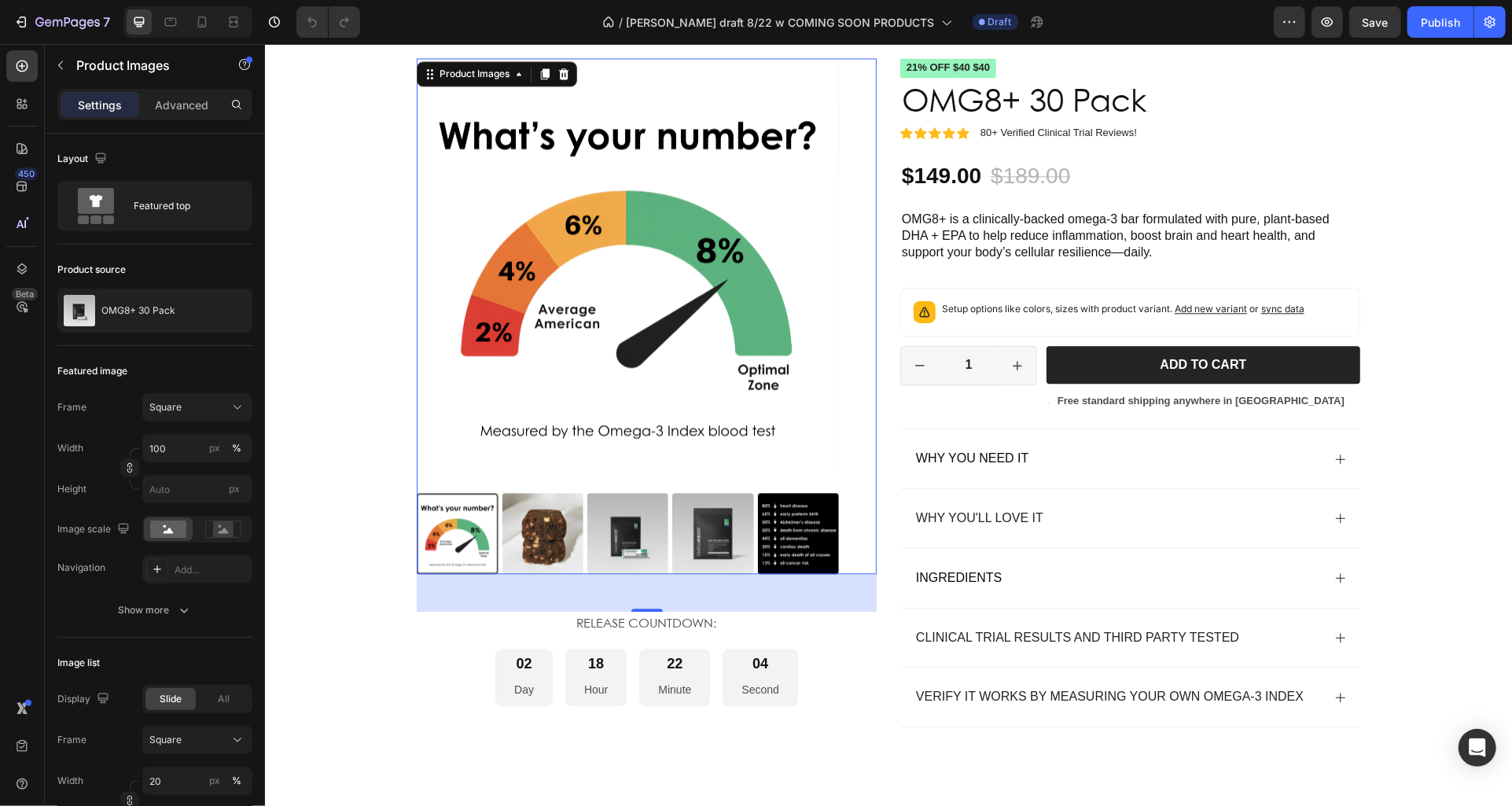
click at [720, 541] on img at bounding box center [712, 533] width 81 height 81
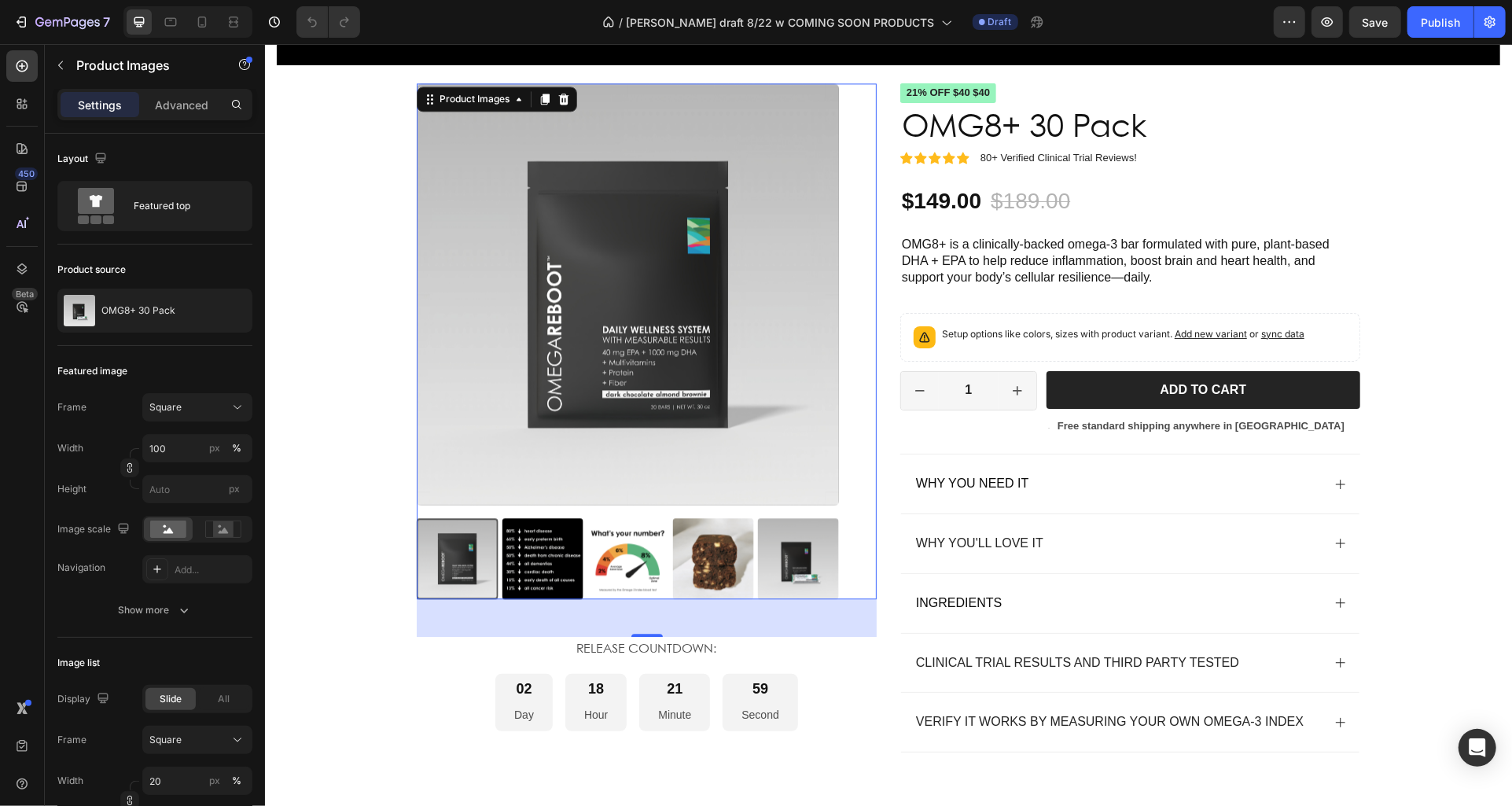
scroll to position [2684, 0]
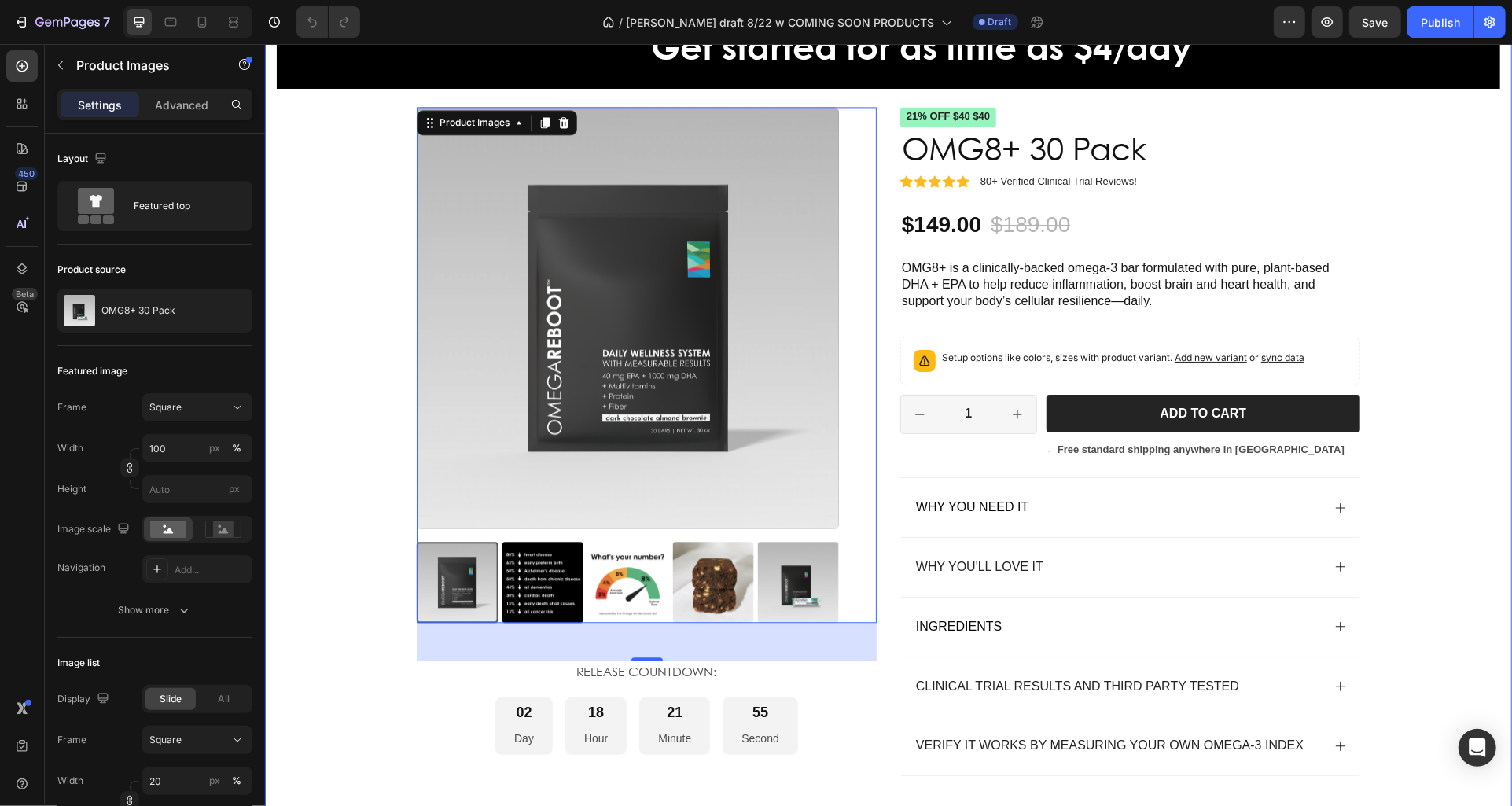
click at [319, 506] on div "Get started for as little as $4/day Text Block Product Images 48 RELEASE COUNTD…" at bounding box center [888, 420] width 1223 height 811
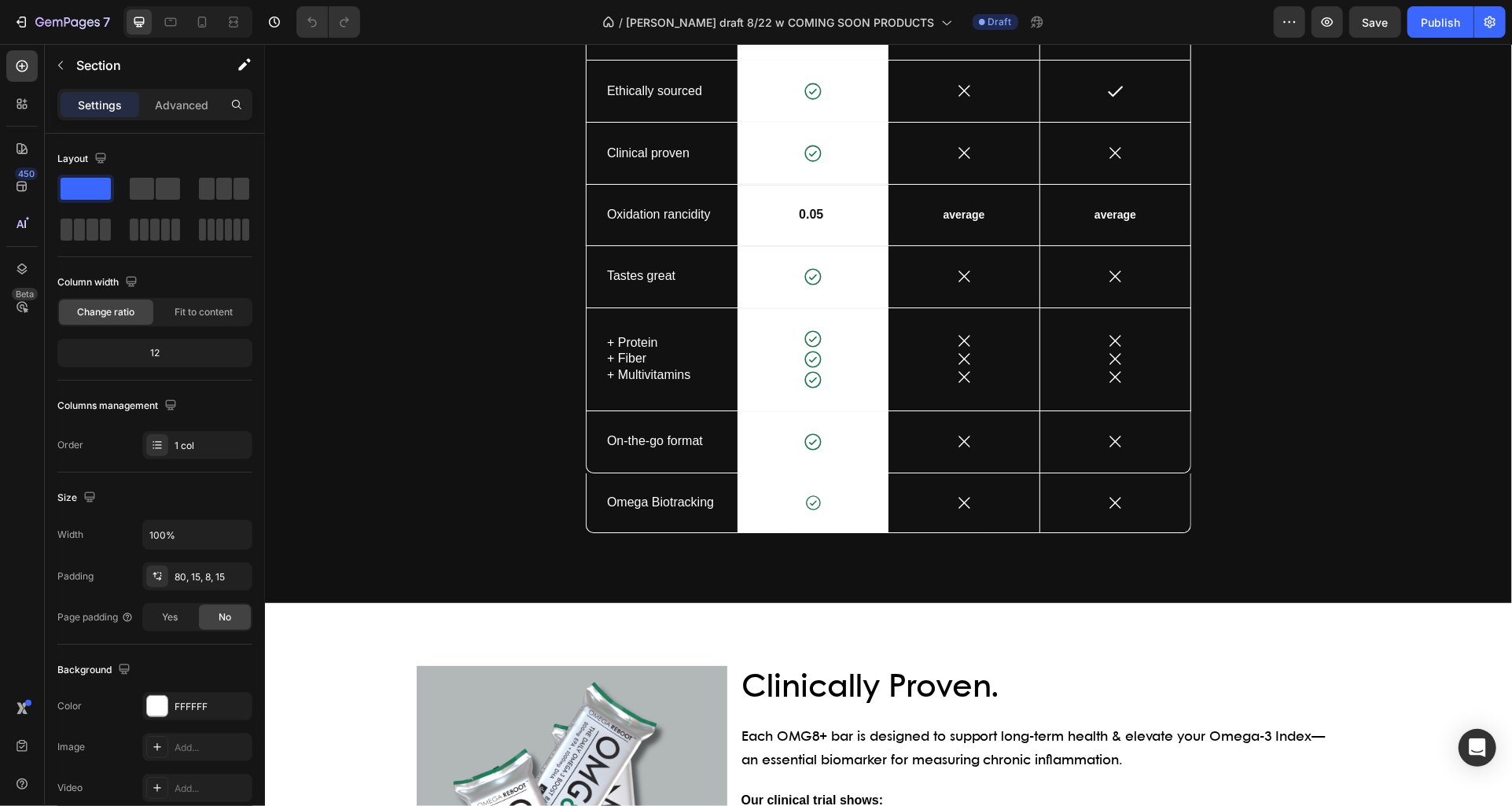
scroll to position [4078, 0]
